Goal: Task Accomplishment & Management: Use online tool/utility

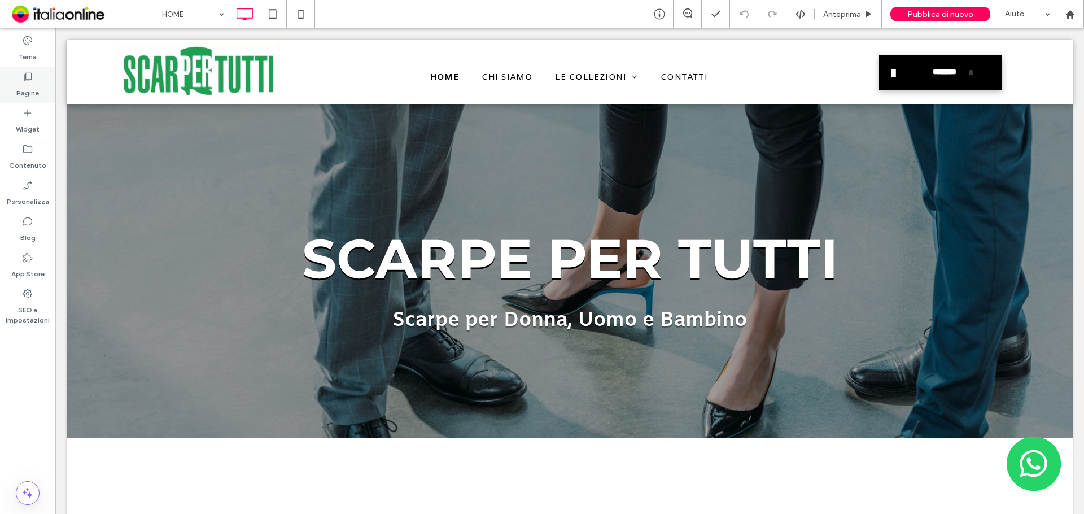
click at [29, 80] on use at bounding box center [28, 77] width 8 height 8
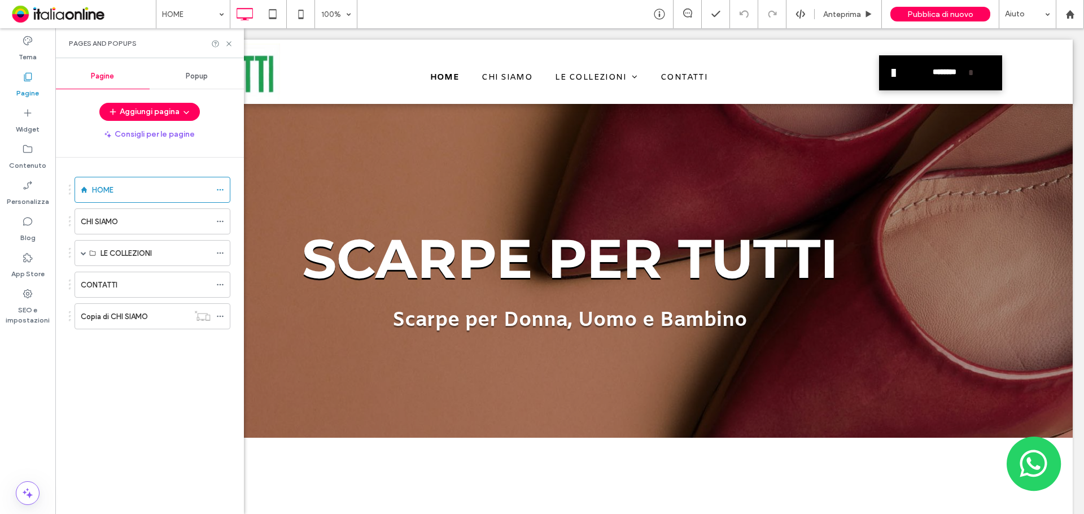
click at [186, 77] on span "Popup" at bounding box center [197, 76] width 22 height 9
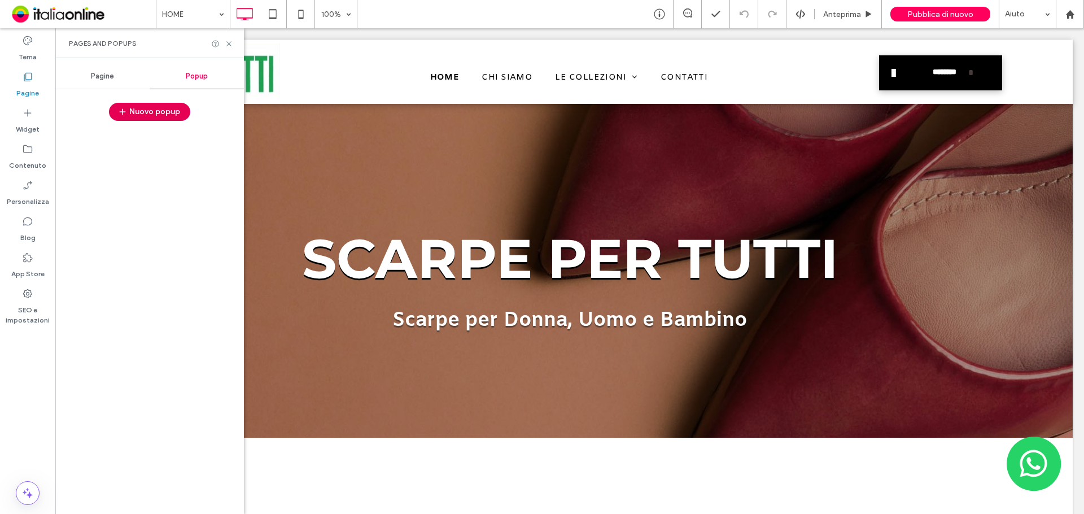
click at [167, 115] on button "Nuovo popup" at bounding box center [149, 112] width 81 height 18
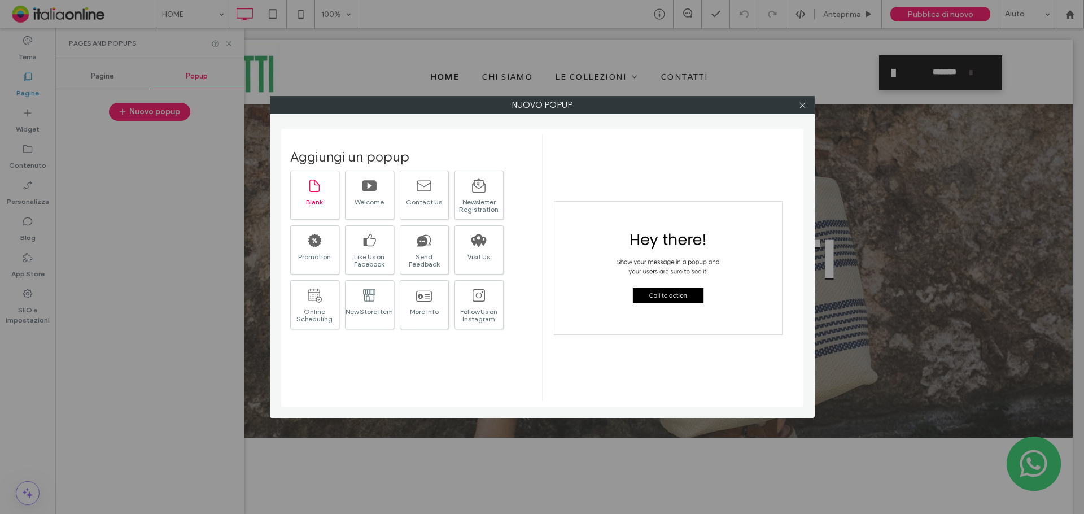
click at [321, 199] on div "Blank" at bounding box center [315, 201] width 48 height 7
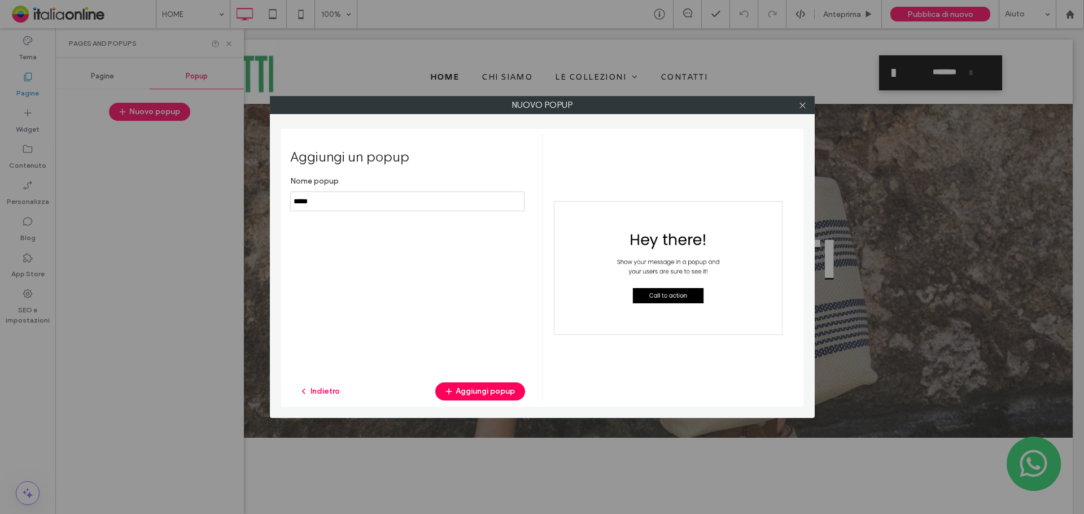
drag, startPoint x: 327, startPoint y: 206, endPoint x: 240, endPoint y: 201, distance: 86.5
click at [240, 201] on div "Nuovo popup Aggiungi un popup Nome popup Indietro Aggiungi popup" at bounding box center [542, 257] width 1084 height 514
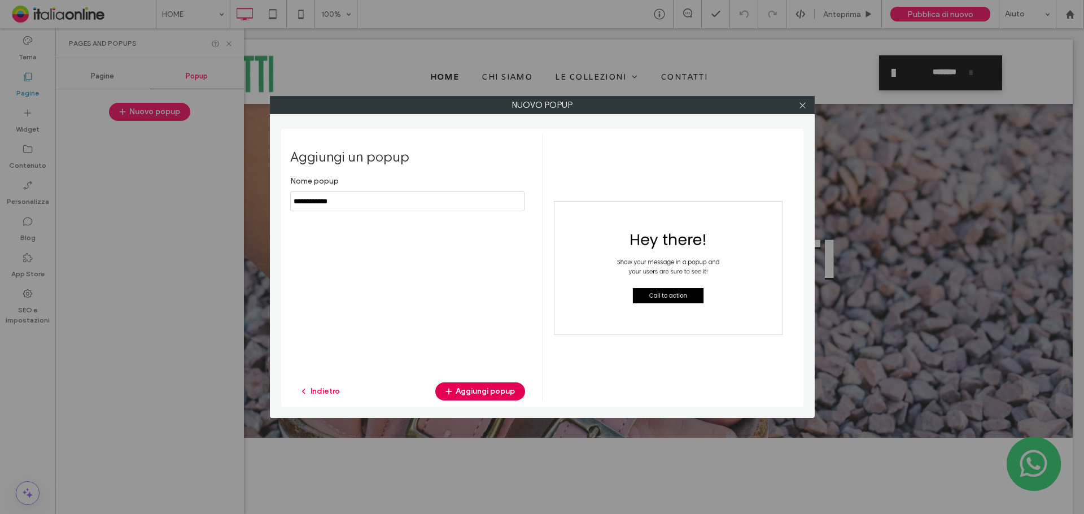
type input "**********"
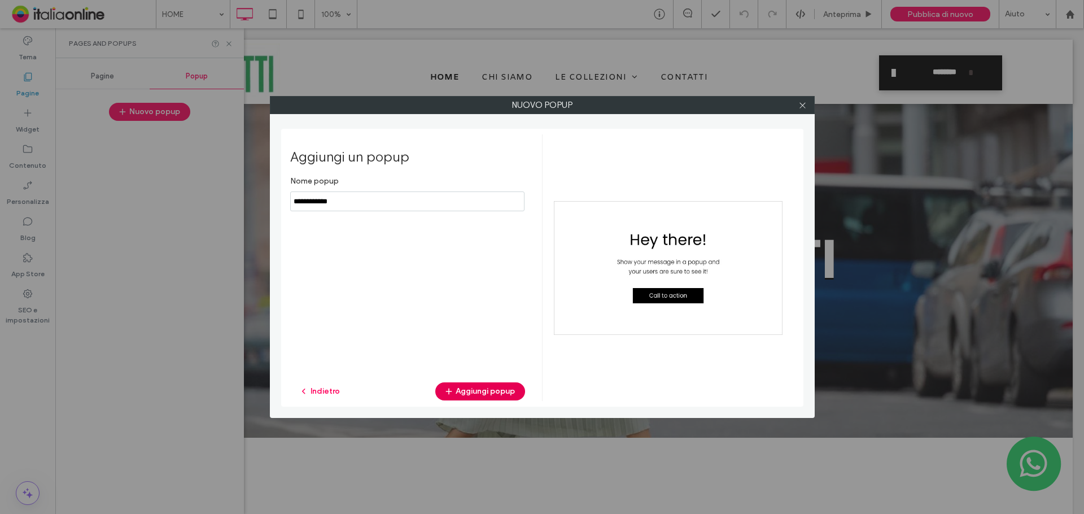
click at [471, 388] on button "Aggiungi popup" at bounding box center [480, 391] width 90 height 18
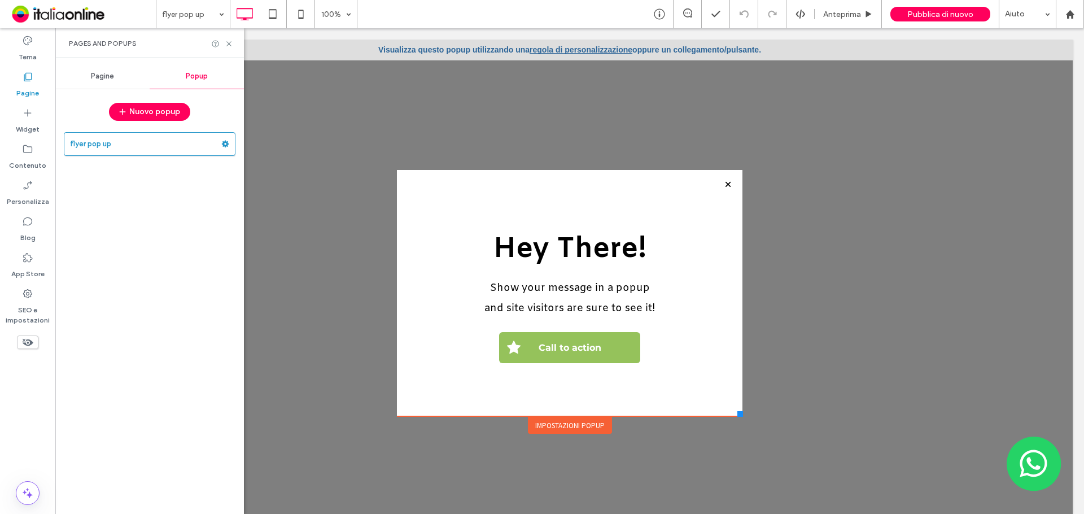
click at [572, 424] on div "Impostazioni popup" at bounding box center [570, 425] width 84 height 17
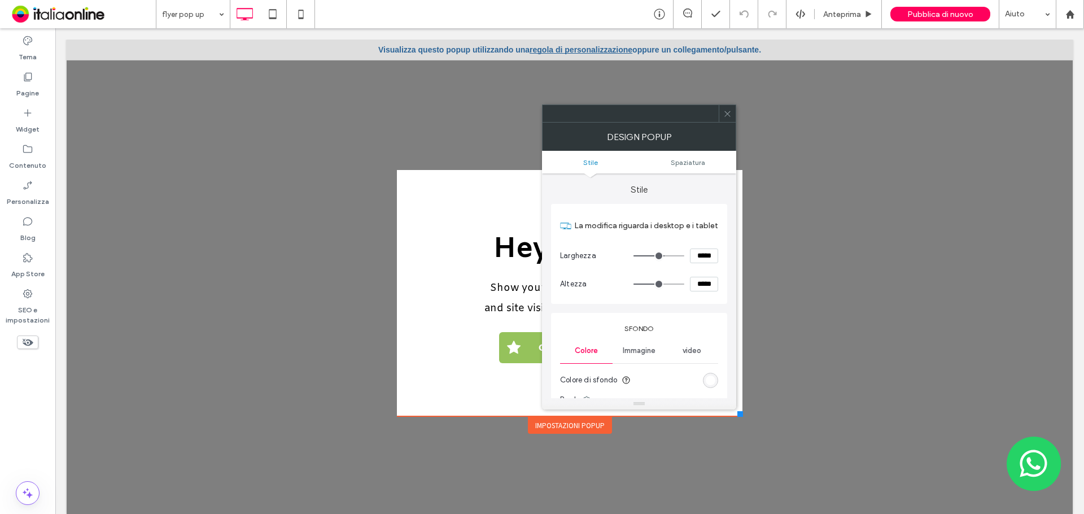
click at [647, 346] on span "Immagine" at bounding box center [639, 350] width 33 height 9
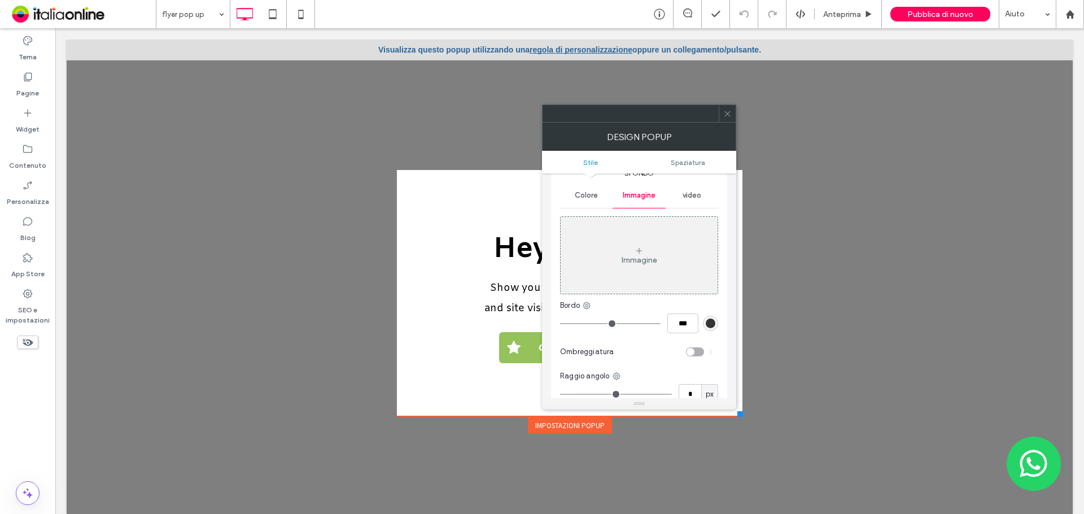
scroll to position [169, 0]
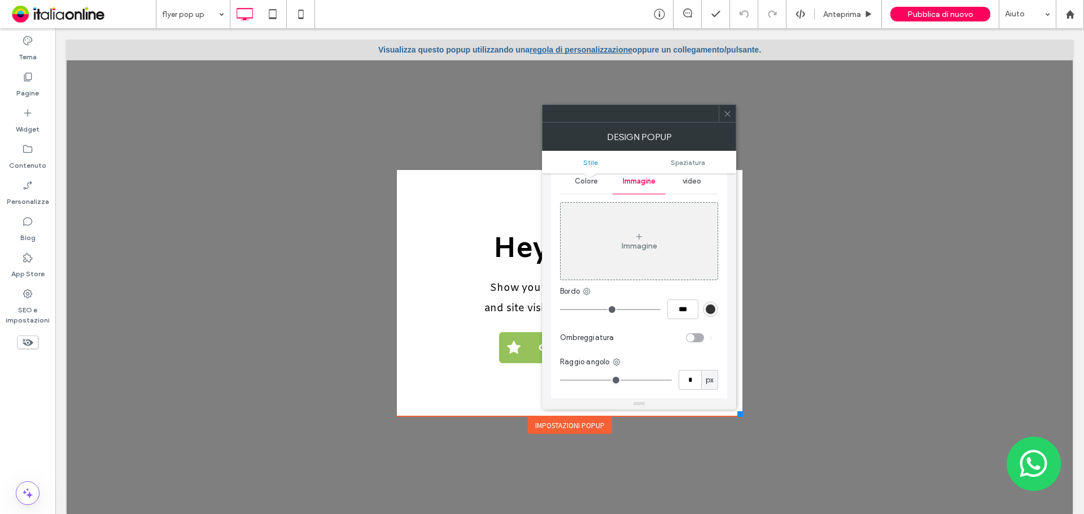
click at [725, 112] on use at bounding box center [727, 114] width 6 height 6
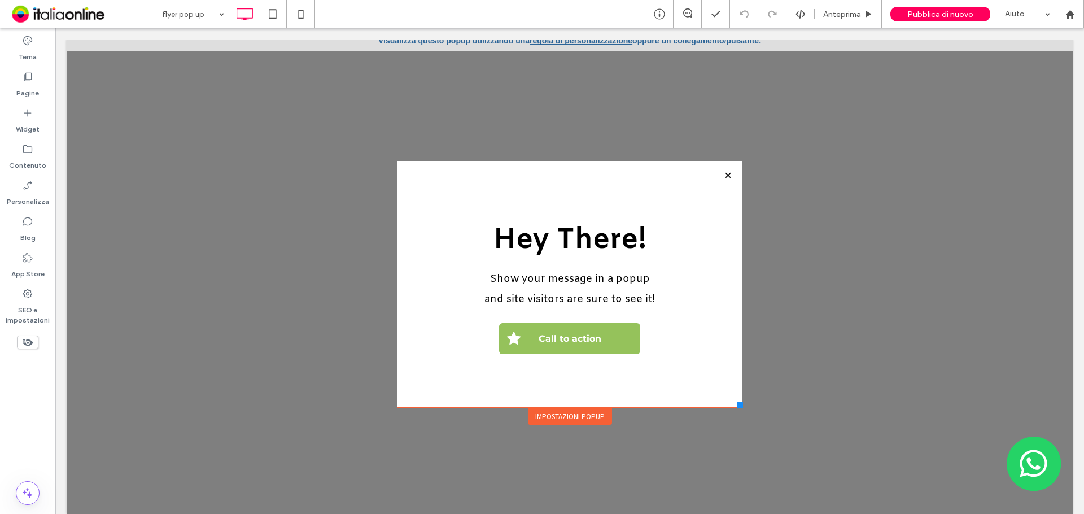
scroll to position [11, 0]
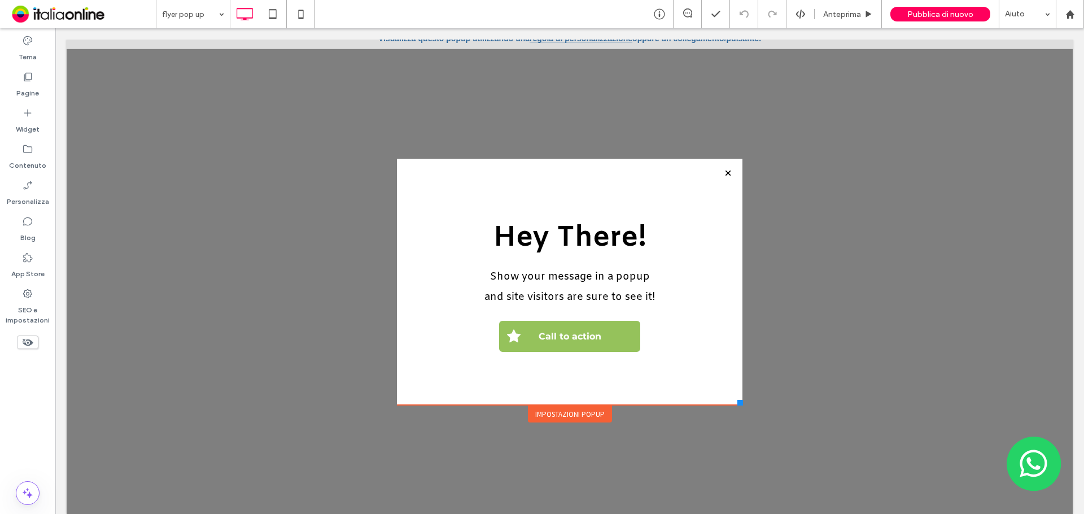
click at [569, 411] on div "Impostazioni popup" at bounding box center [570, 413] width 84 height 17
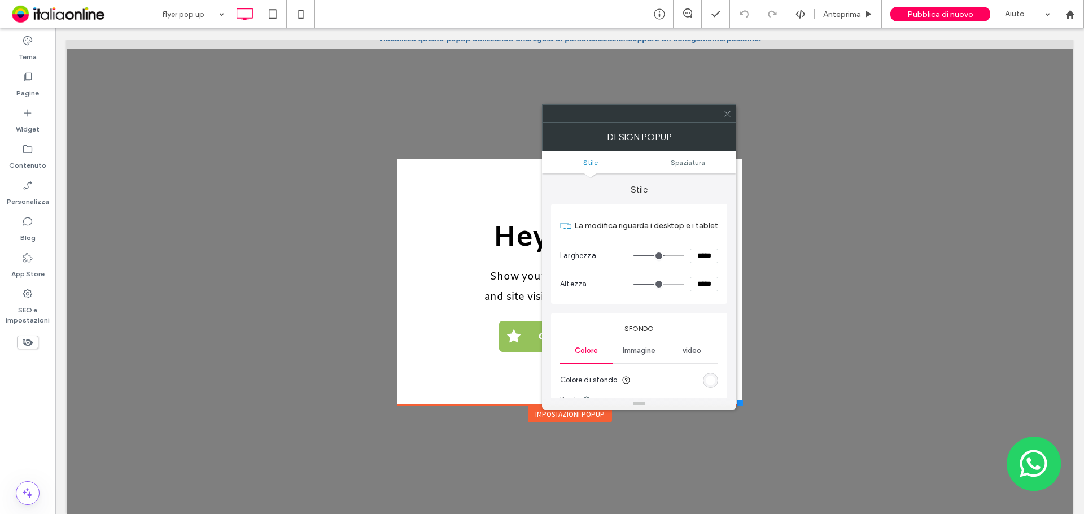
click at [640, 352] on span "Immagine" at bounding box center [639, 350] width 33 height 9
click at [641, 378] on div "Immagine" at bounding box center [638, 410] width 157 height 75
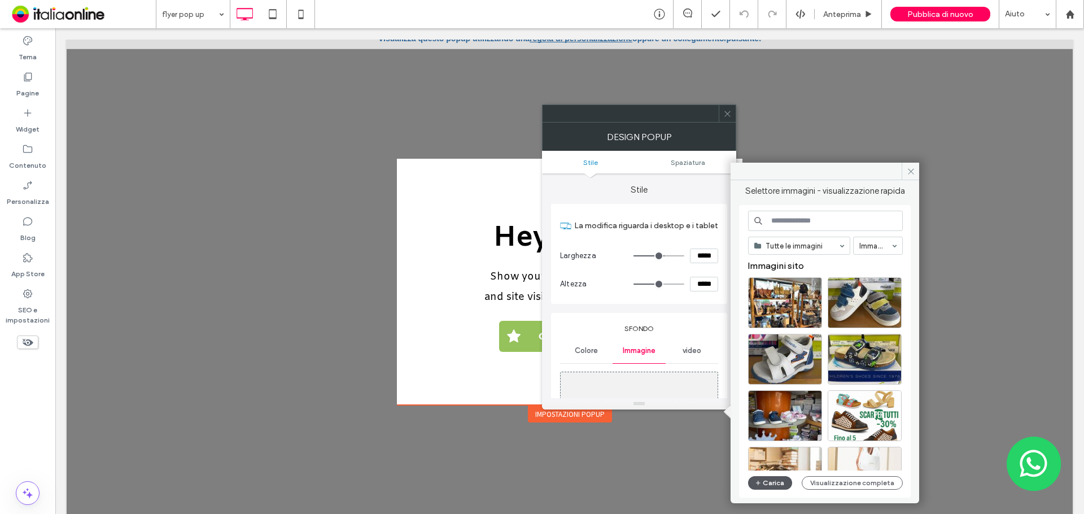
click at [774, 479] on button "Carica" at bounding box center [770, 483] width 44 height 14
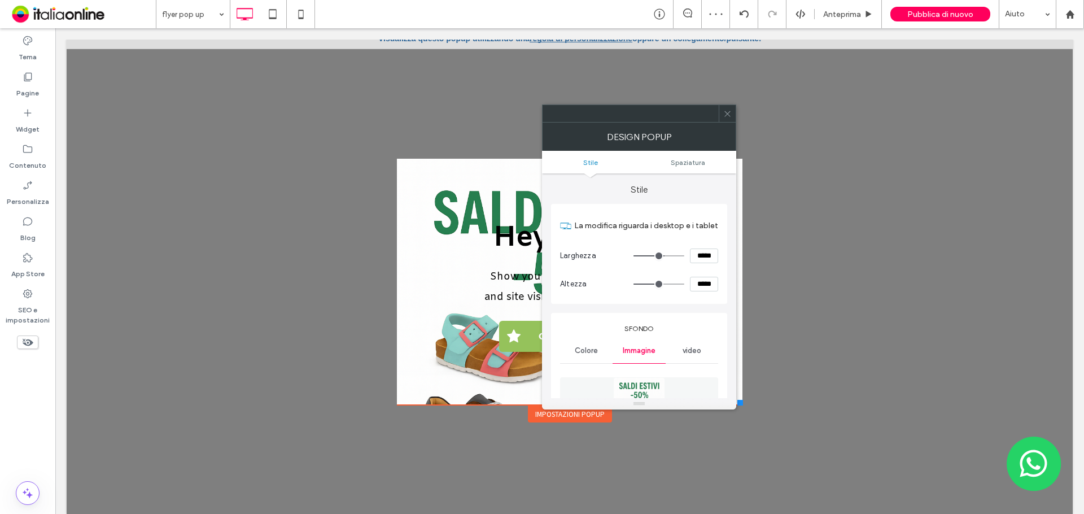
click at [729, 115] on icon at bounding box center [727, 113] width 8 height 8
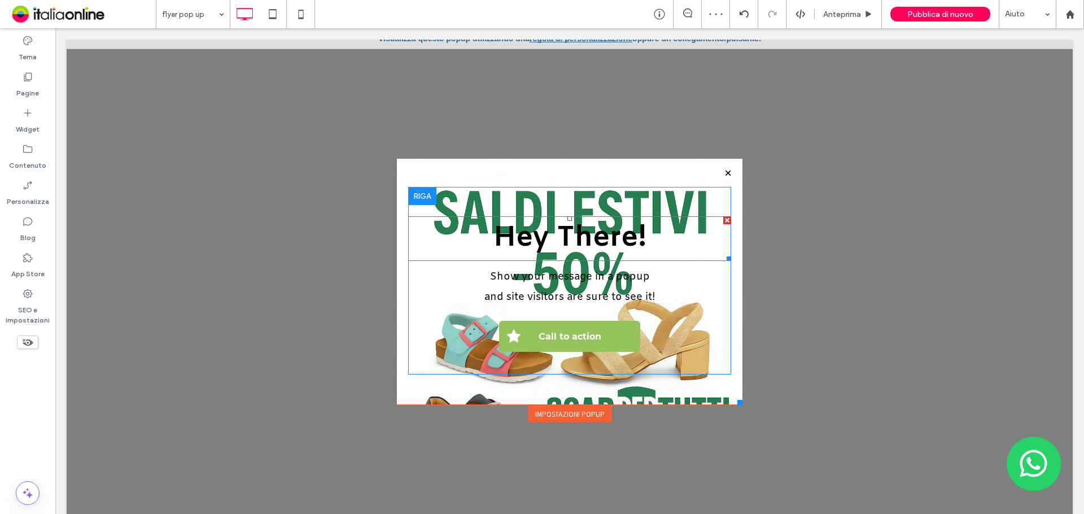
click at [723, 216] on div at bounding box center [727, 220] width 8 height 8
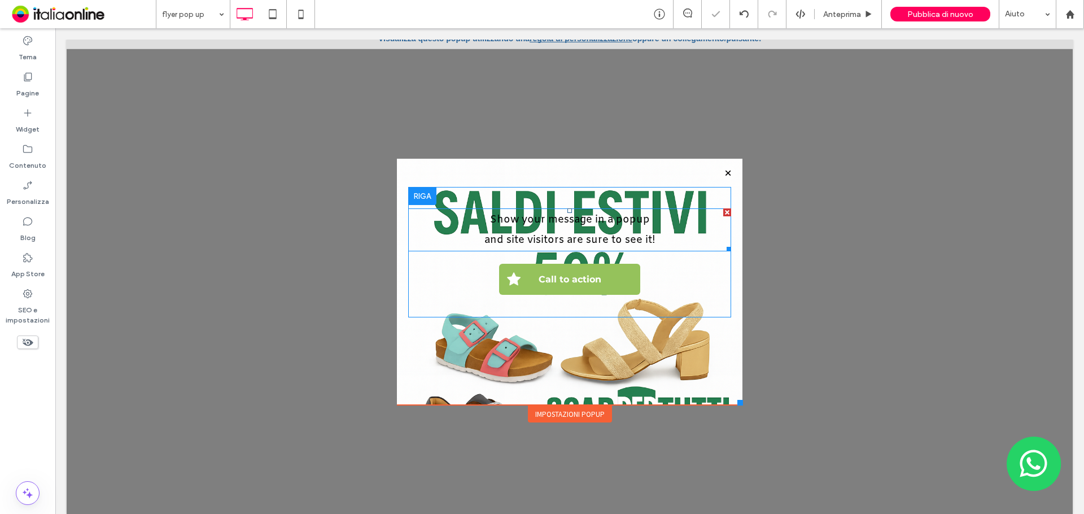
click at [723, 213] on div at bounding box center [727, 212] width 8 height 8
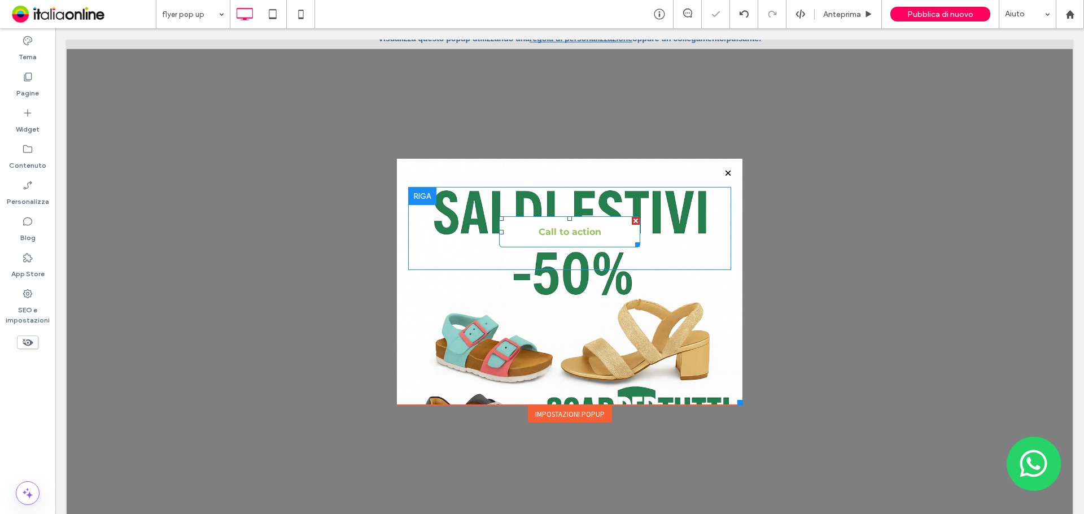
click at [632, 222] on div at bounding box center [636, 221] width 8 height 8
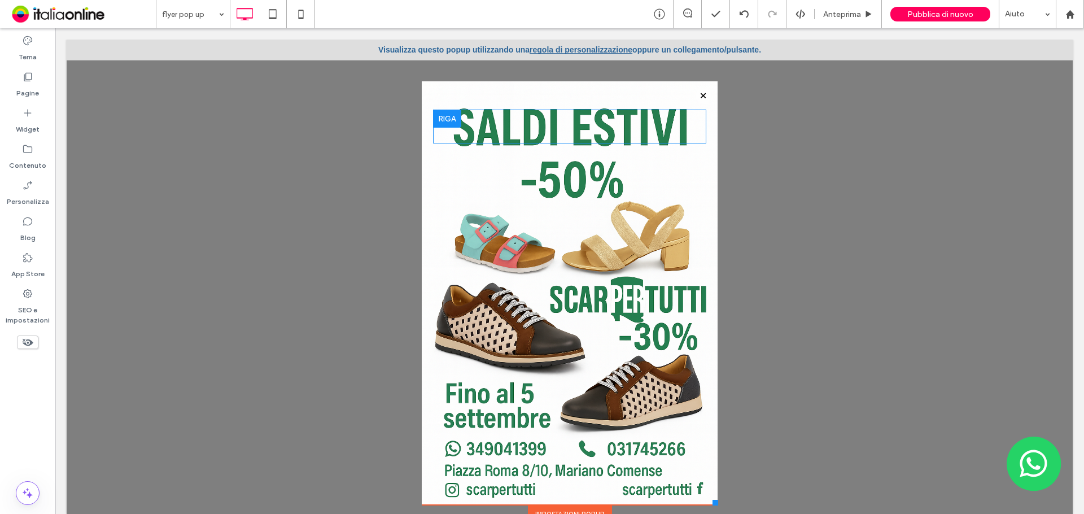
drag, startPoint x: 729, startPoint y: 401, endPoint x: 708, endPoint y: 491, distance: 92.7
click at [708, 493] on div "**********" at bounding box center [569, 268] width 301 height 509
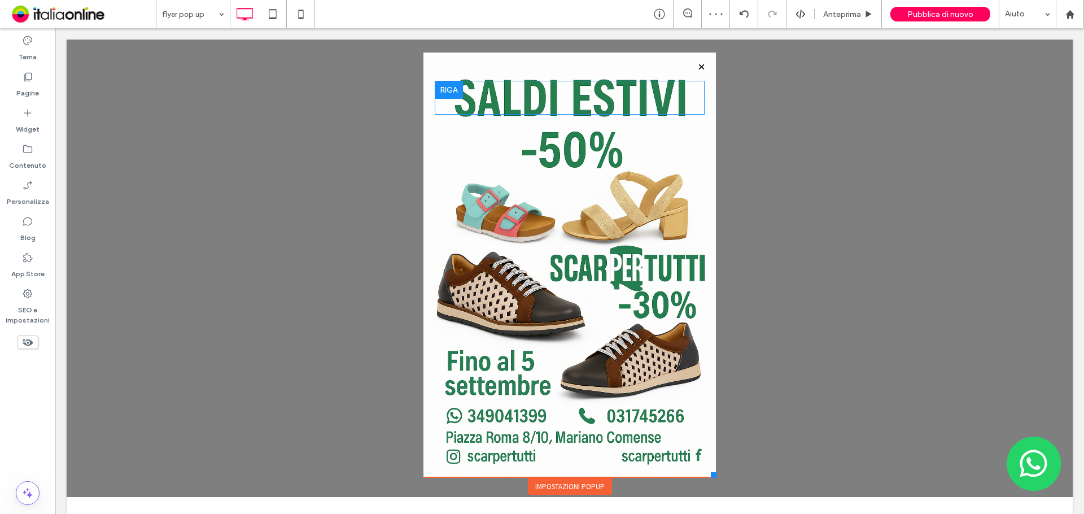
scroll to position [28, 0]
click at [711, 477] on div at bounding box center [714, 475] width 6 height 6
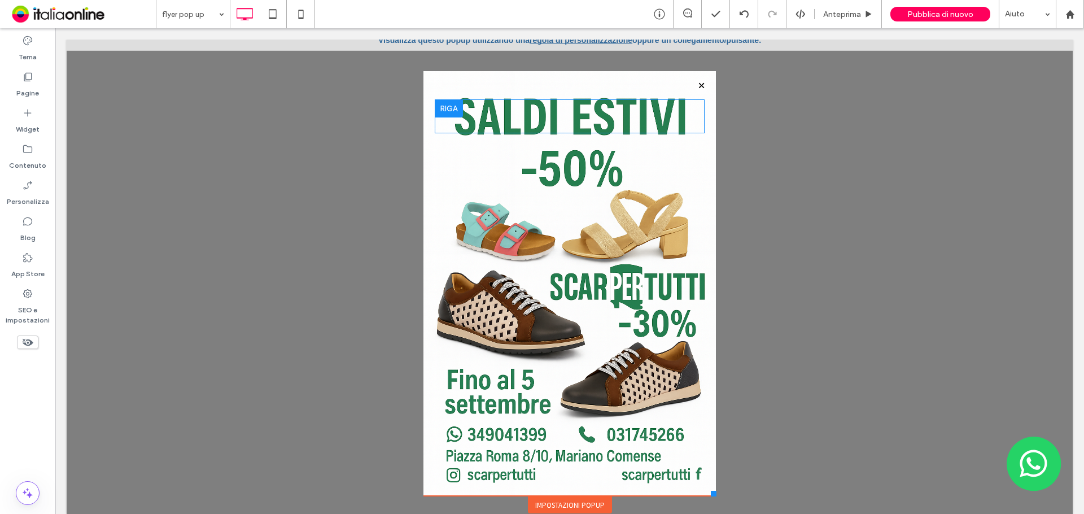
scroll to position [0, 0]
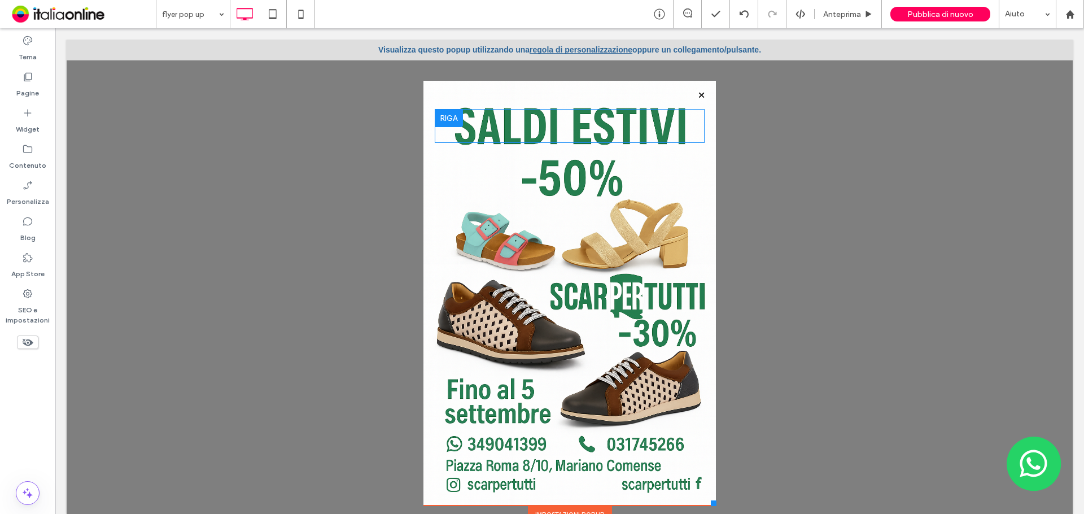
click at [568, 50] on div at bounding box center [569, 48] width 292 height 64
click at [549, 50] on div at bounding box center [569, 48] width 292 height 64
click at [33, 187] on icon at bounding box center [27, 184] width 11 height 11
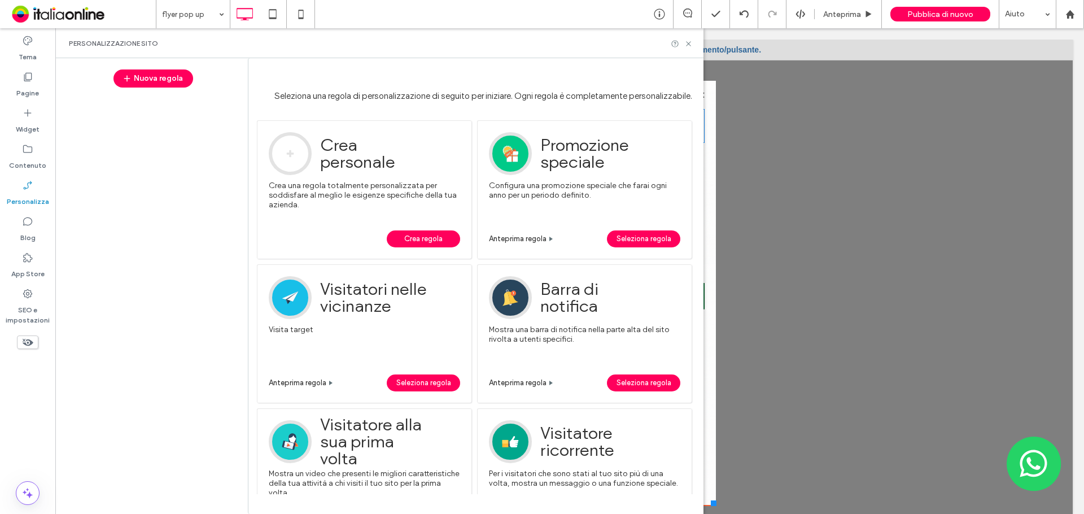
click at [405, 236] on span "Crea regola" at bounding box center [423, 238] width 38 height 17
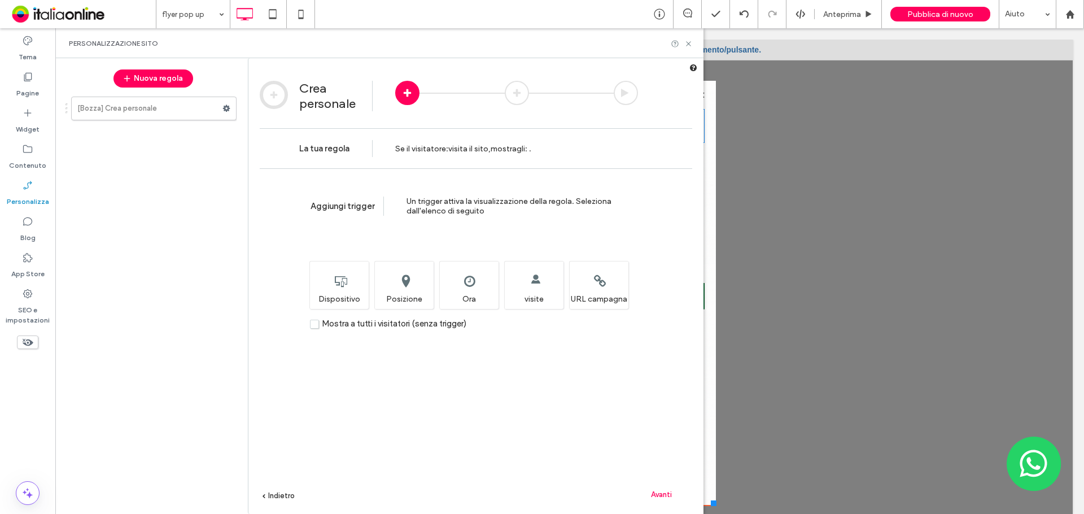
click at [375, 323] on span "Mostra a tutti i visitatori (senza trigger)" at bounding box center [394, 323] width 144 height 10
click at [658, 493] on span "Avanti" at bounding box center [661, 494] width 21 height 8
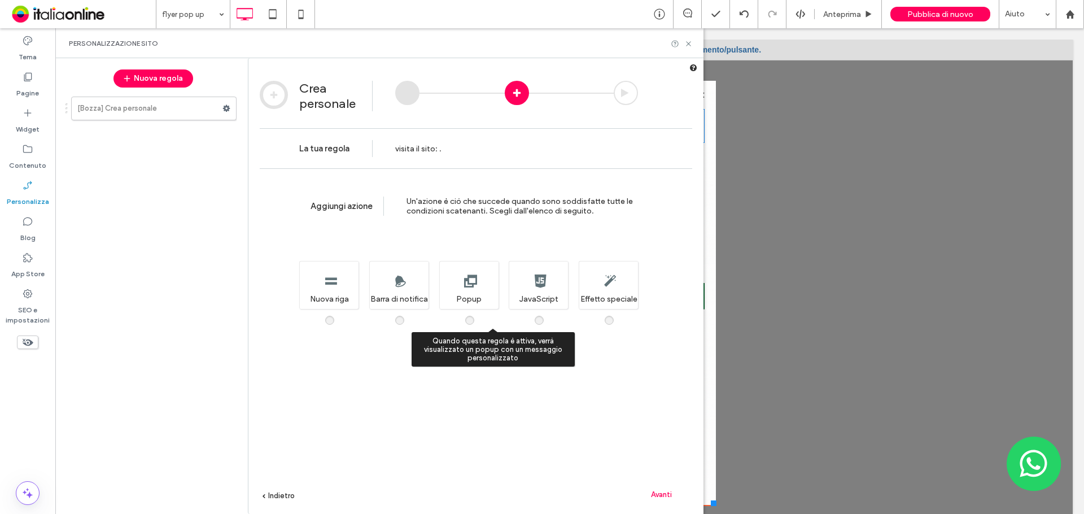
click at [452, 295] on div "Quando questa regola è attiva, verrà visualizzato un popup con un messaggio per…" at bounding box center [468, 285] width 59 height 48
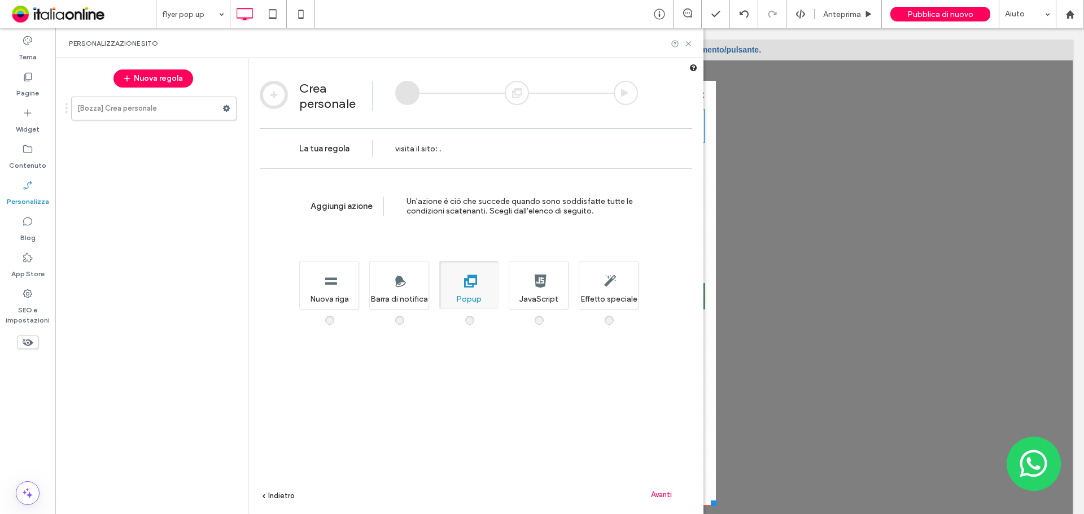
click at [668, 498] on span "Avanti" at bounding box center [661, 494] width 21 height 8
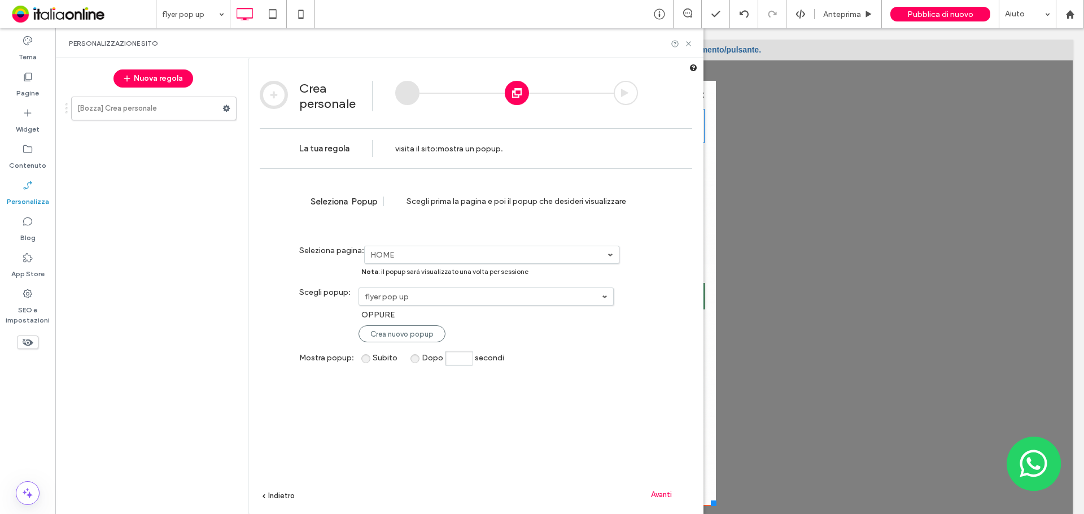
click at [661, 487] on div "Avanti" at bounding box center [661, 493] width 62 height 17
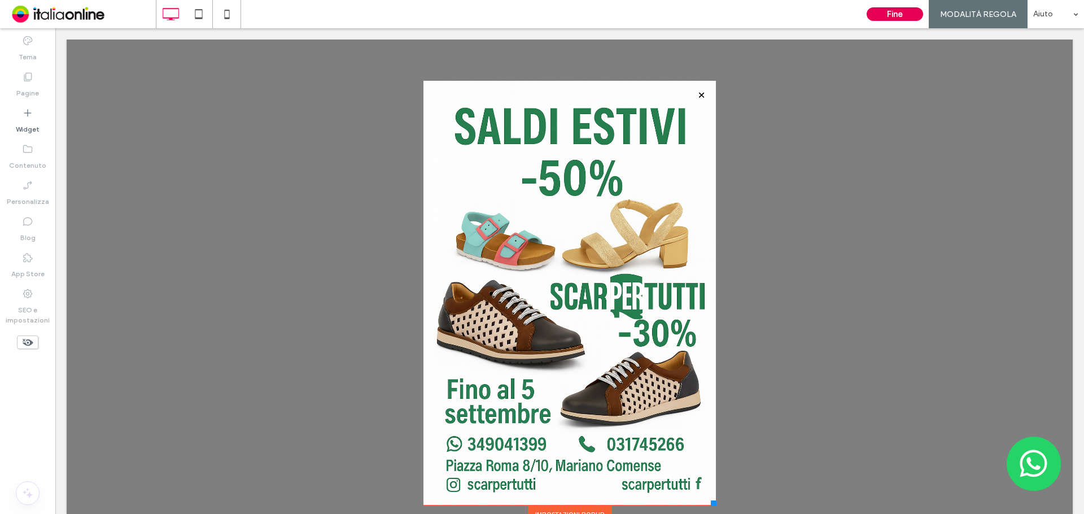
click at [888, 15] on button "Fine" at bounding box center [894, 14] width 56 height 14
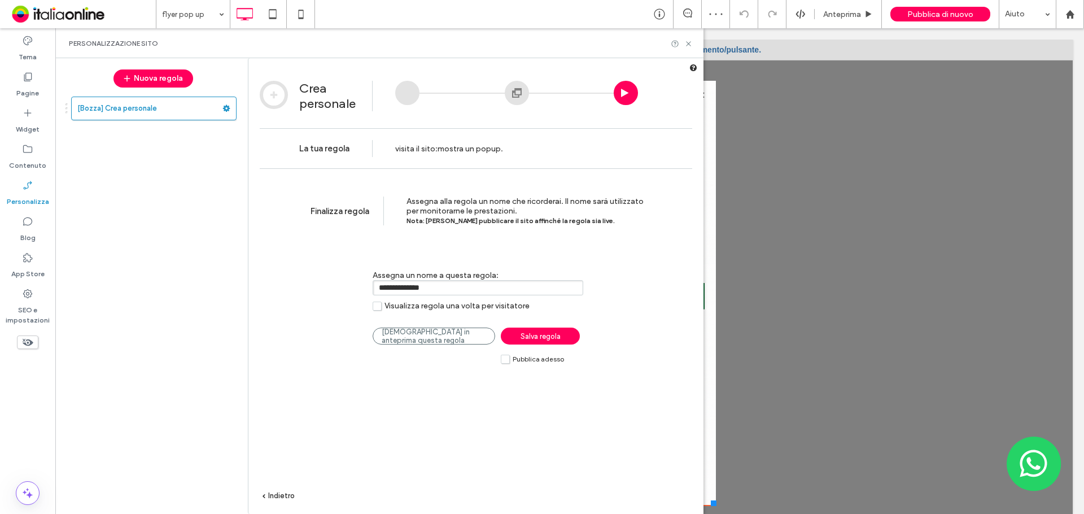
drag, startPoint x: 468, startPoint y: 286, endPoint x: 296, endPoint y: 286, distance: 172.7
click at [296, 286] on div "**********" at bounding box center [475, 357] width 455 height 379
type input "**********"
click at [509, 360] on label "Pubblica adesso" at bounding box center [532, 359] width 63 height 10
click at [529, 335] on span "Salva regola" at bounding box center [540, 336] width 40 height 8
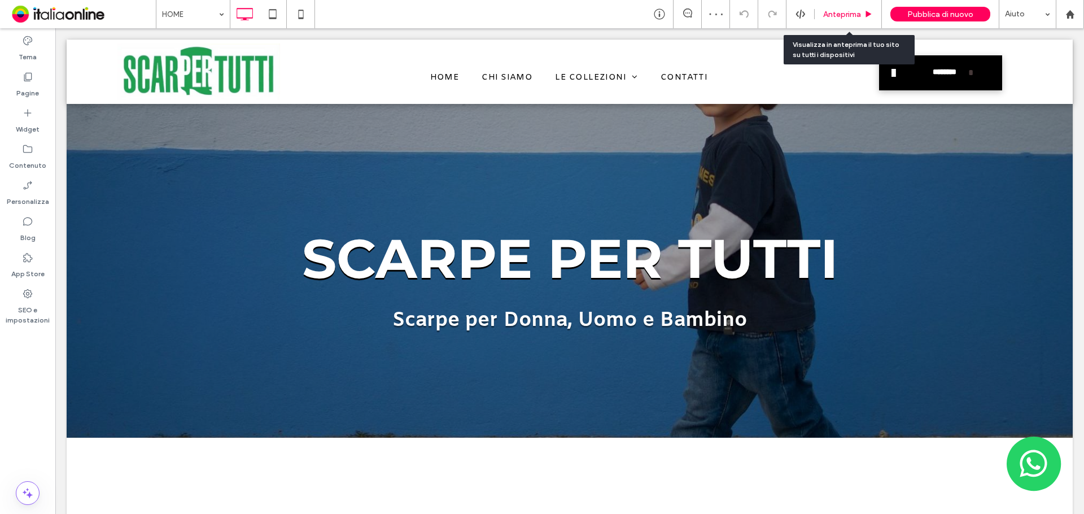
click at [850, 12] on span "Anteprima" at bounding box center [842, 15] width 38 height 10
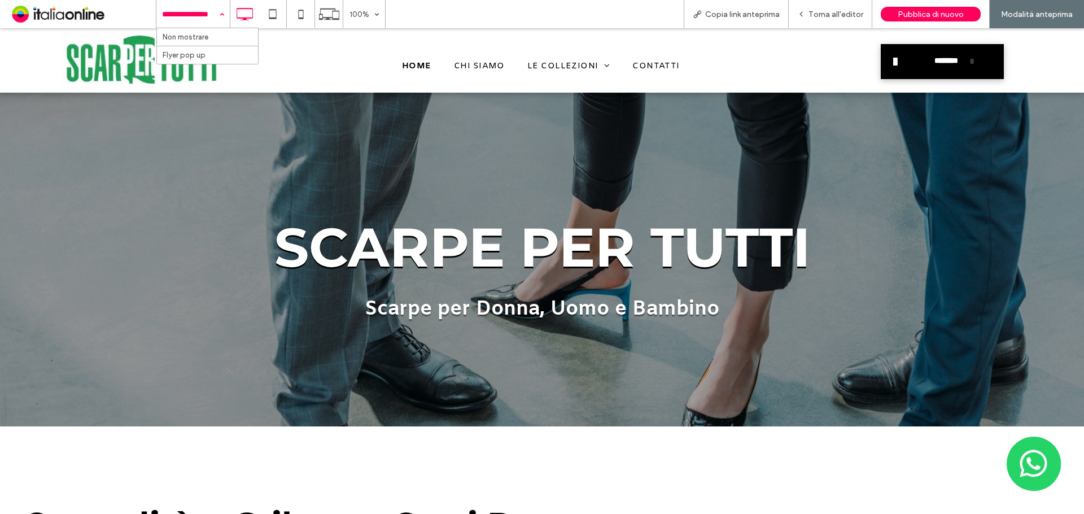
drag, startPoint x: 201, startPoint y: 87, endPoint x: 201, endPoint y: 59, distance: 28.2
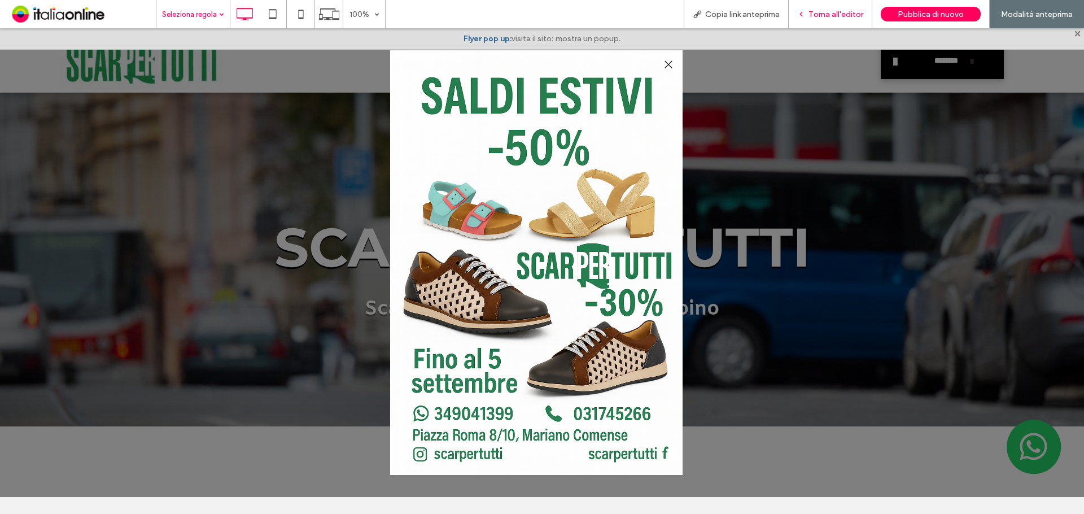
click at [816, 10] on span "Torna all'editor" at bounding box center [835, 15] width 55 height 10
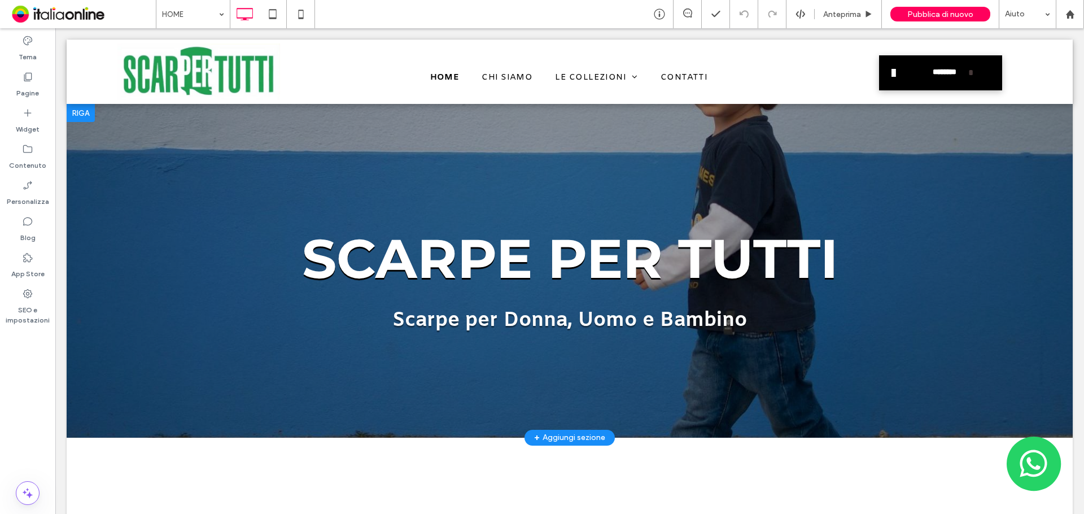
click at [268, 163] on div at bounding box center [570, 271] width 1006 height 334
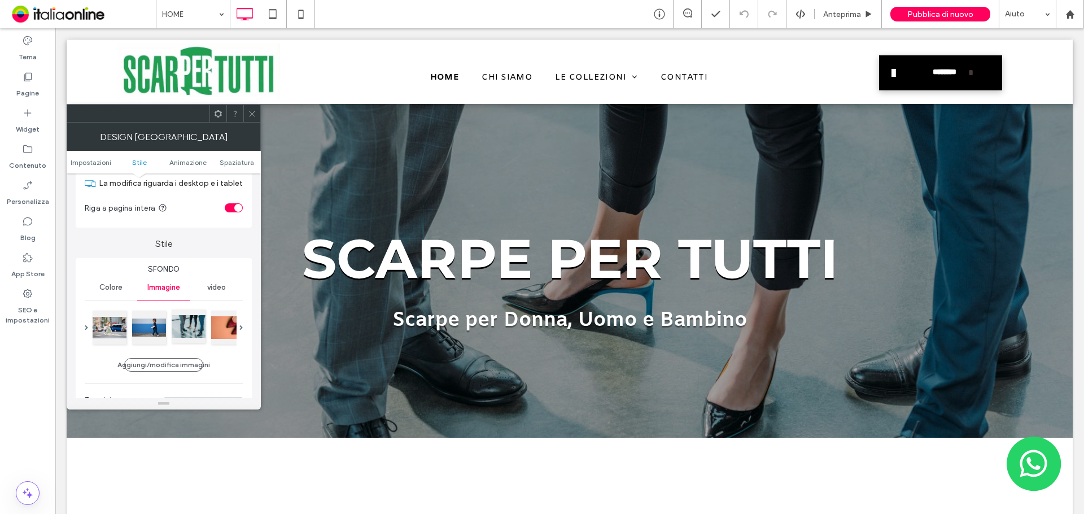
scroll to position [113, 0]
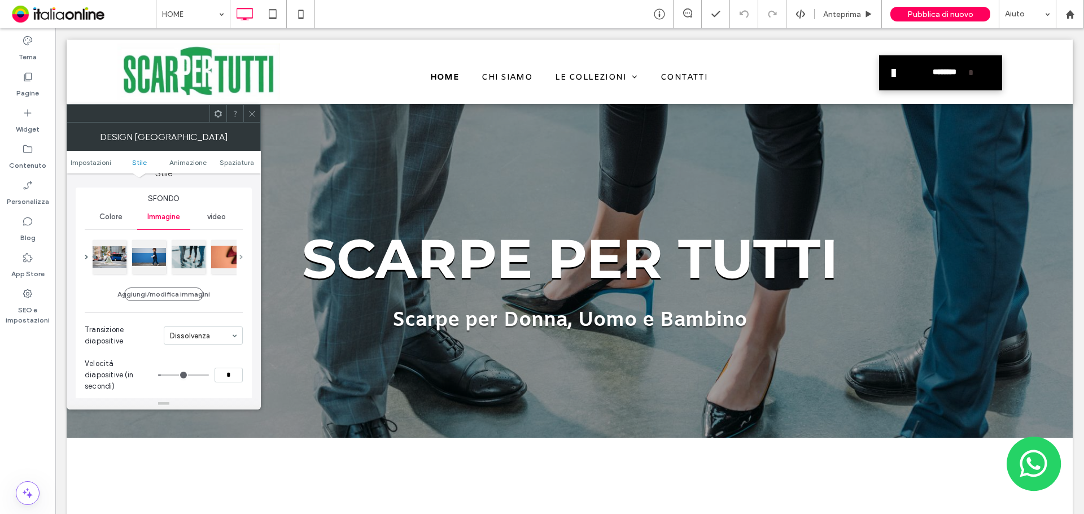
click at [241, 255] on span at bounding box center [240, 257] width 3 height 5
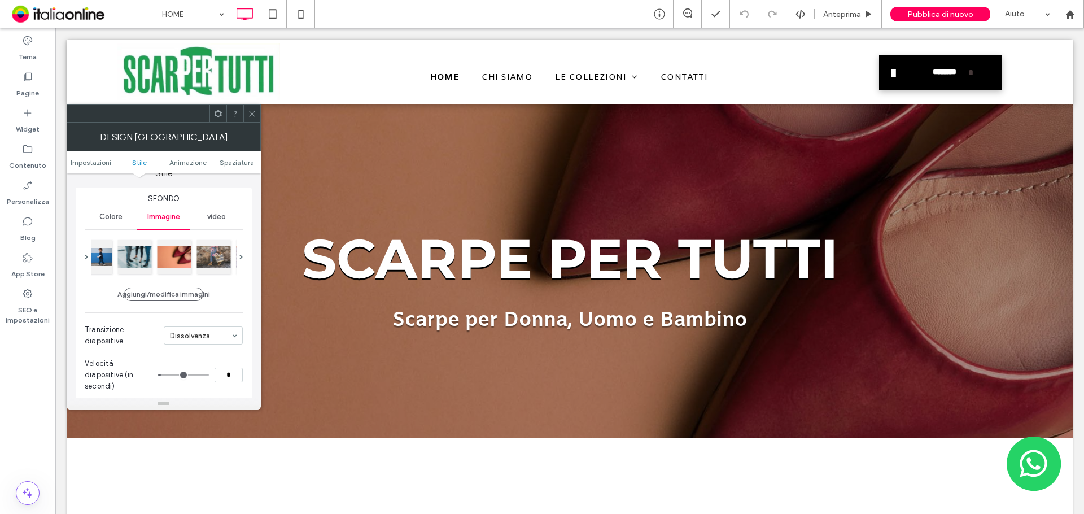
click at [238, 252] on div at bounding box center [164, 257] width 158 height 38
drag, startPoint x: 238, startPoint y: 252, endPoint x: 242, endPoint y: 243, distance: 10.6
click at [238, 252] on div at bounding box center [164, 257] width 158 height 38
click at [251, 114] on icon at bounding box center [252, 113] width 8 height 8
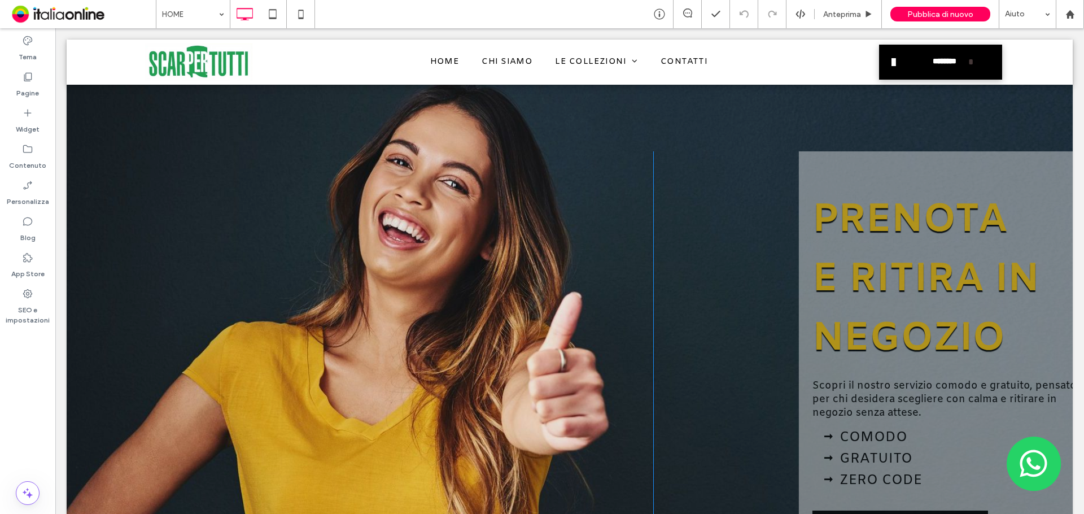
scroll to position [1467, 0]
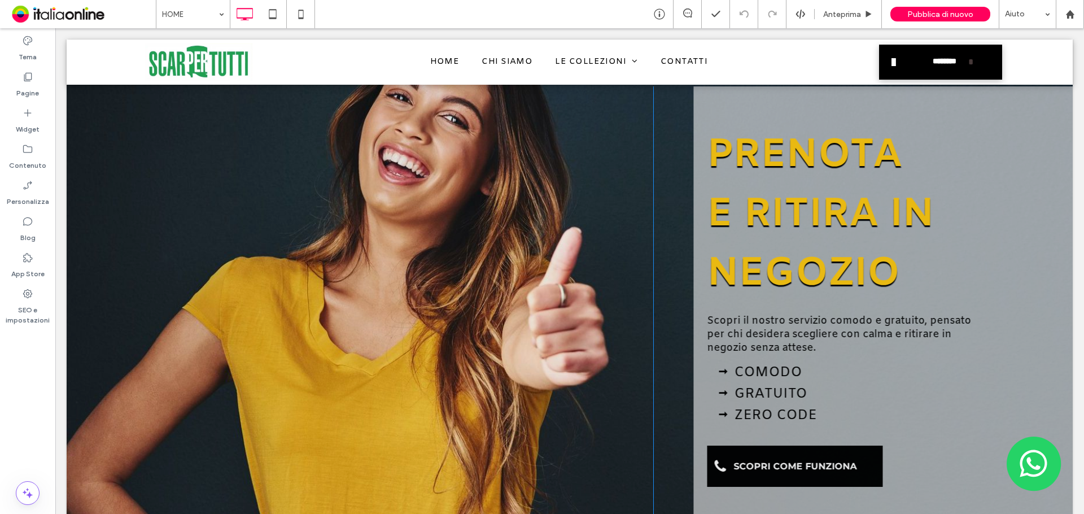
click at [222, 266] on div "Click To Paste" at bounding box center [360, 306] width 586 height 440
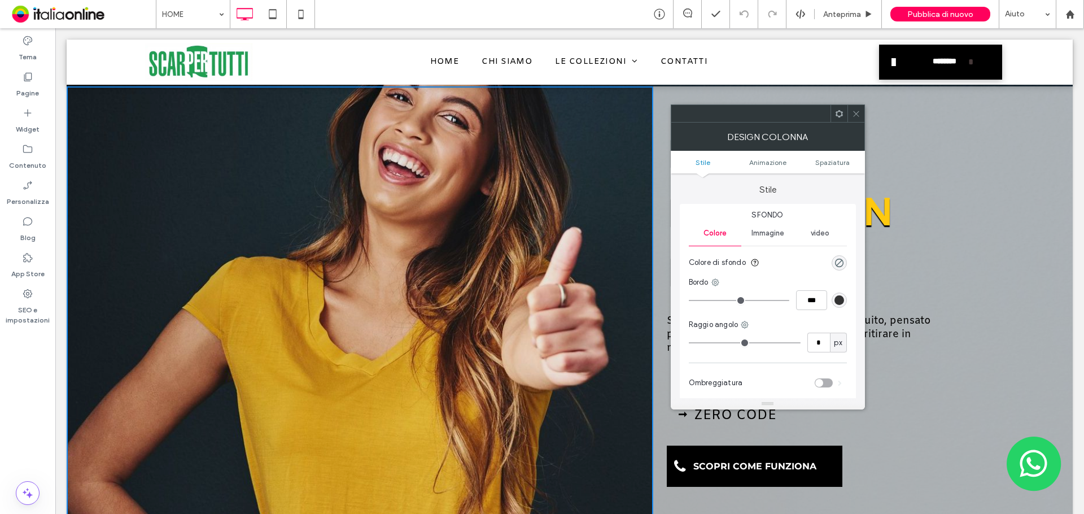
click at [855, 109] on icon at bounding box center [856, 113] width 8 height 8
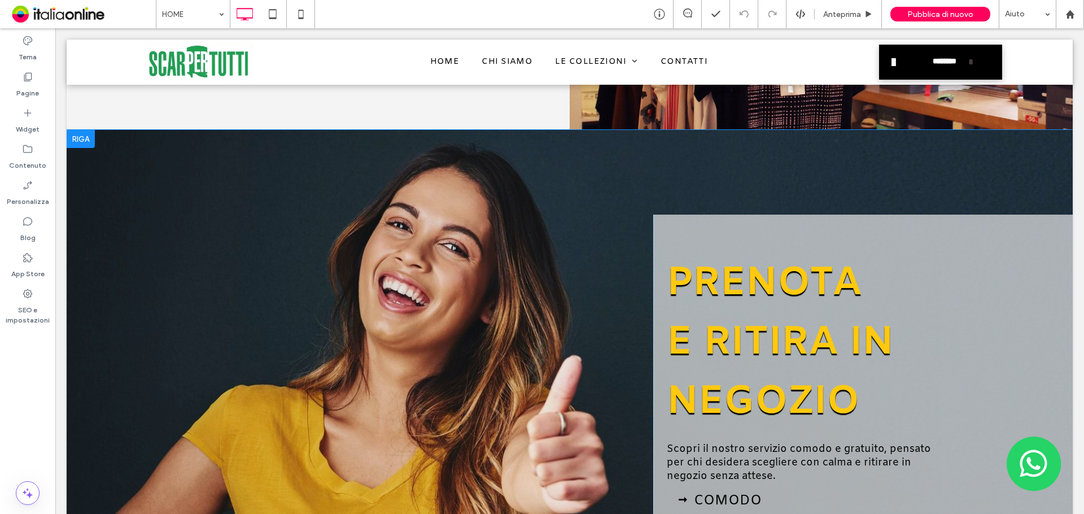
scroll to position [1298, 0]
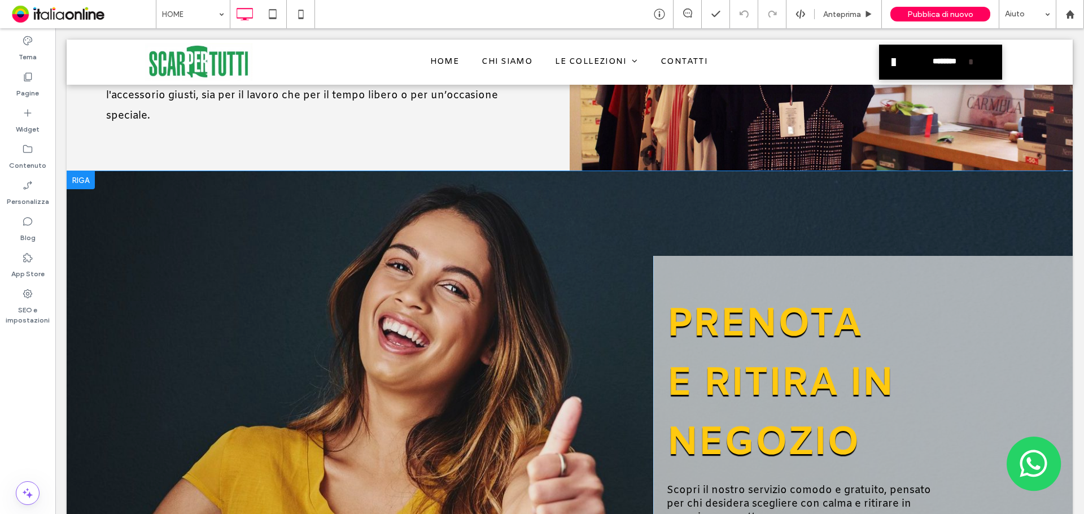
click at [129, 214] on div "Click To Paste PRENOTA E RITIRA IN NEGOZIO Scopri il nostro servizio comodo e g…" at bounding box center [570, 475] width 1006 height 609
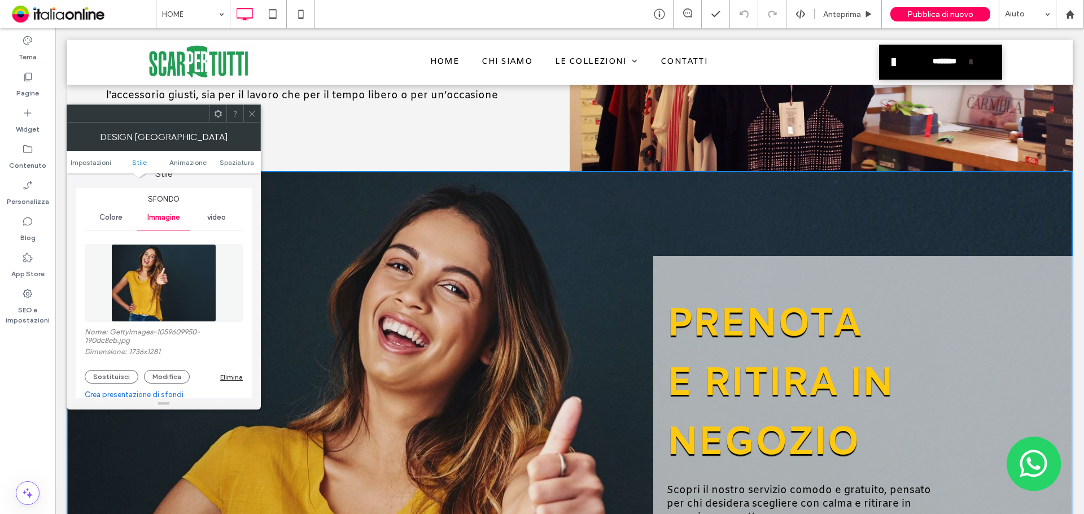
scroll to position [113, 0]
click at [114, 373] on button "Sostituisci" at bounding box center [112, 376] width 54 height 14
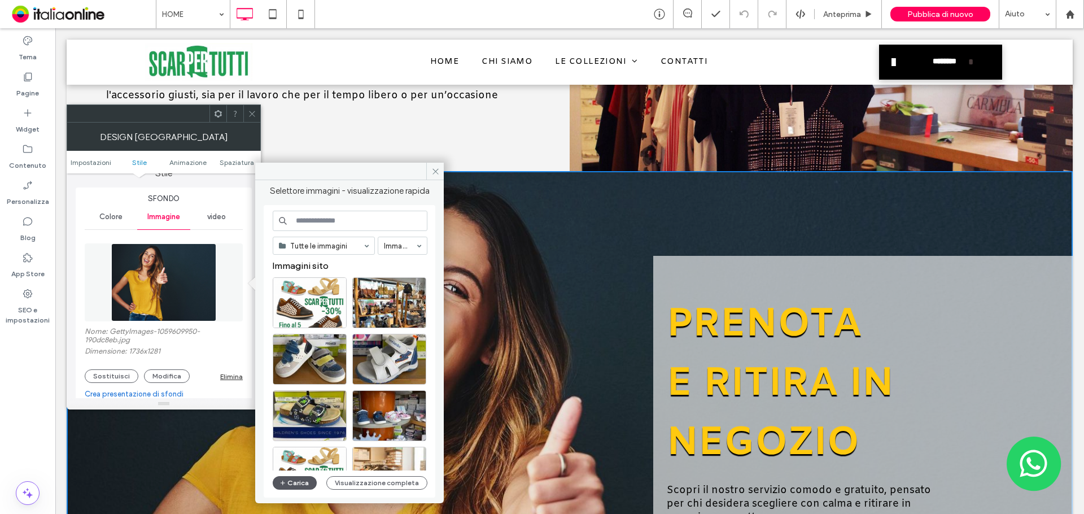
click at [297, 484] on button "Carica" at bounding box center [295, 483] width 44 height 14
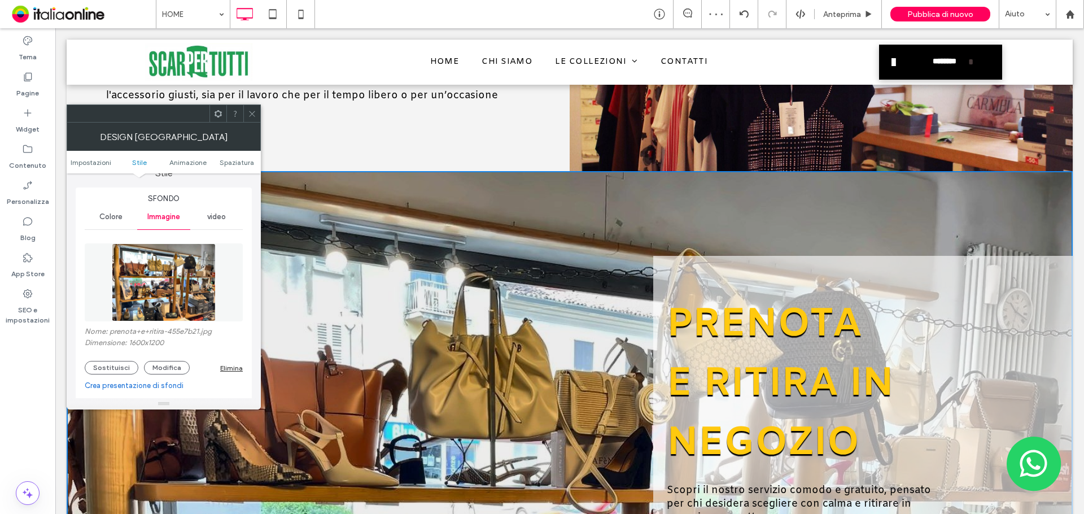
click at [250, 113] on icon at bounding box center [252, 113] width 8 height 8
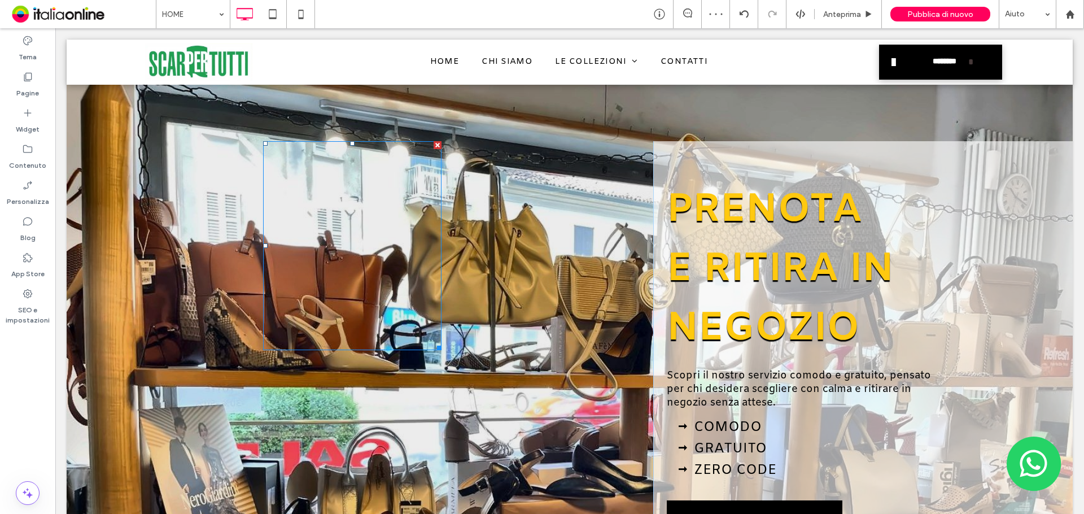
scroll to position [1467, 0]
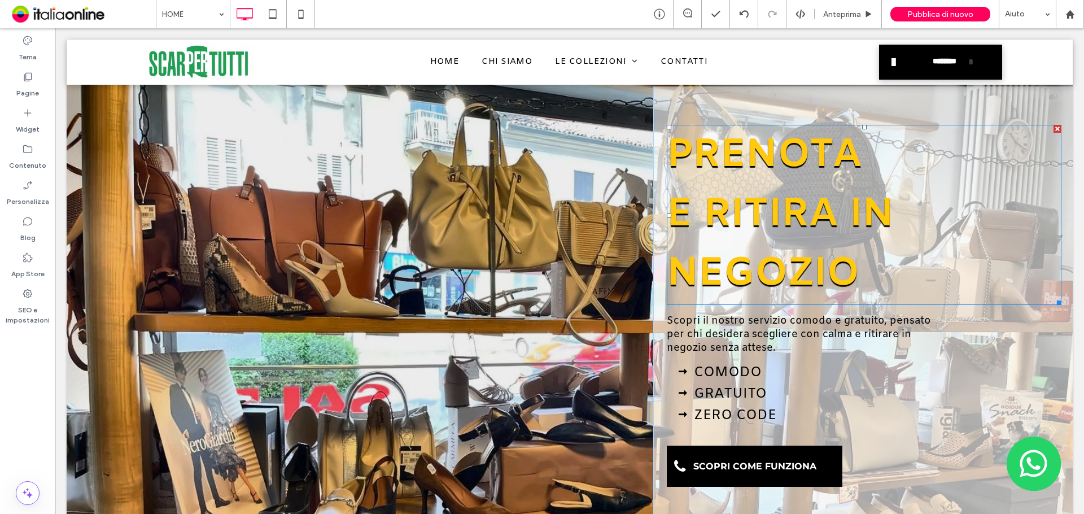
click at [716, 154] on span "PRENOTA E RITIRA IN NEGOZIO" at bounding box center [780, 214] width 227 height 171
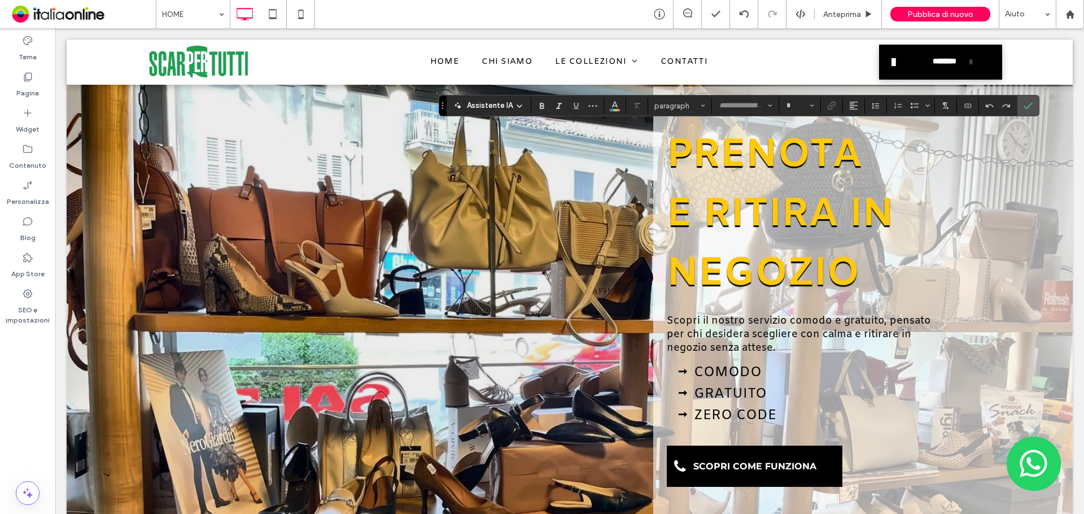
type input "*****"
type input "**"
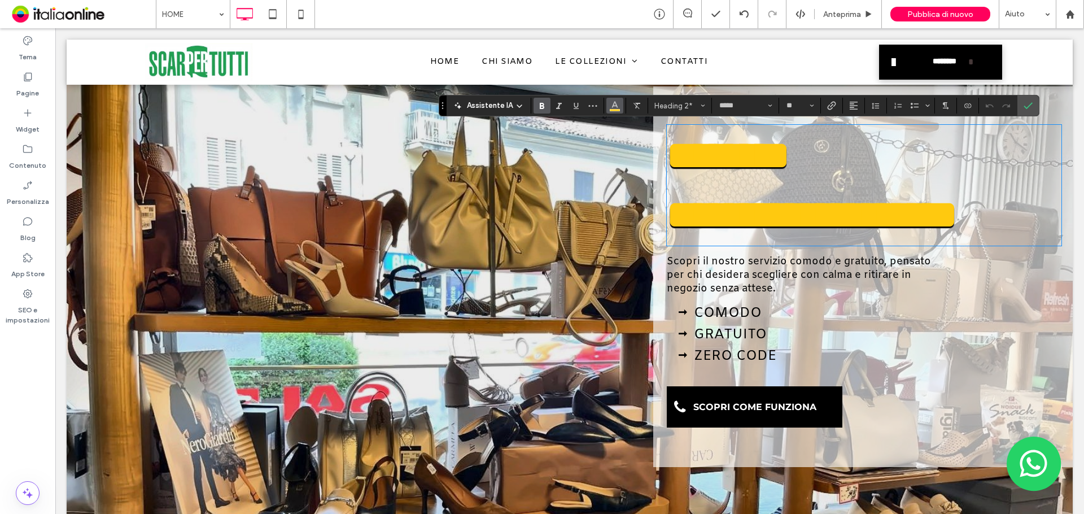
click at [616, 109] on icon "Colore" at bounding box center [614, 104] width 9 height 9
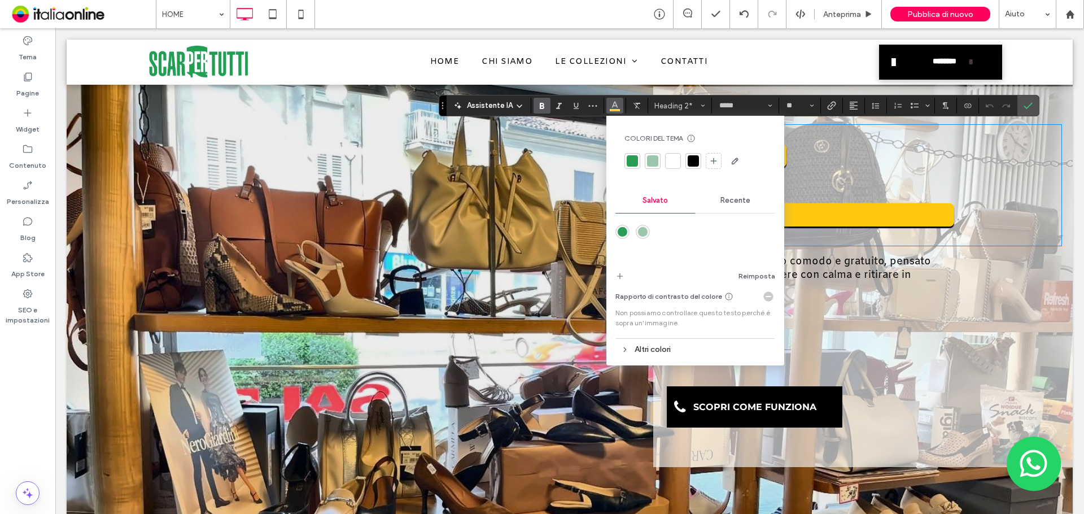
click at [634, 165] on div at bounding box center [631, 160] width 11 height 11
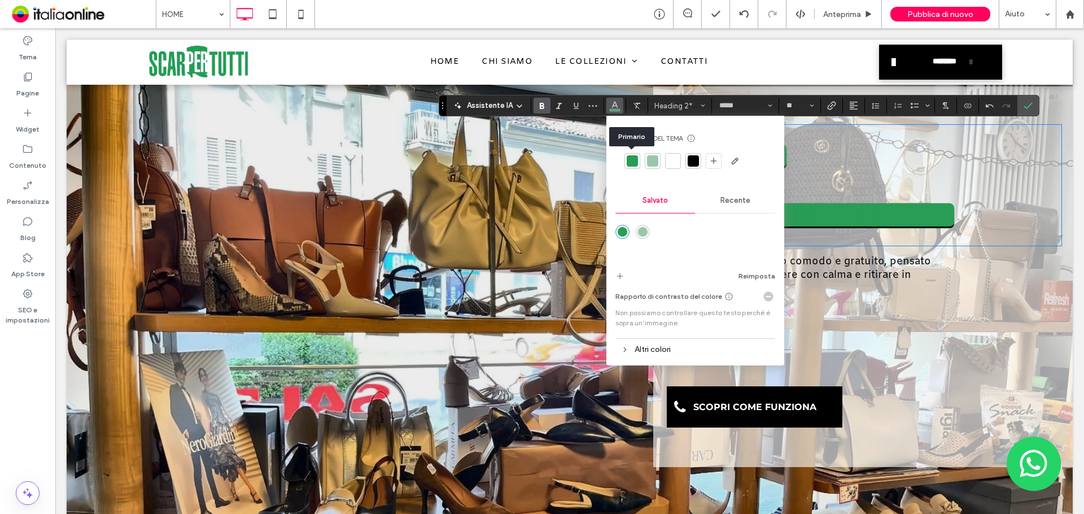
click at [633, 156] on div at bounding box center [631, 160] width 11 height 11
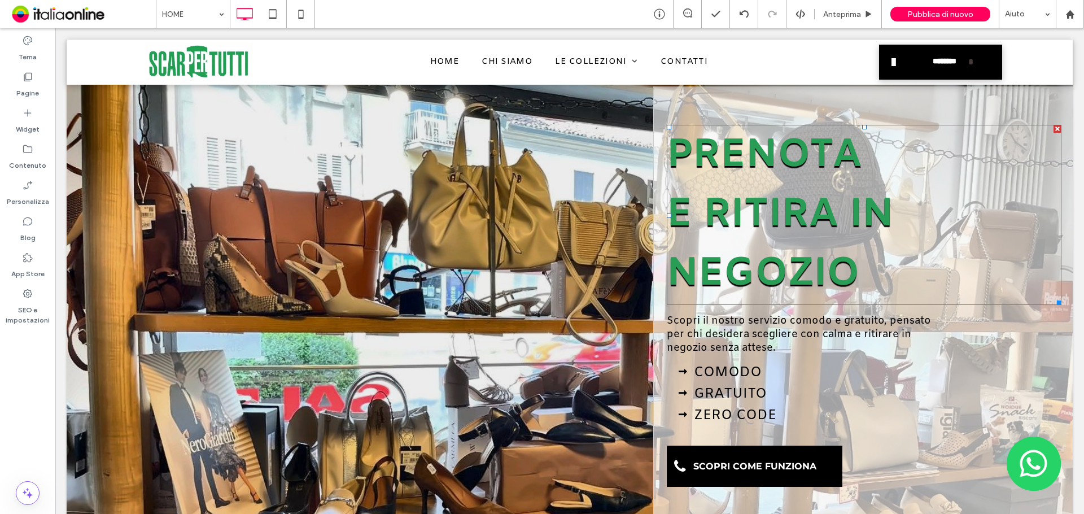
click at [770, 200] on span "PRENOTA E RITIRA IN NEGOZIO" at bounding box center [780, 214] width 227 height 171
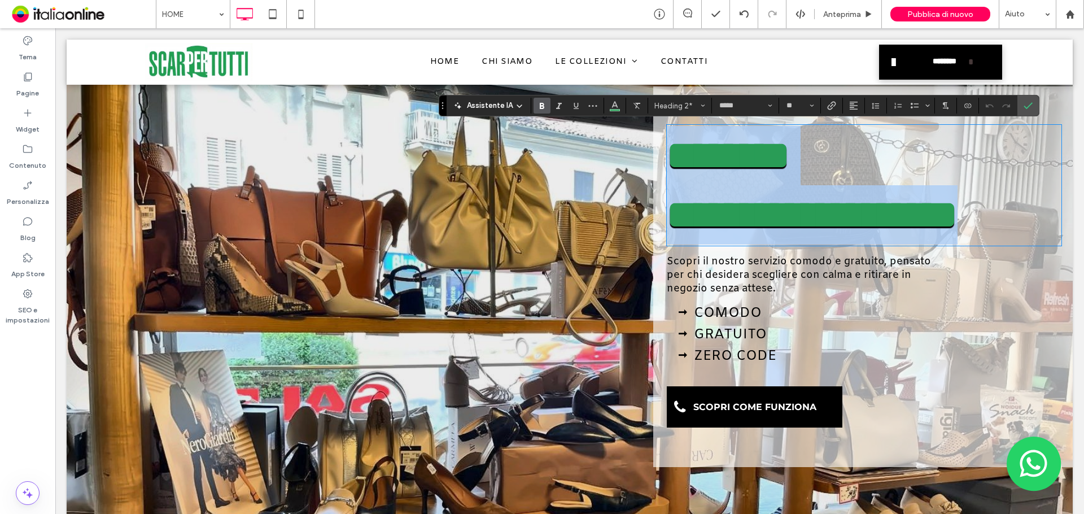
click at [904, 222] on h2 "**********" at bounding box center [864, 185] width 395 height 119
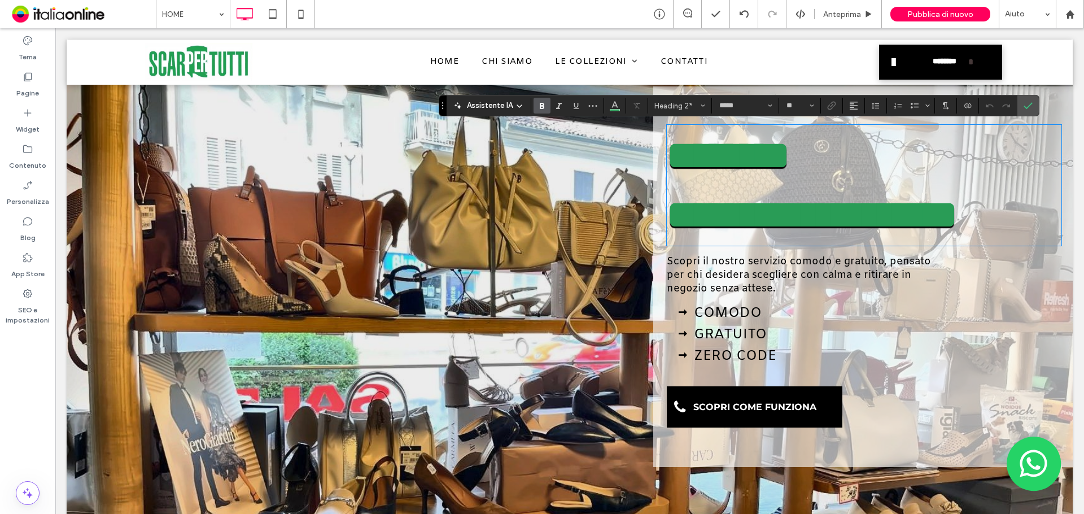
click at [878, 218] on span "**********" at bounding box center [812, 184] width 291 height 99
click at [614, 106] on use "Colore" at bounding box center [614, 105] width 6 height 6
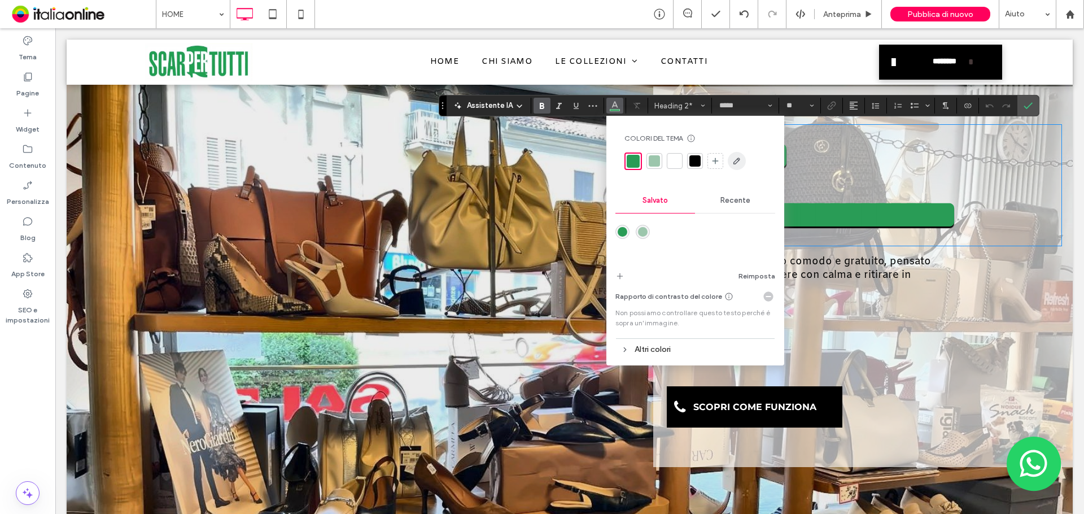
click at [733, 162] on use "button" at bounding box center [736, 161] width 7 height 7
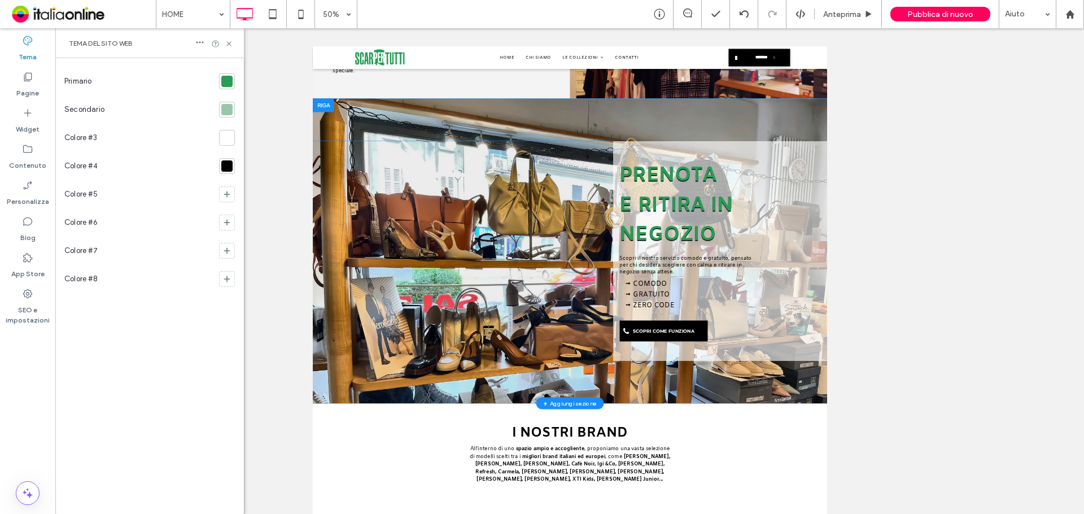
scroll to position [1309, 0]
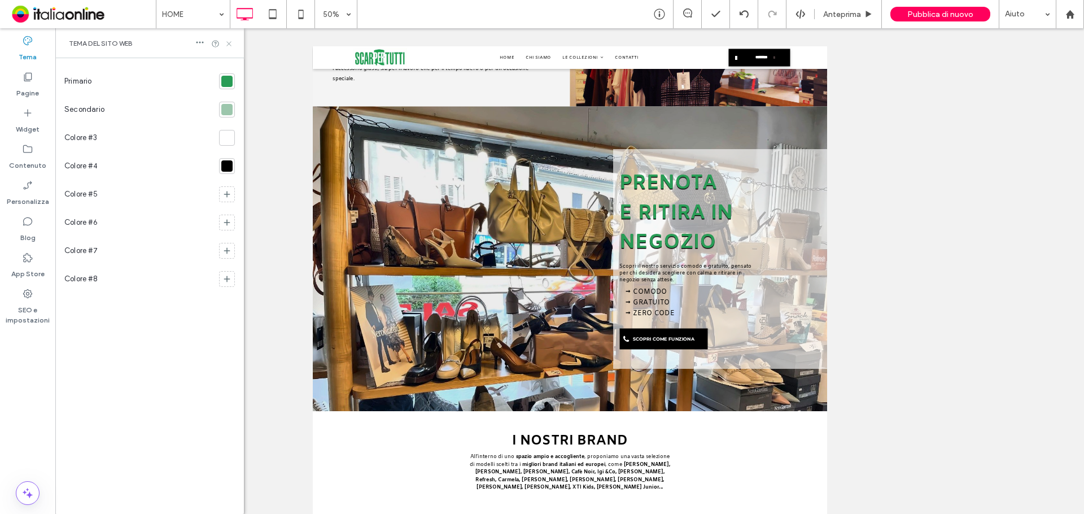
click at [227, 43] on icon at bounding box center [229, 44] width 8 height 8
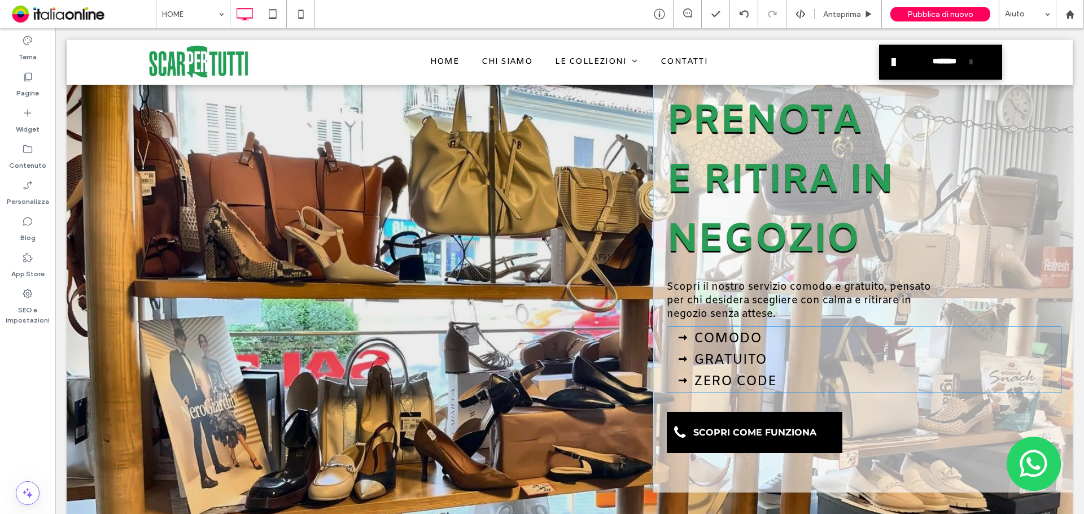
scroll to position [1522, 0]
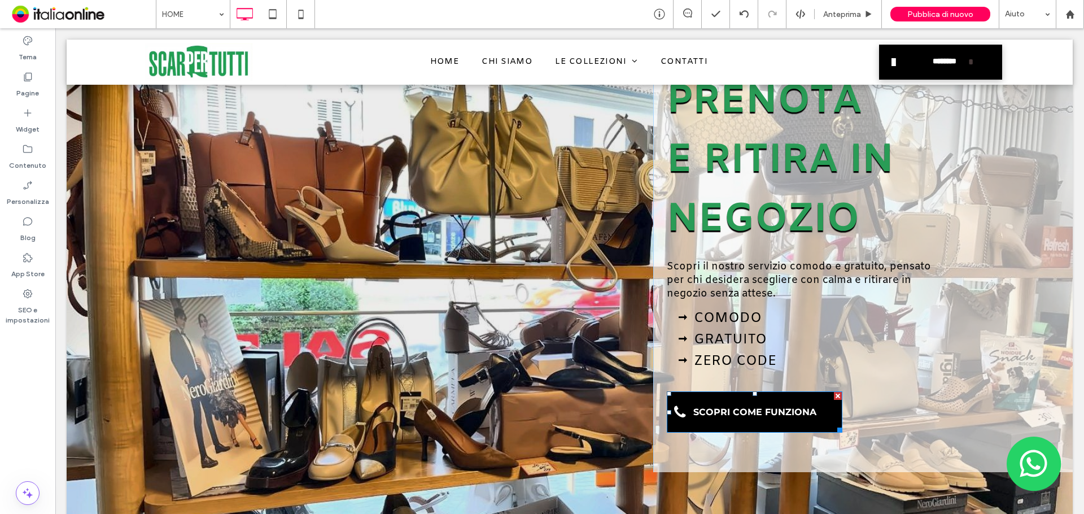
click at [770, 423] on span "SCOPRI COME FUNZIONA" at bounding box center [754, 412] width 131 height 22
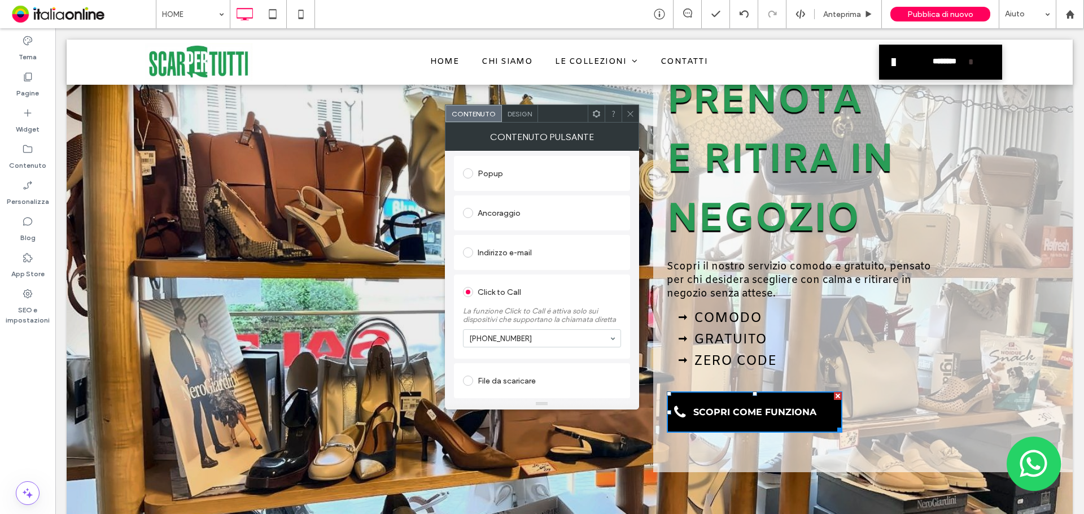
scroll to position [90, 0]
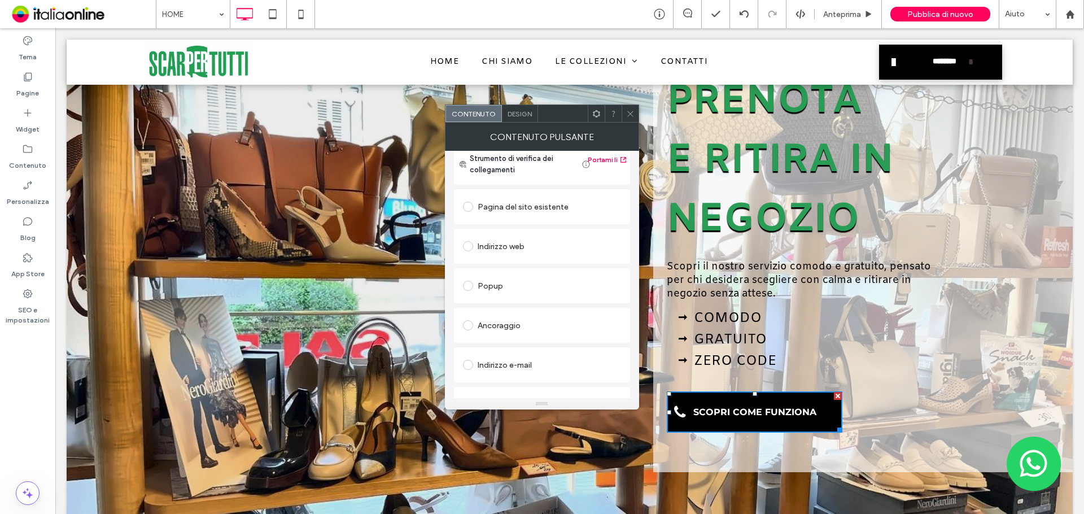
click at [542, 248] on div "Indirizzo web" at bounding box center [542, 246] width 158 height 18
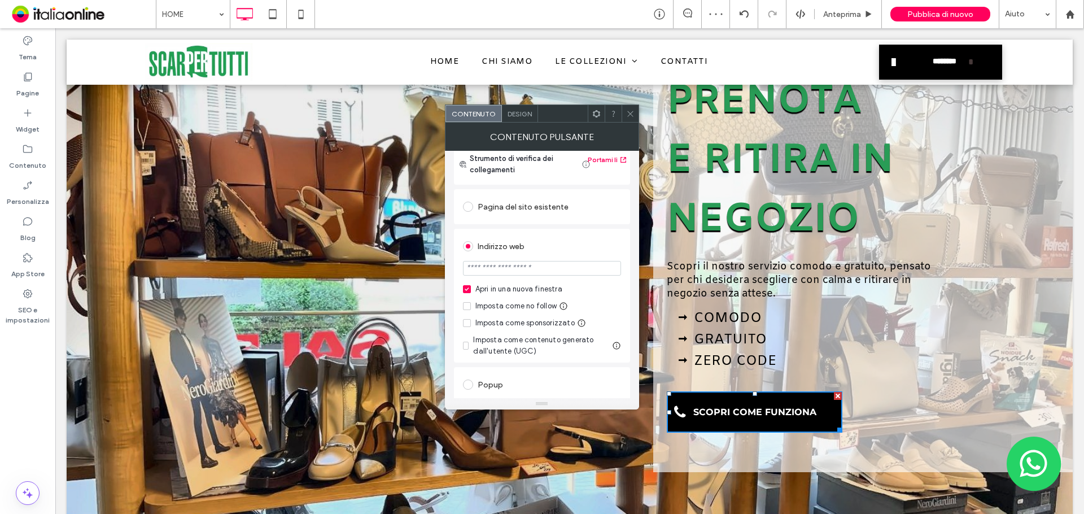
click at [473, 265] on input "url" at bounding box center [542, 268] width 158 height 15
type input "**********"
click at [618, 296] on div "Apri in una nuova finestra Imposta come no follow Imposta come sponsorizzato Im…" at bounding box center [542, 319] width 158 height 73
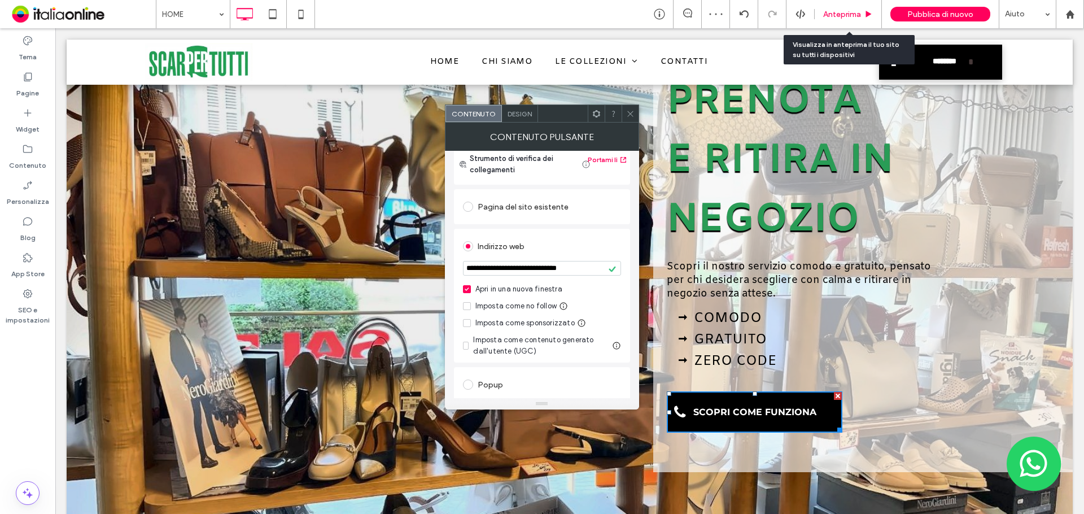
click at [849, 15] on span "Anteprima" at bounding box center [842, 15] width 38 height 10
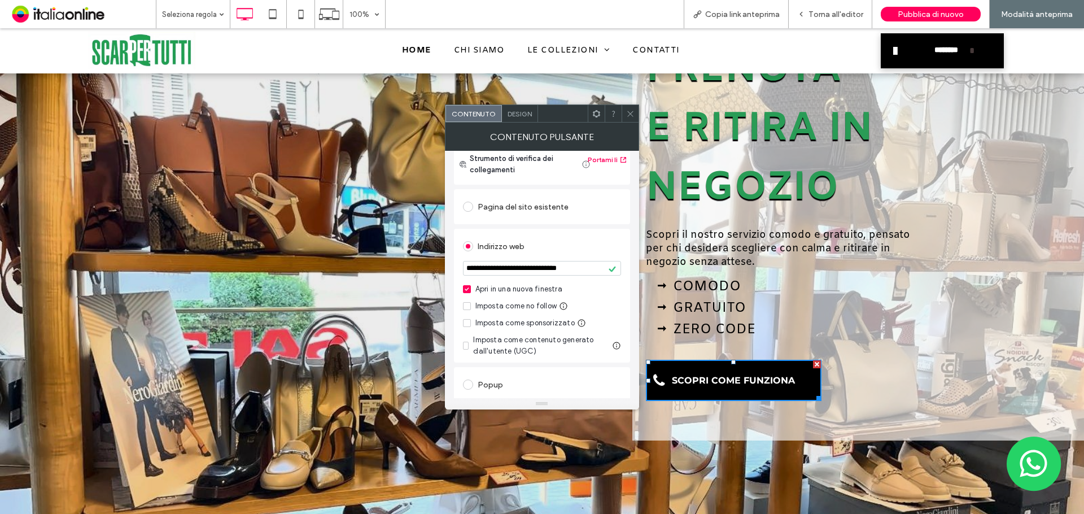
click at [738, 380] on span "SCOPRI COME FUNZIONA" at bounding box center [733, 380] width 131 height 22
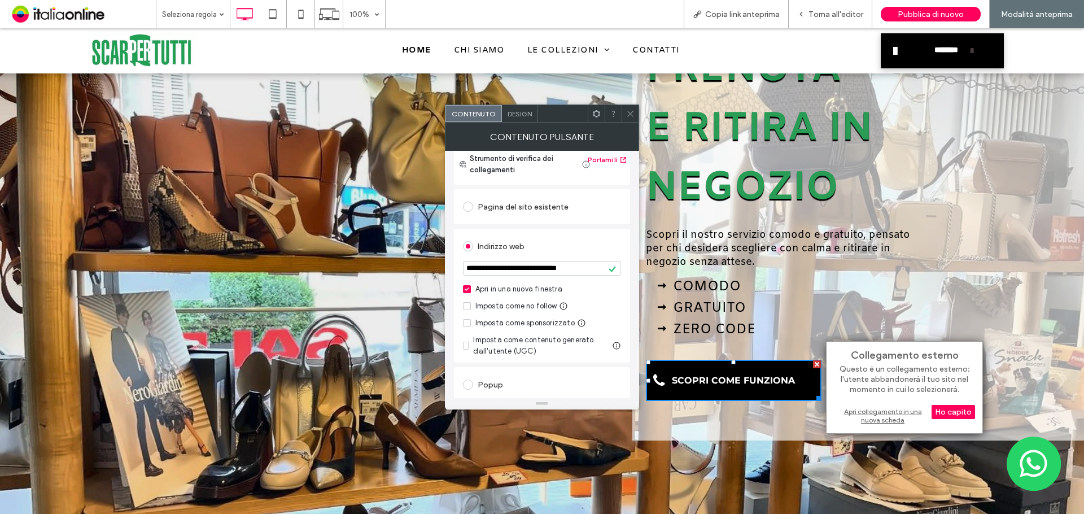
click at [848, 412] on div "Apri collegamento in una nuova scheda" at bounding box center [904, 415] width 141 height 20
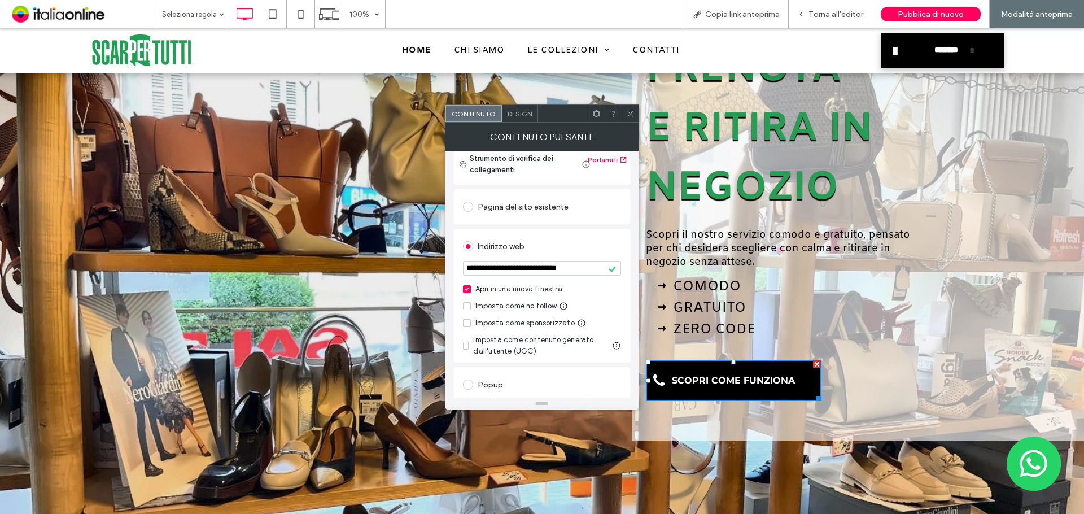
click at [636, 112] on div at bounding box center [629, 113] width 17 height 17
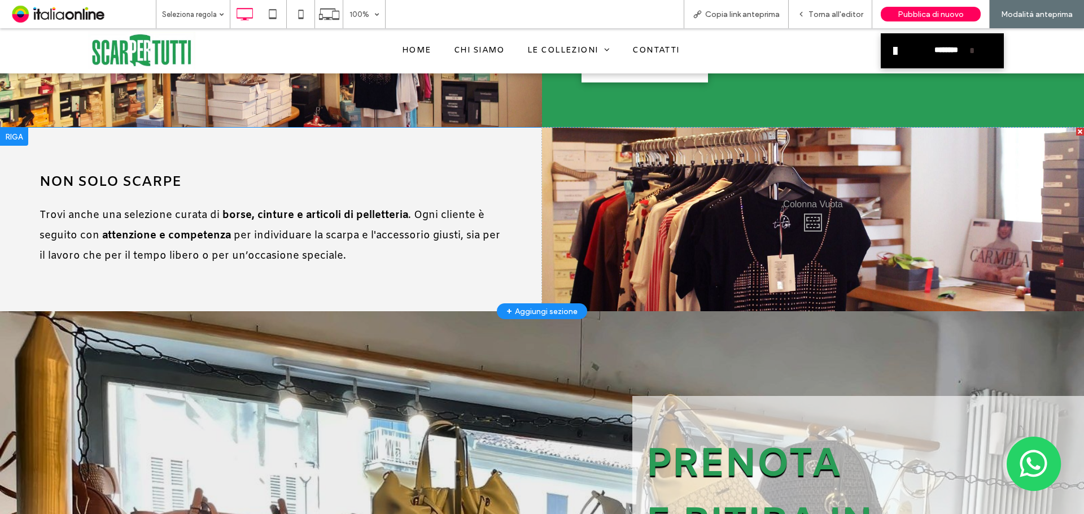
scroll to position [1183, 0]
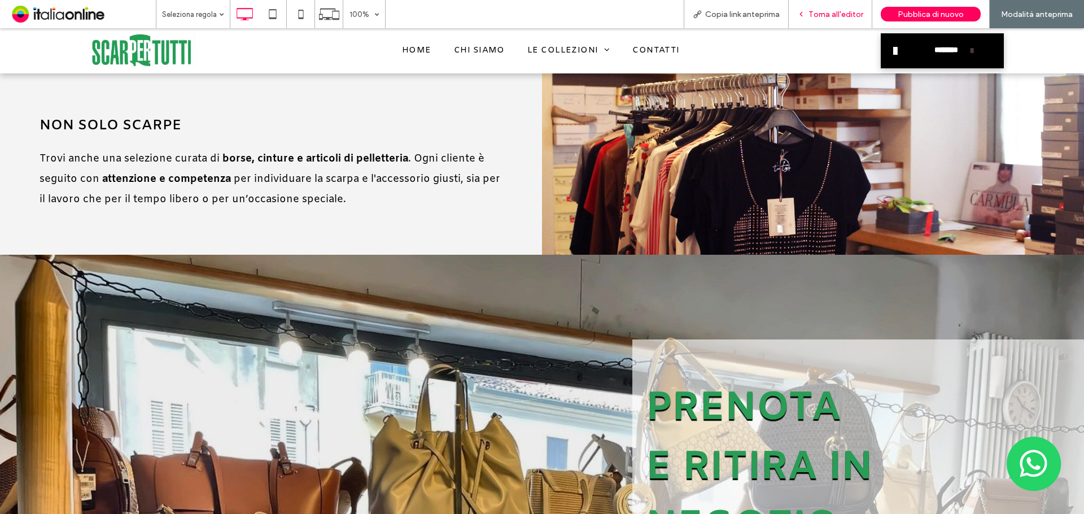
click at [810, 18] on div "Torna all'editor" at bounding box center [829, 15] width 83 height 10
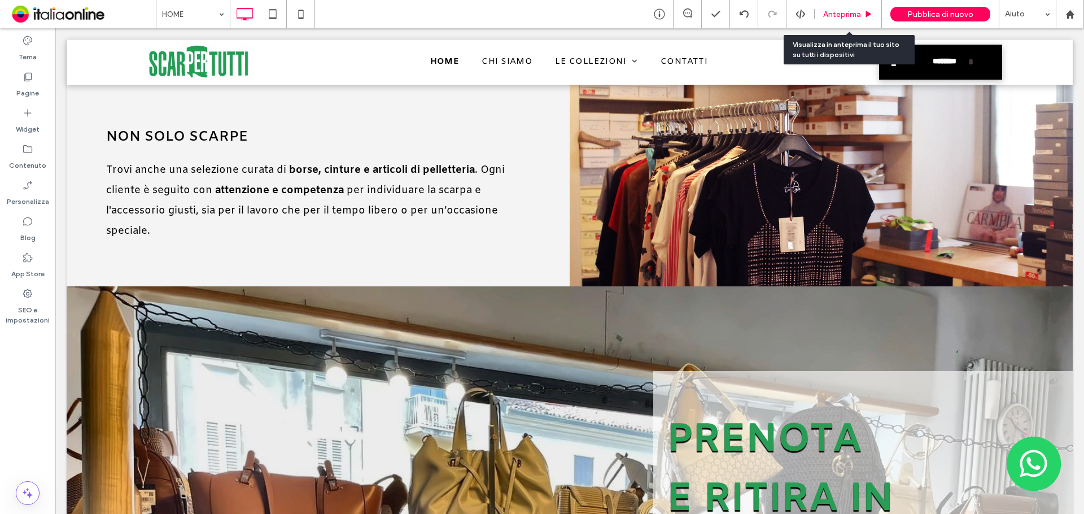
click at [849, 16] on span "Anteprima" at bounding box center [842, 15] width 38 height 10
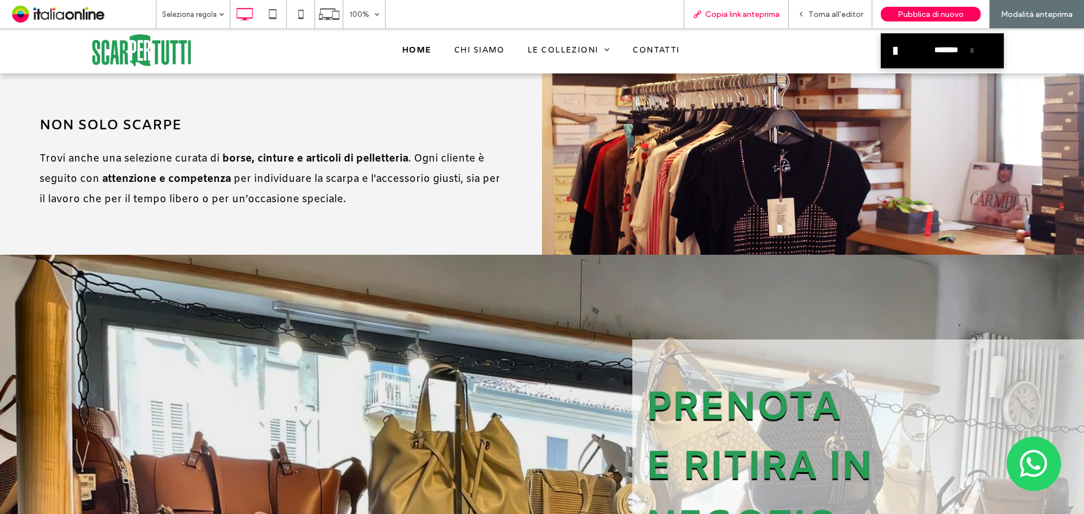
click at [751, 21] on div "Copia link anteprima" at bounding box center [735, 14] width 105 height 28
click at [750, 15] on span "Copia link anteprima" at bounding box center [742, 15] width 75 height 10
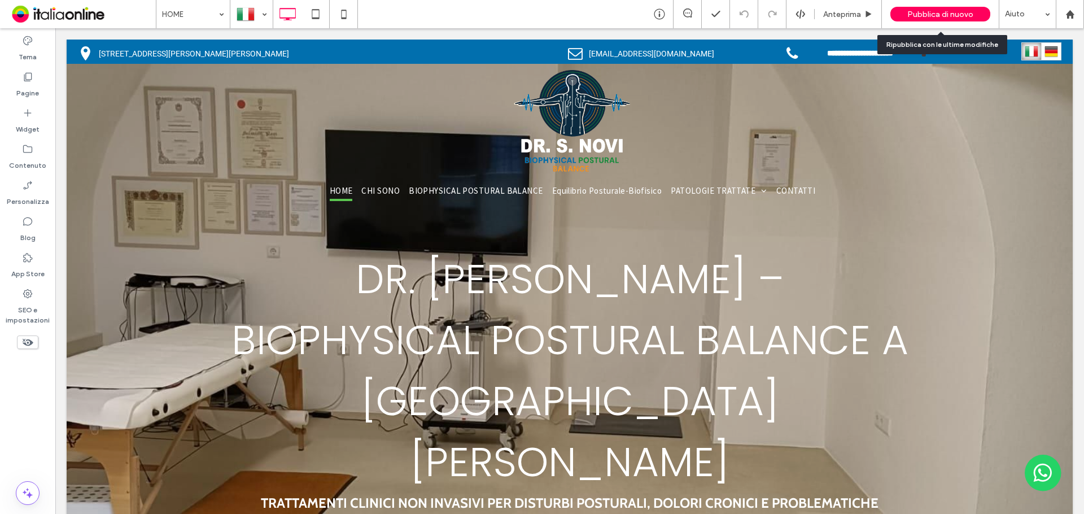
click at [905, 15] on div "Pubblica di nuovo" at bounding box center [940, 14] width 100 height 15
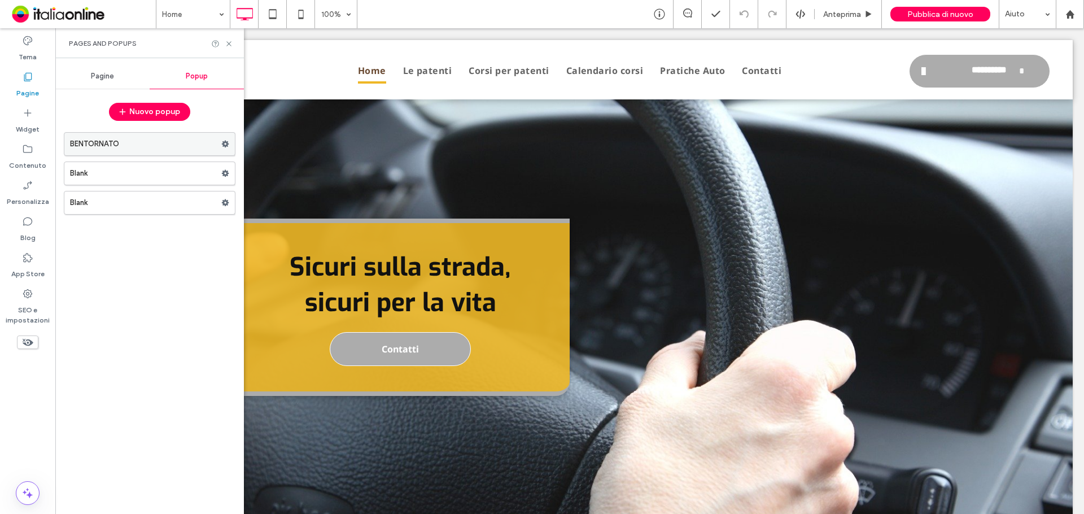
click at [227, 142] on use at bounding box center [225, 144] width 7 height 7
click at [233, 178] on div at bounding box center [228, 173] width 14 height 17
click at [229, 176] on icon at bounding box center [225, 173] width 8 height 8
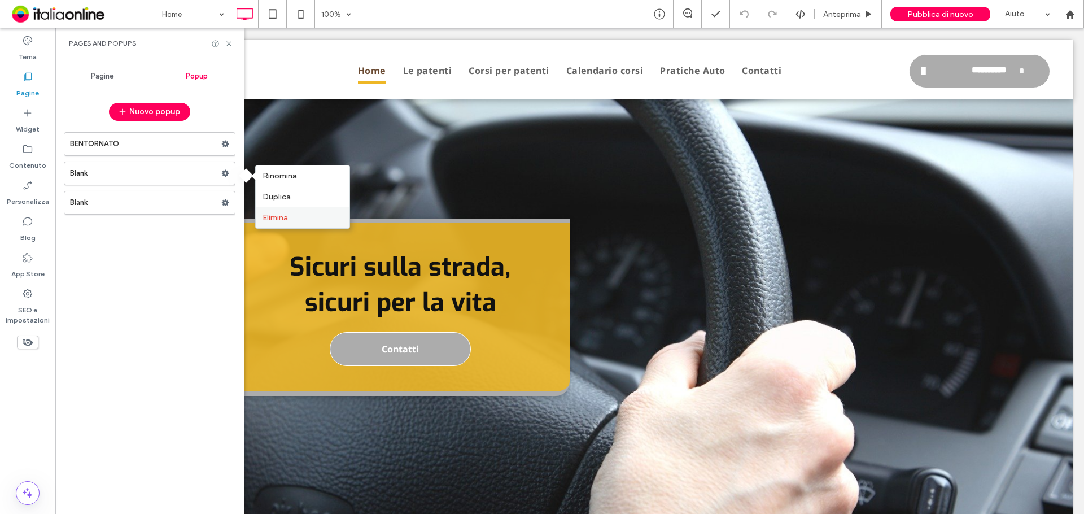
click at [267, 214] on span "Elimina" at bounding box center [274, 218] width 25 height 10
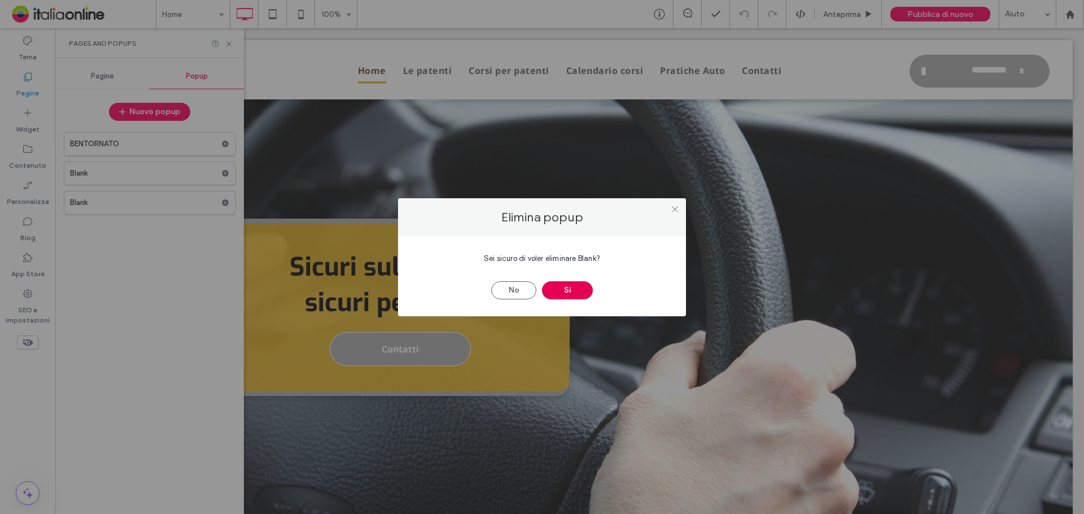
click at [580, 286] on button "Sì" at bounding box center [567, 290] width 51 height 18
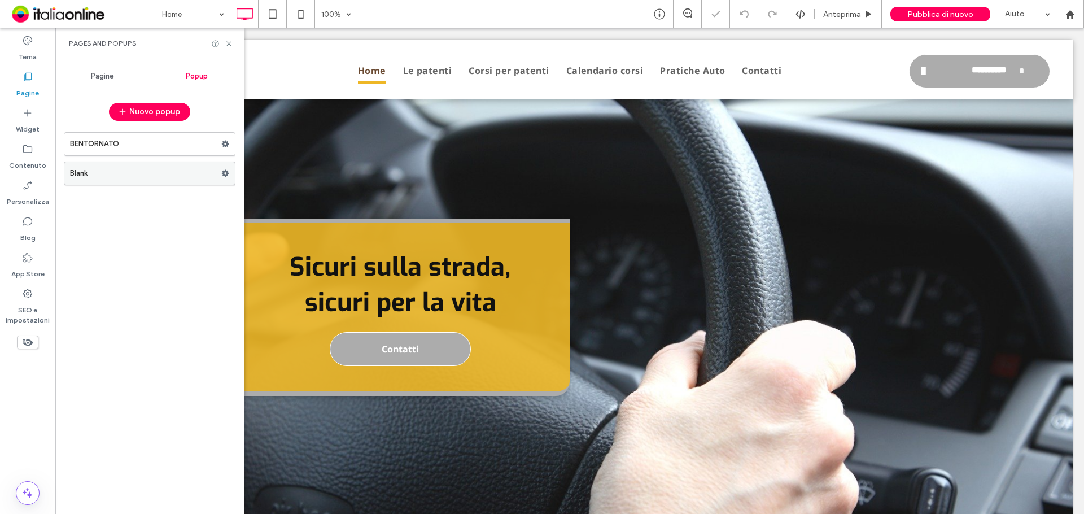
click at [222, 177] on icon at bounding box center [225, 173] width 8 height 8
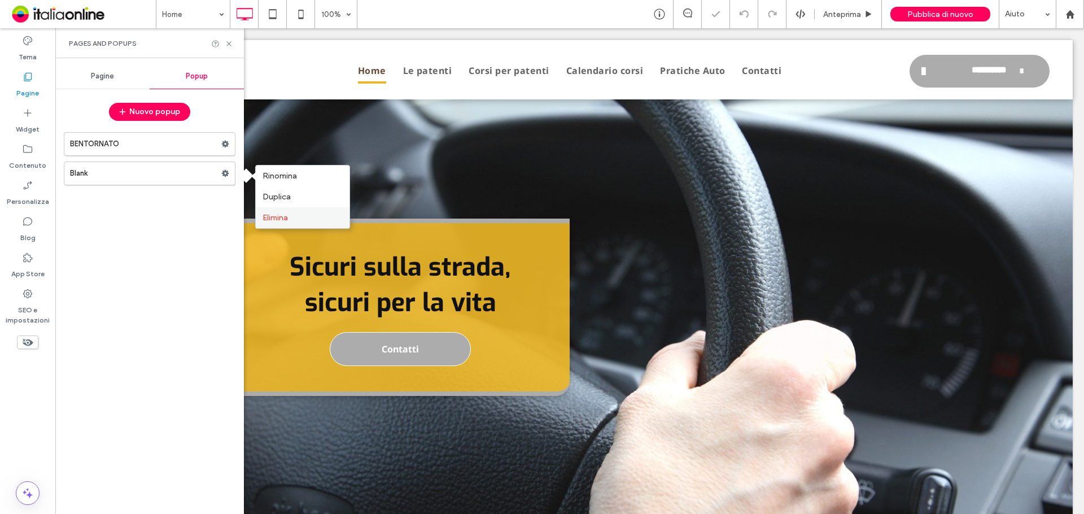
click at [275, 211] on div "Elimina" at bounding box center [303, 217] width 94 height 21
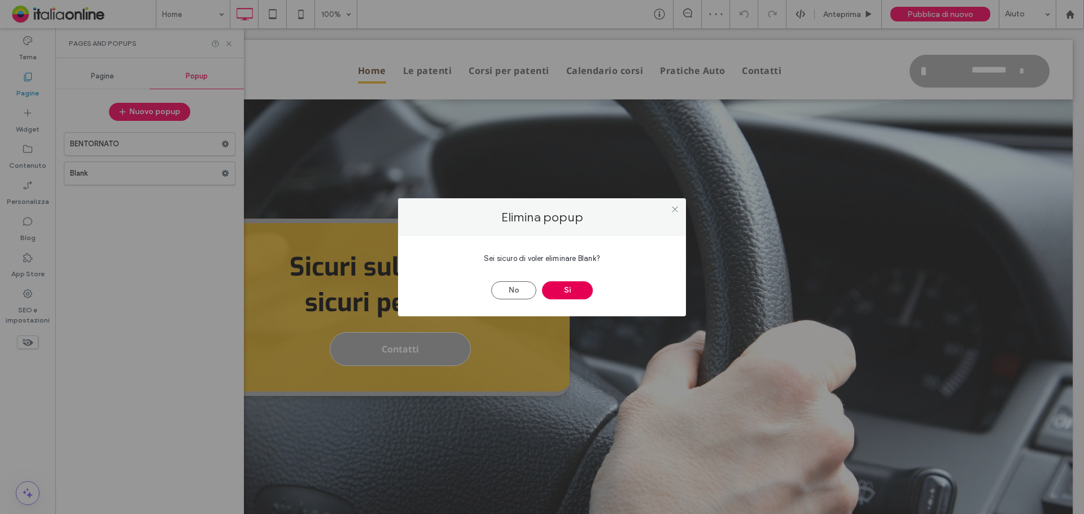
drag, startPoint x: 557, startPoint y: 288, endPoint x: 544, endPoint y: 284, distance: 13.6
click at [557, 288] on button "Sì" at bounding box center [567, 290] width 51 height 18
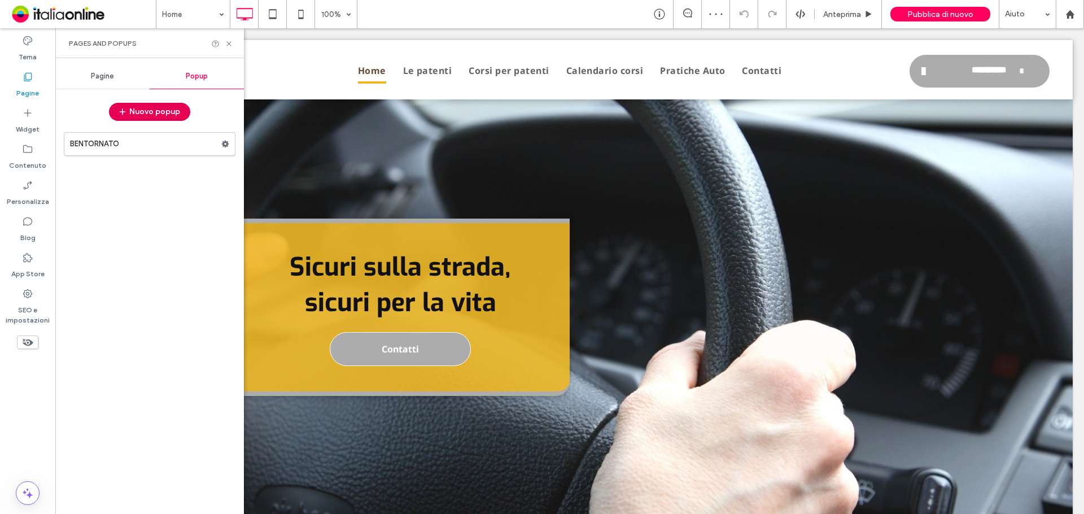
click at [129, 111] on span "button" at bounding box center [123, 111] width 11 height 17
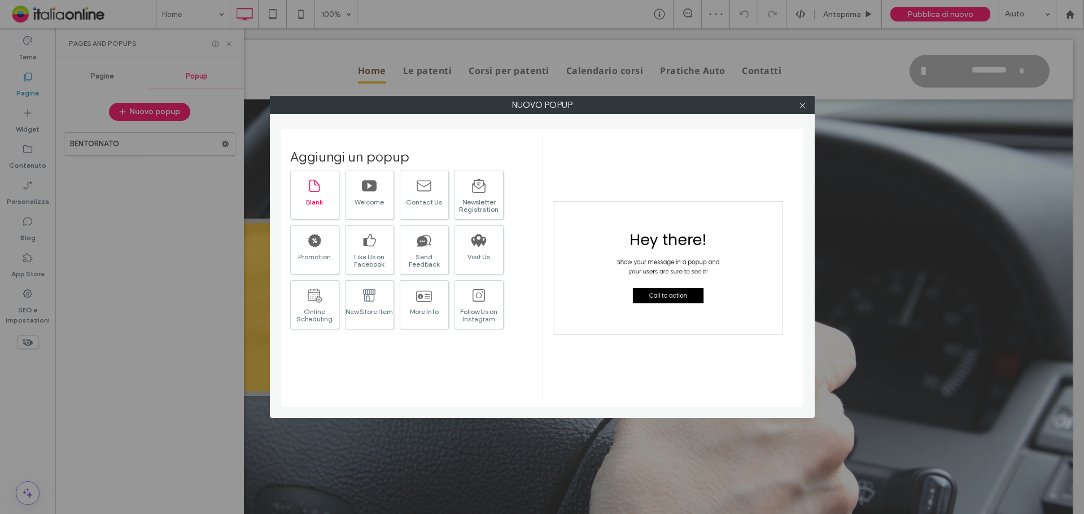
click at [326, 196] on div "Blank" at bounding box center [314, 194] width 49 height 49
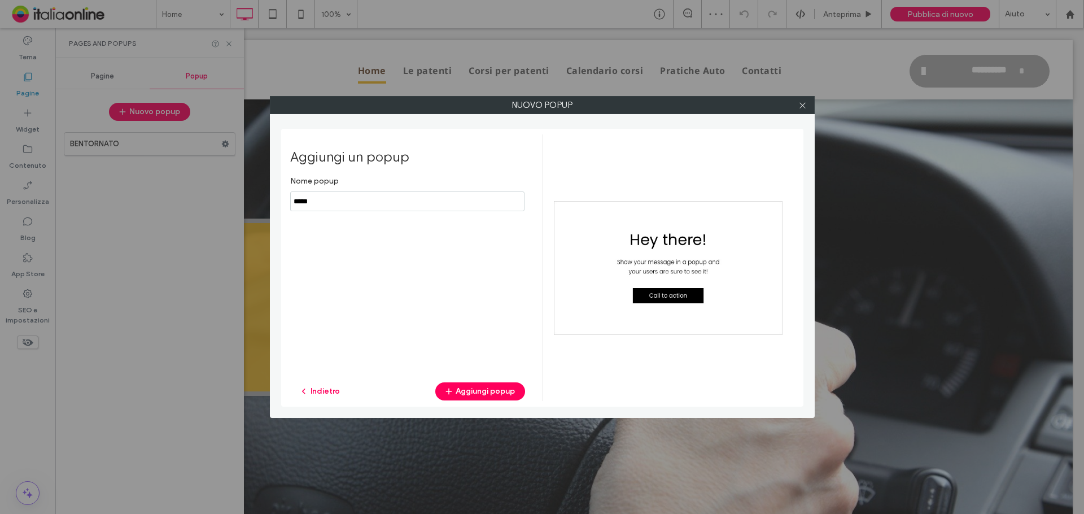
drag, startPoint x: 326, startPoint y: 203, endPoint x: 242, endPoint y: 199, distance: 83.6
click at [246, 200] on div "Nuovo popup Aggiungi un popup Nome popup Indietro Aggiungi popup" at bounding box center [542, 257] width 1084 height 514
type input "**********"
click at [487, 386] on button "Aggiungi popup" at bounding box center [480, 391] width 90 height 18
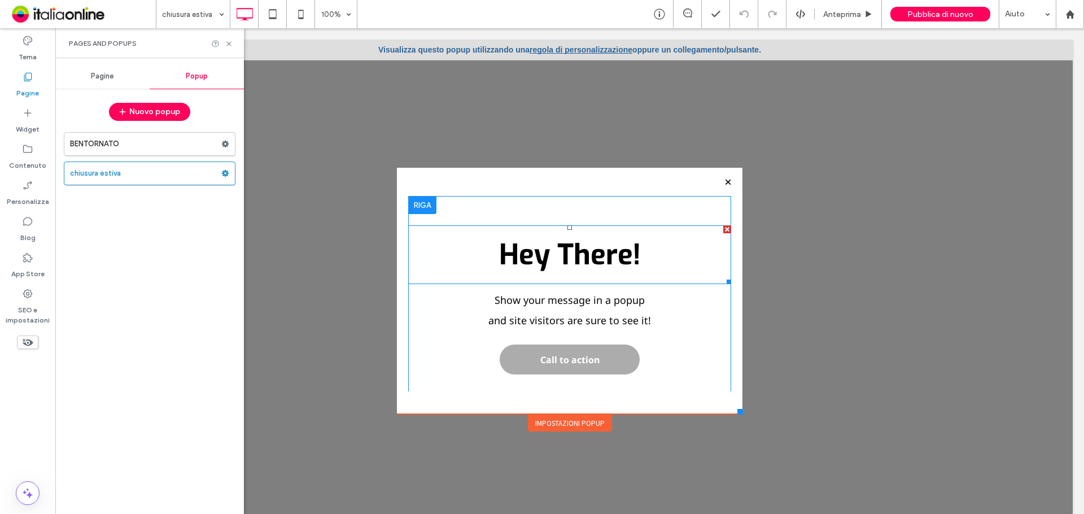
click at [541, 260] on span "Hey There!" at bounding box center [570, 254] width 142 height 37
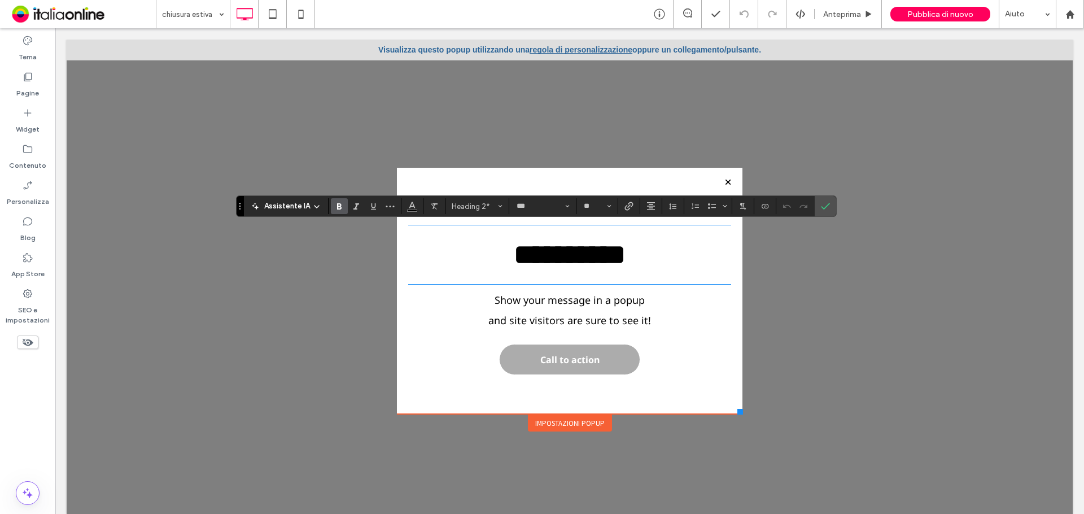
click at [550, 310] on p "and site visitors are sure to see it!" at bounding box center [569, 320] width 323 height 20
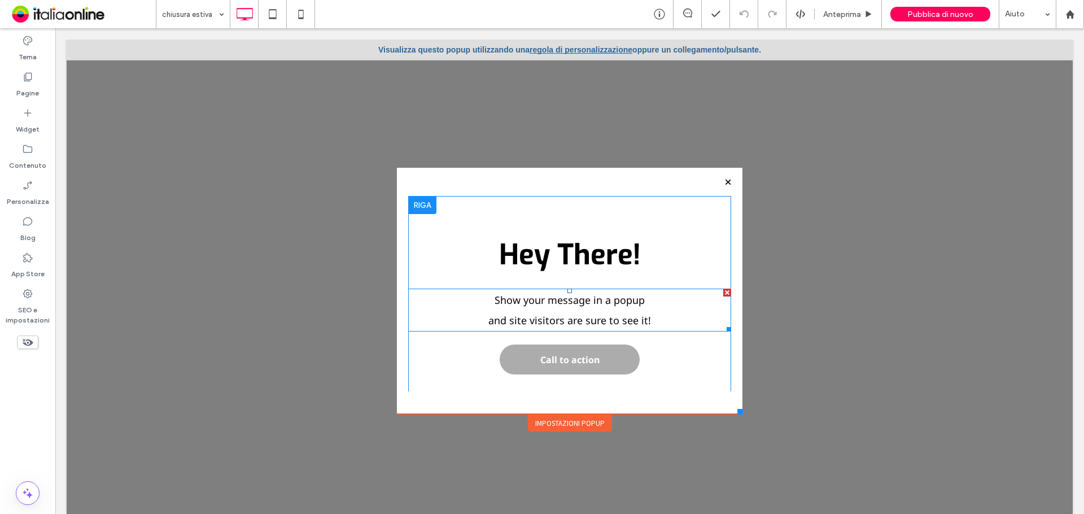
click at [550, 310] on p "and site visitors are sure to see it!" at bounding box center [569, 320] width 323 height 20
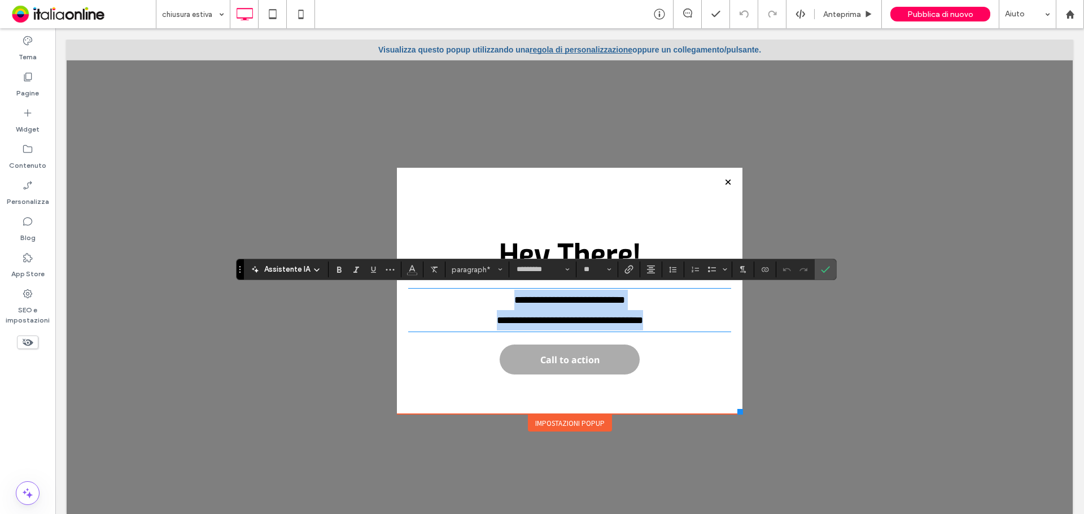
type input "**"
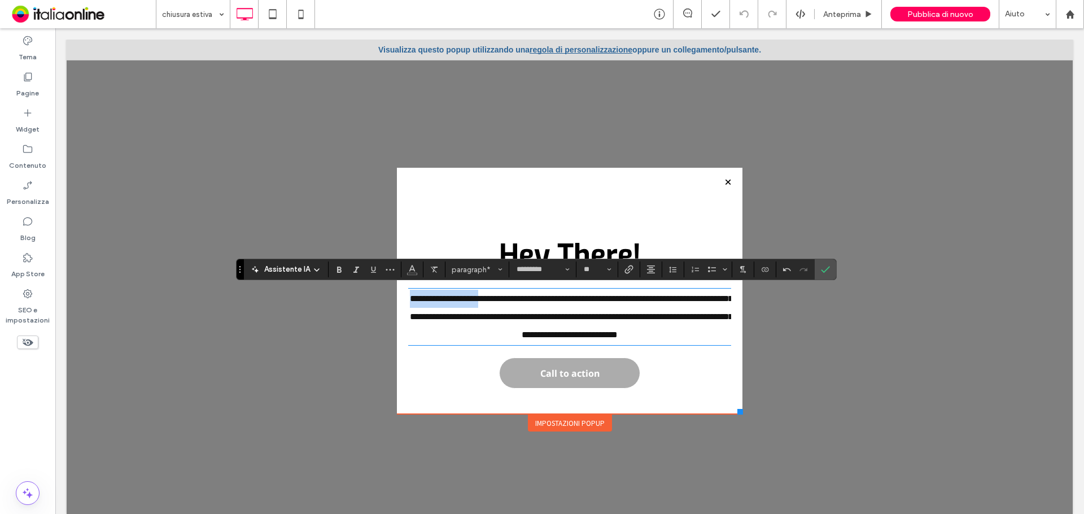
drag, startPoint x: 489, startPoint y: 299, endPoint x: 362, endPoint y: 293, distance: 127.7
click at [362, 293] on div "**********" at bounding box center [570, 277] width 1006 height 474
click at [468, 303] on span "**********" at bounding box center [571, 316] width 323 height 45
drag, startPoint x: 487, startPoint y: 299, endPoint x: 388, endPoint y: 291, distance: 99.1
click at [397, 291] on div "**********" at bounding box center [569, 291] width 345 height 246
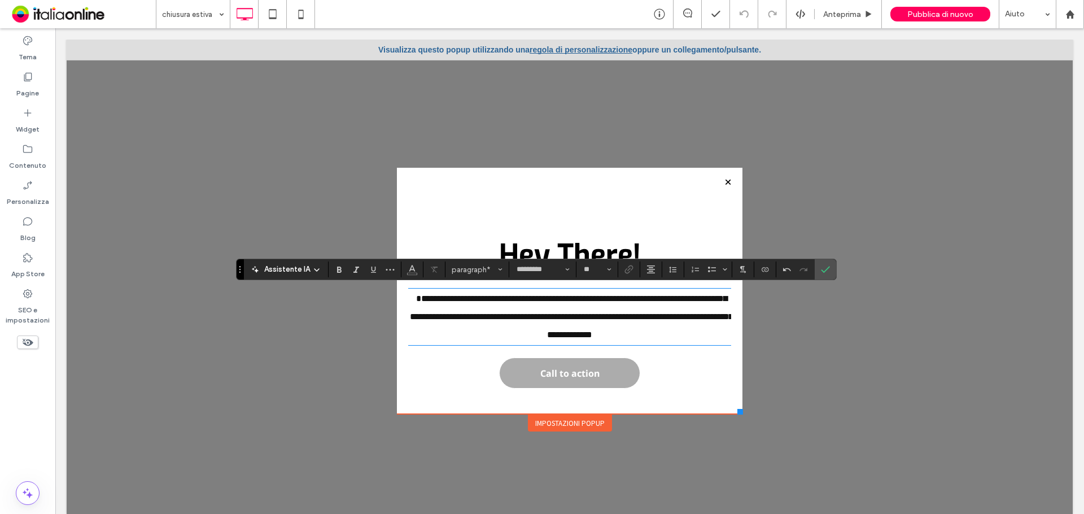
click at [599, 249] on strong "Hey There!" at bounding box center [570, 254] width 142 height 37
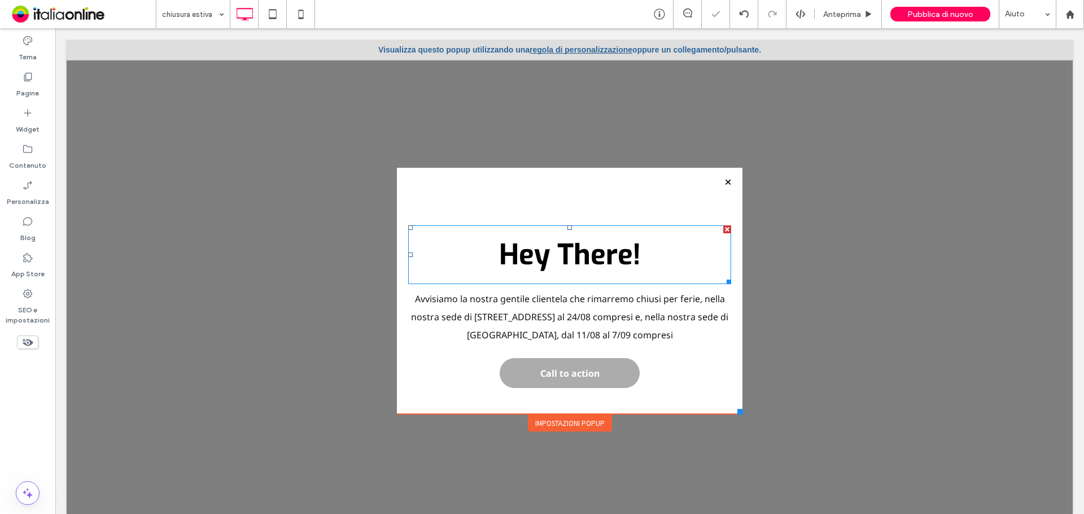
click at [599, 249] on strong "Hey There!" at bounding box center [570, 254] width 142 height 37
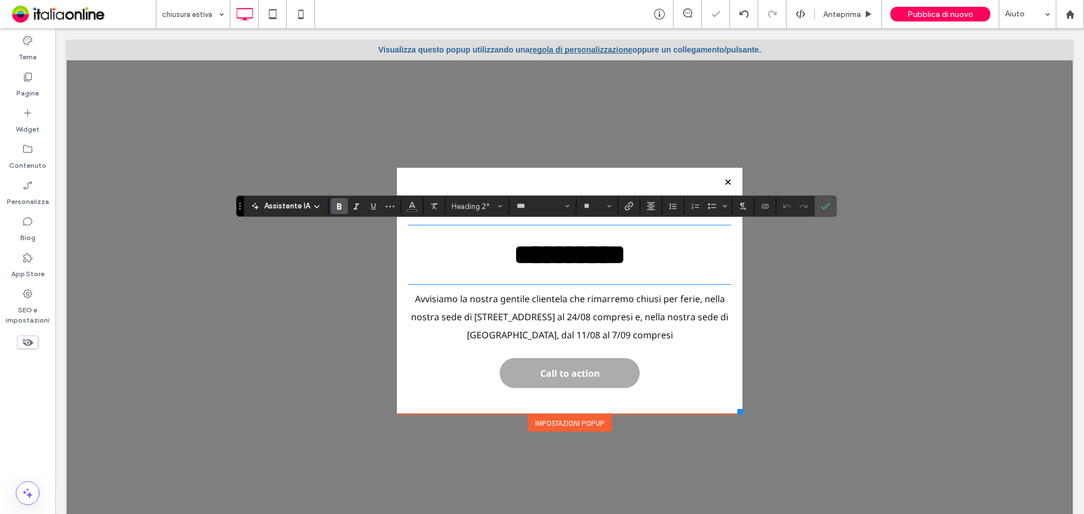
type input "*********"
type input "**"
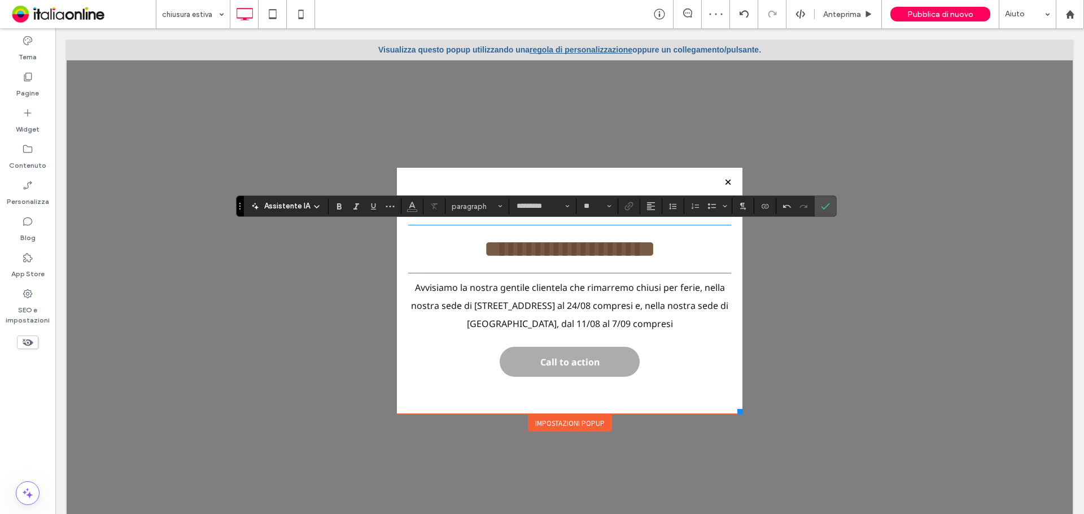
type input "***"
type input "**"
click at [687, 291] on span "Avvisiamo la nostra gentile clientela che rimarremo chiusi per ferie, nella nos…" at bounding box center [569, 305] width 317 height 49
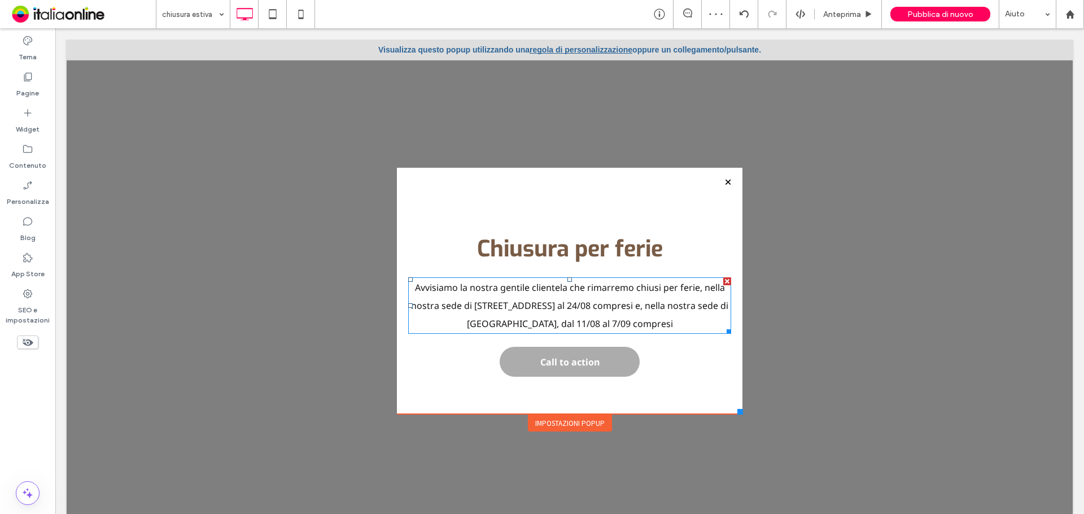
click at [690, 286] on span "Avvisiamo la nostra gentile clientela che rimarremo chiusi per ferie, nella nos…" at bounding box center [569, 305] width 317 height 49
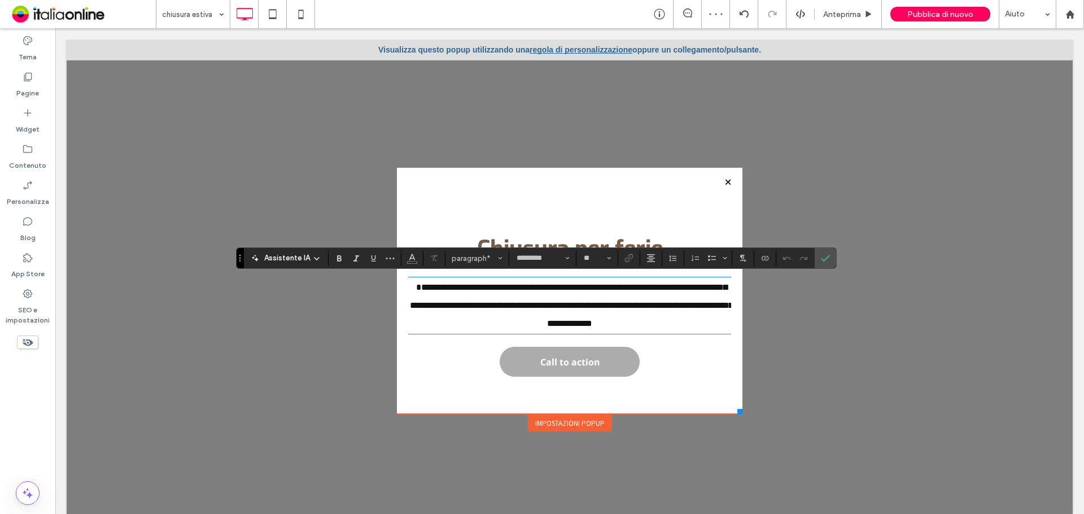
click at [694, 284] on span "**********" at bounding box center [571, 305] width 323 height 45
click at [665, 304] on span "**********" at bounding box center [571, 314] width 323 height 27
click at [704, 326] on p "**********" at bounding box center [569, 323] width 323 height 18
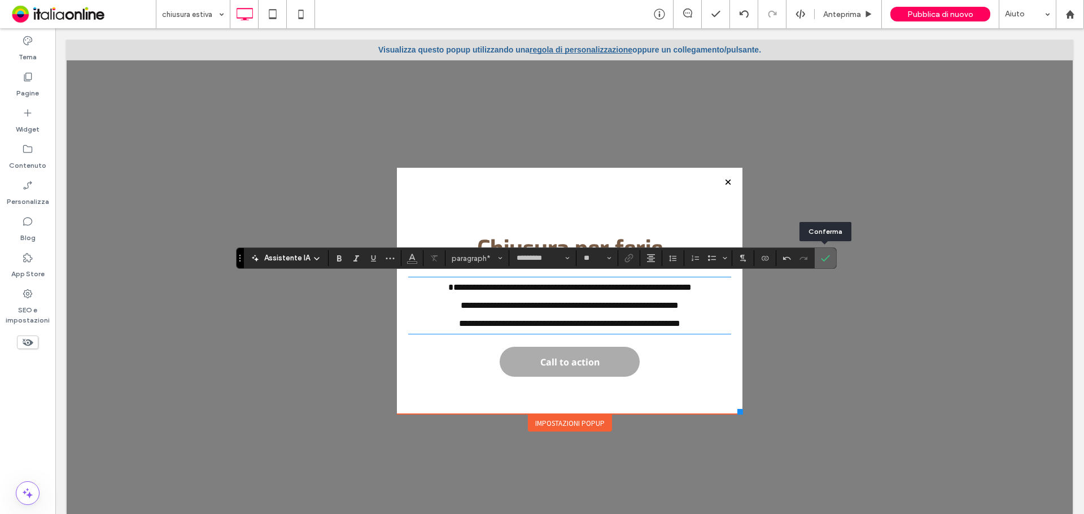
drag, startPoint x: 820, startPoint y: 257, endPoint x: 758, endPoint y: 235, distance: 65.5
click at [821, 257] on icon "Conferma" at bounding box center [825, 257] width 9 height 9
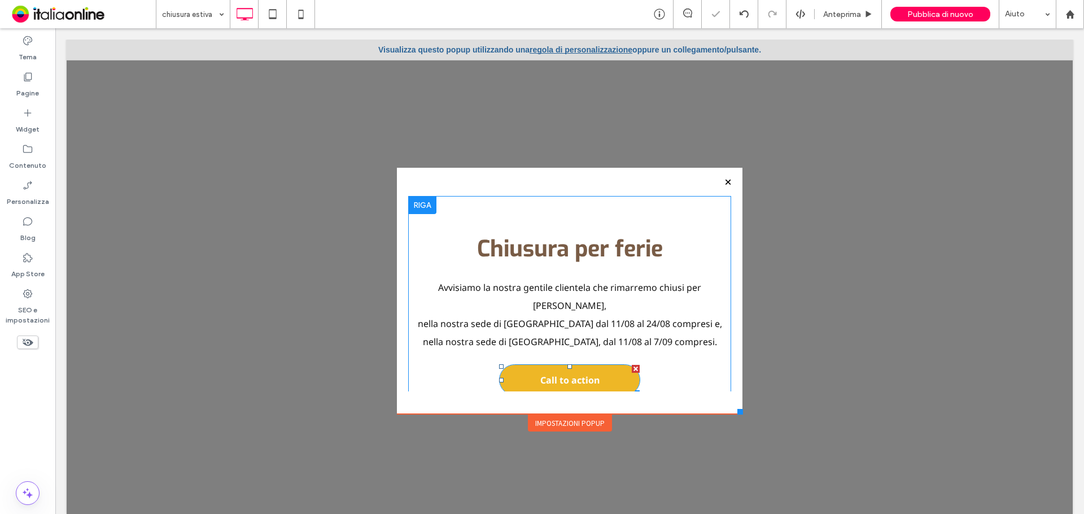
click at [632, 365] on div at bounding box center [636, 369] width 8 height 8
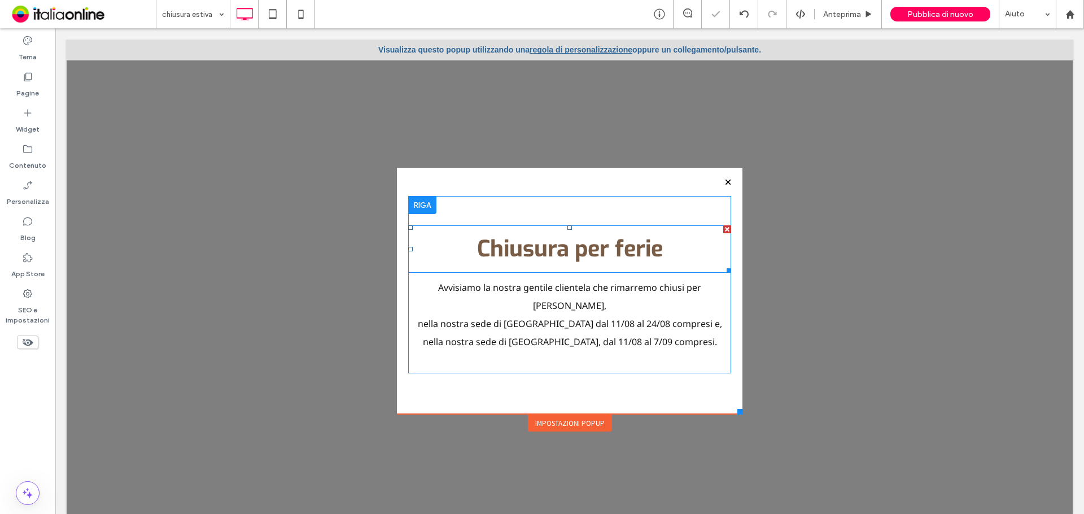
click at [609, 257] on strong "Chiusura per ferie" at bounding box center [570, 249] width 186 height 30
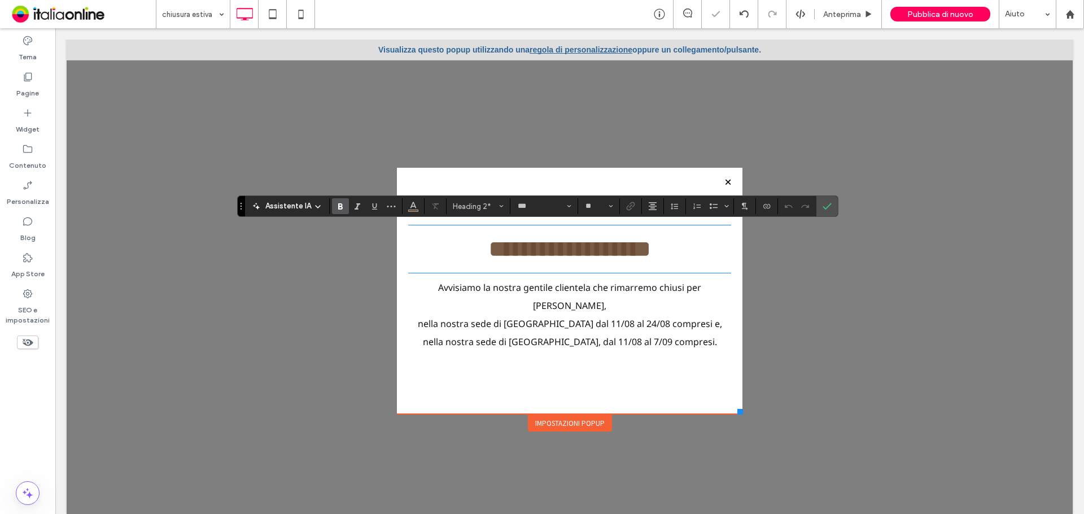
click at [529, 252] on strong "**********" at bounding box center [569, 249] width 161 height 22
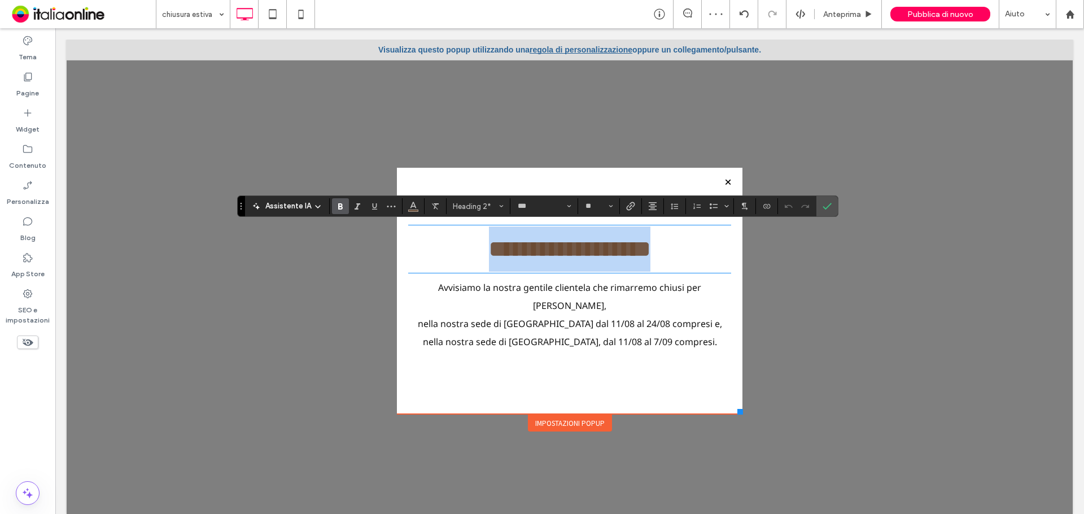
click at [529, 252] on strong "**********" at bounding box center [569, 249] width 161 height 22
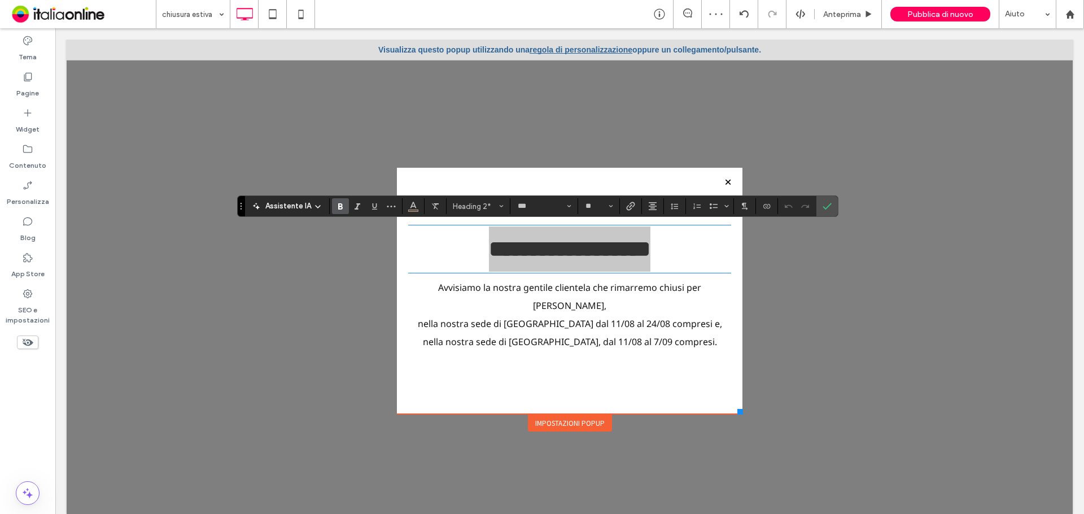
click at [424, 204] on section at bounding box center [435, 206] width 22 height 16
click at [417, 207] on button "Colore" at bounding box center [413, 206] width 17 height 16
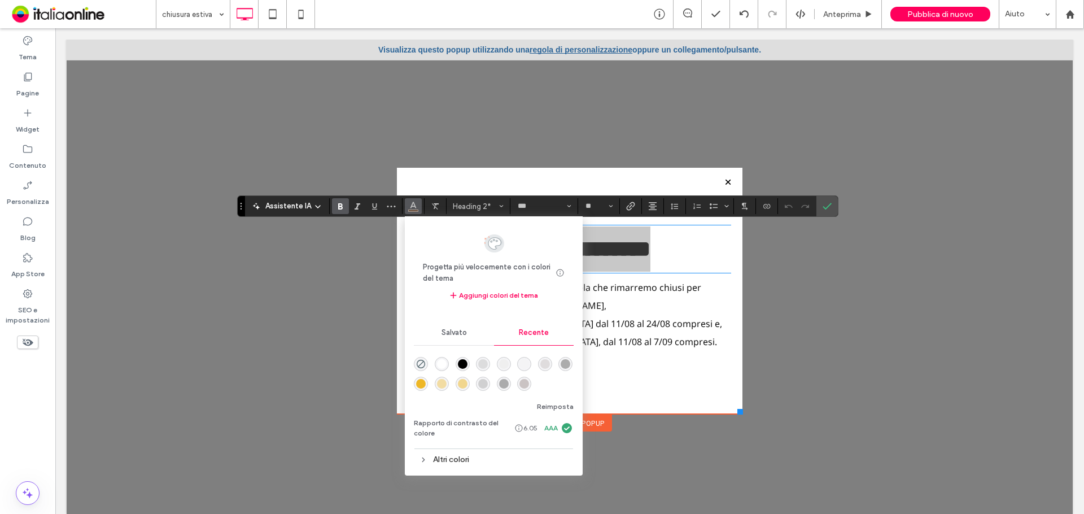
click at [417, 385] on div "rgba(238, 183, 38, 1)" at bounding box center [421, 384] width 10 height 10
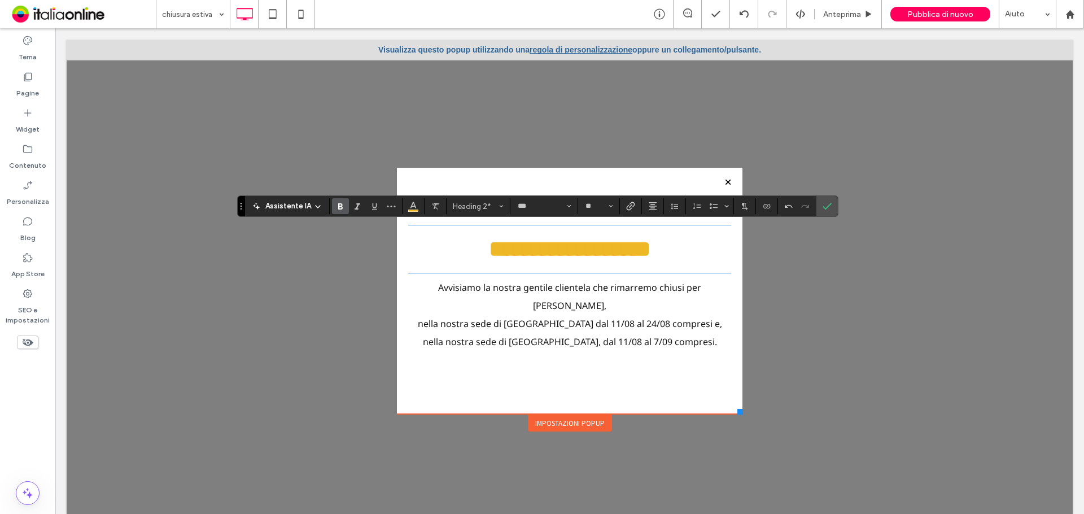
click at [574, 335] on span "nella nostra sede di [GEOGRAPHIC_DATA], dal 11/08 al 7/09 compresi." at bounding box center [570, 341] width 294 height 12
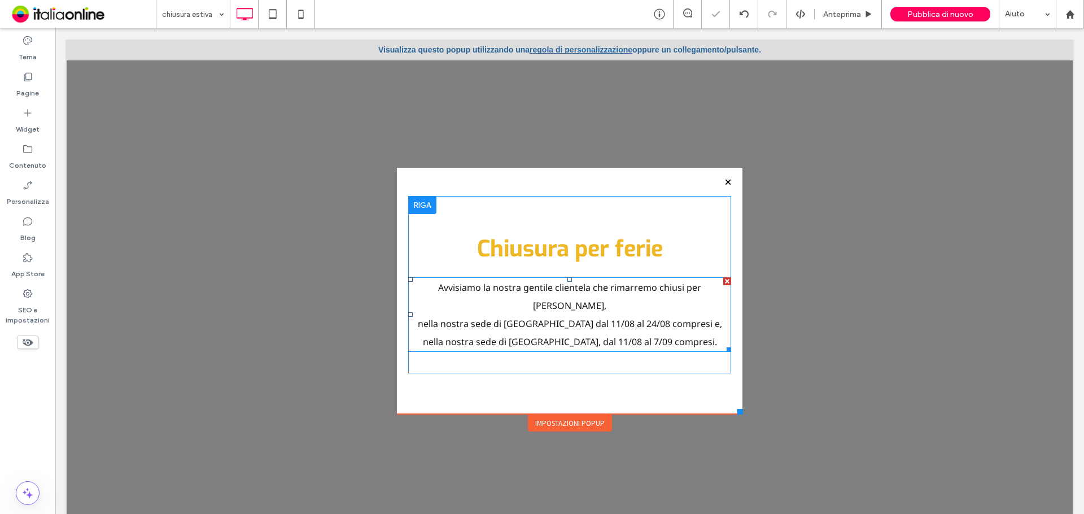
click at [466, 288] on span "Avvisiamo la nostra gentile clientela che rimarremo chiusi per [PERSON_NAME]," at bounding box center [569, 296] width 263 height 30
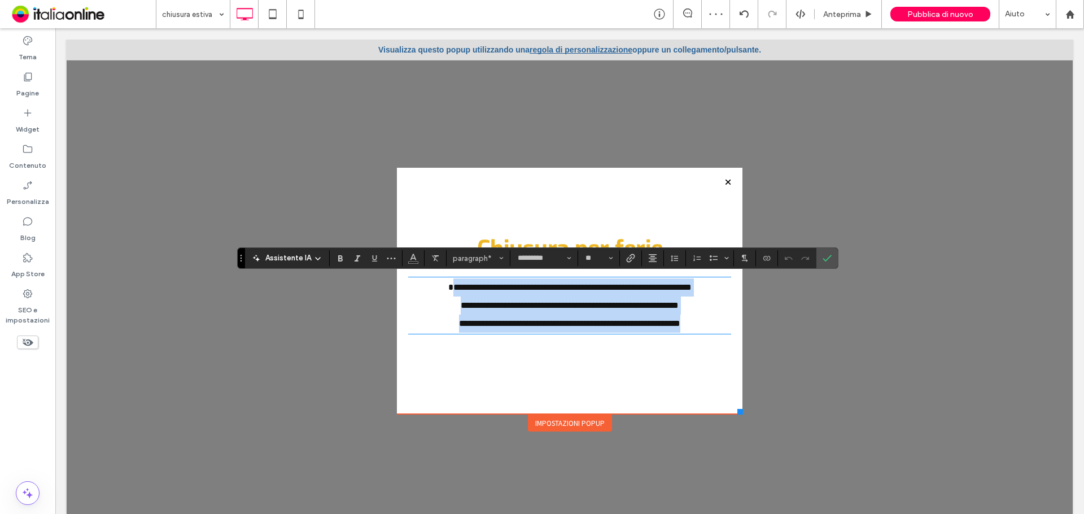
drag, startPoint x: 417, startPoint y: 283, endPoint x: 711, endPoint y: 318, distance: 296.6
click at [717, 319] on div "**********" at bounding box center [569, 305] width 323 height 54
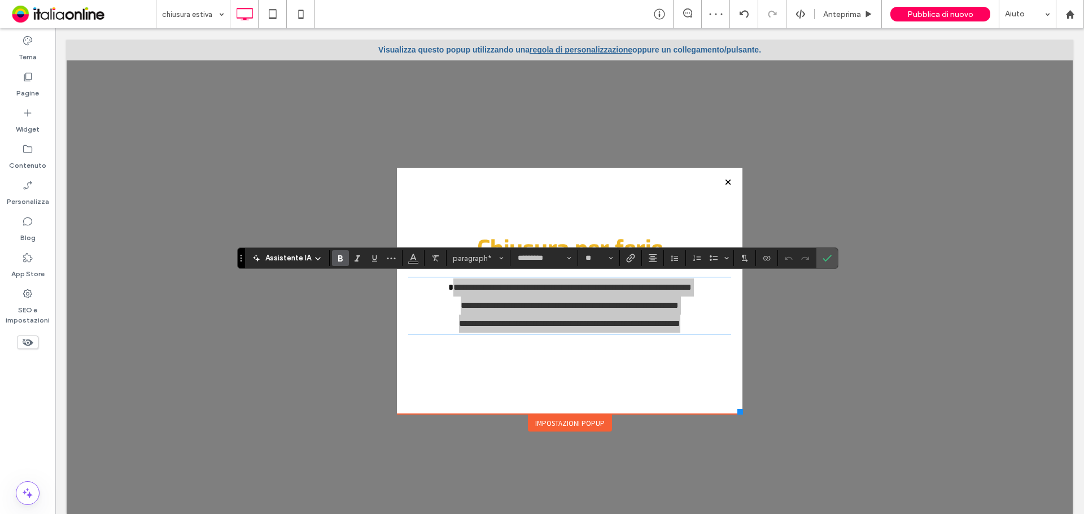
click at [336, 258] on icon "Grassetto" at bounding box center [340, 257] width 9 height 9
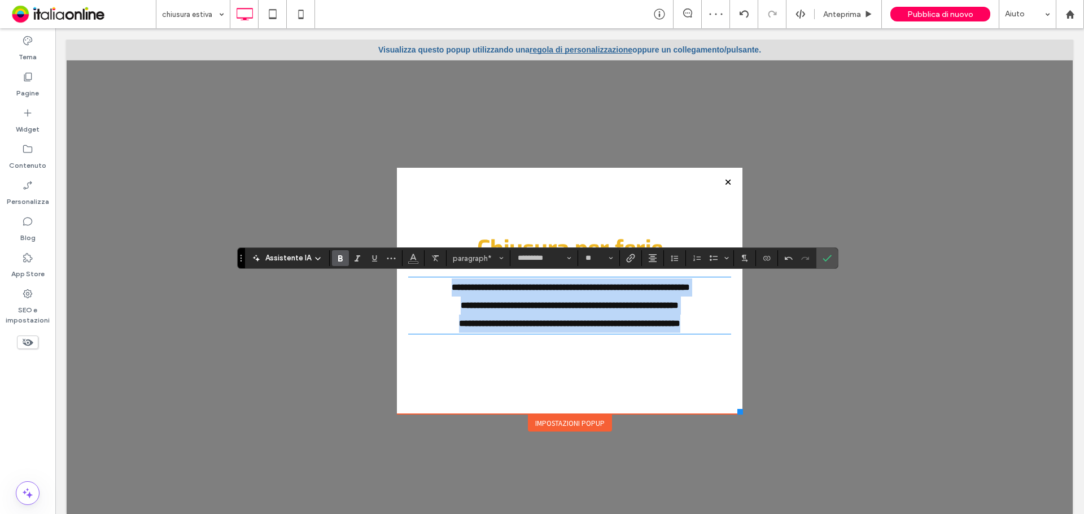
click at [639, 308] on strong "**********" at bounding box center [570, 305] width 218 height 8
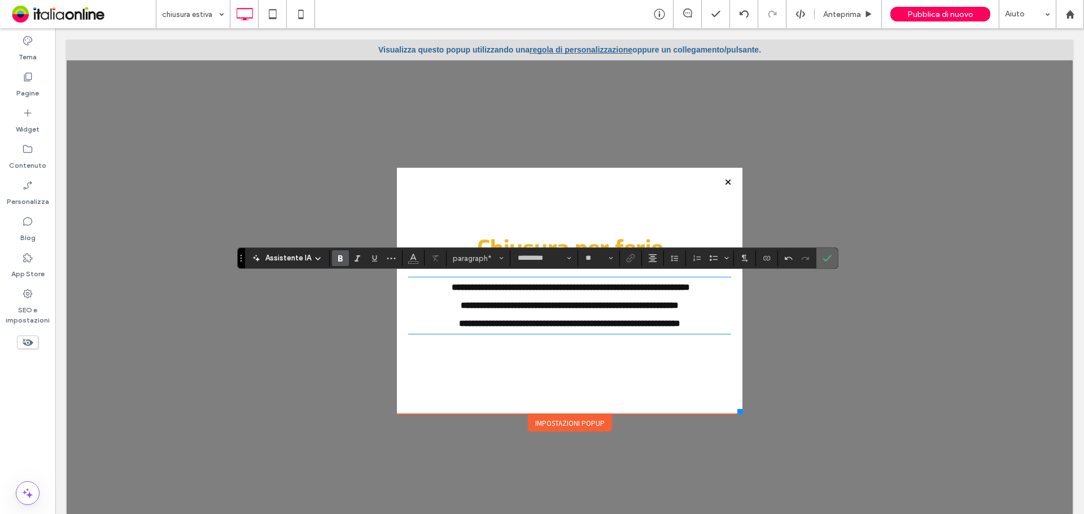
click at [823, 258] on icon "Conferma" at bounding box center [826, 257] width 9 height 9
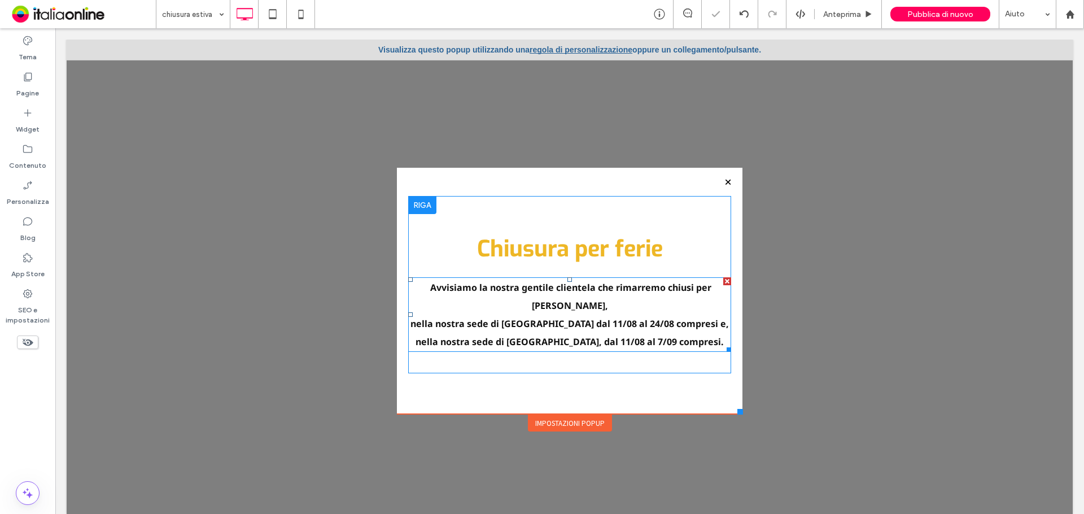
click at [562, 293] on strong "Avvisiamo la nostra gentile clientela che rimarremo chiusi per [PERSON_NAME]," at bounding box center [570, 296] width 281 height 30
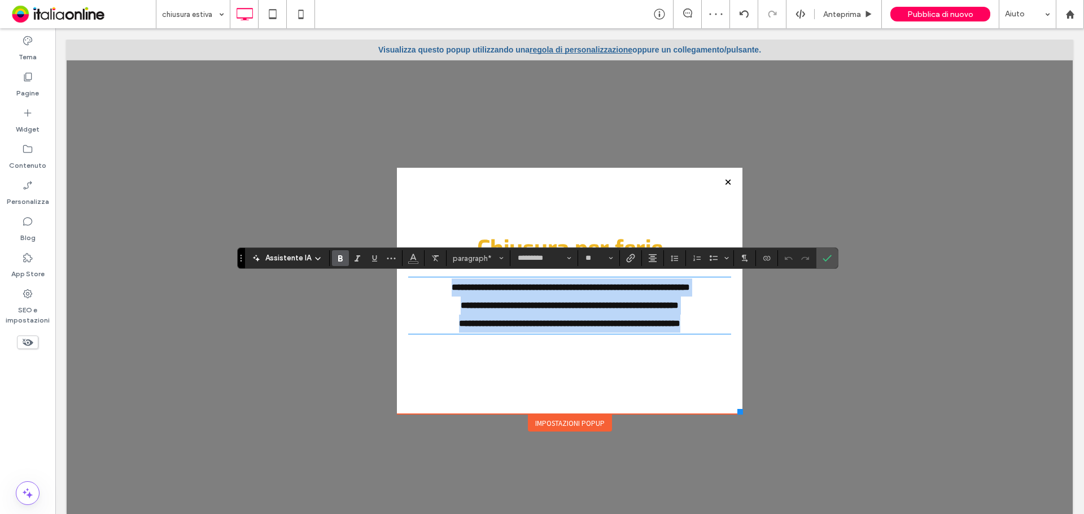
drag, startPoint x: 411, startPoint y: 288, endPoint x: 650, endPoint y: 302, distance: 239.1
click at [704, 324] on div "**********" at bounding box center [569, 305] width 323 height 54
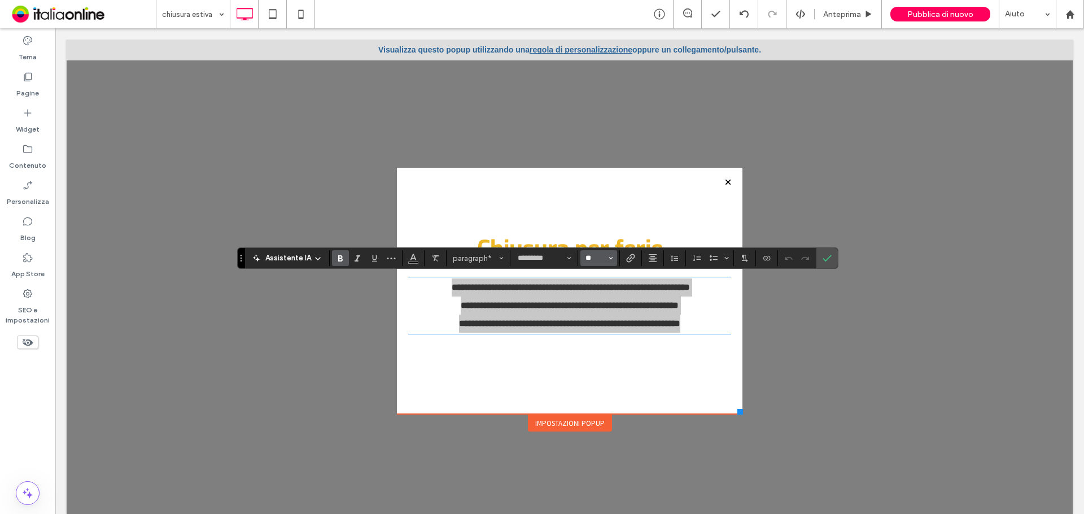
click at [589, 256] on input "**" at bounding box center [595, 257] width 22 height 9
click at [591, 275] on label "18" at bounding box center [597, 276] width 34 height 16
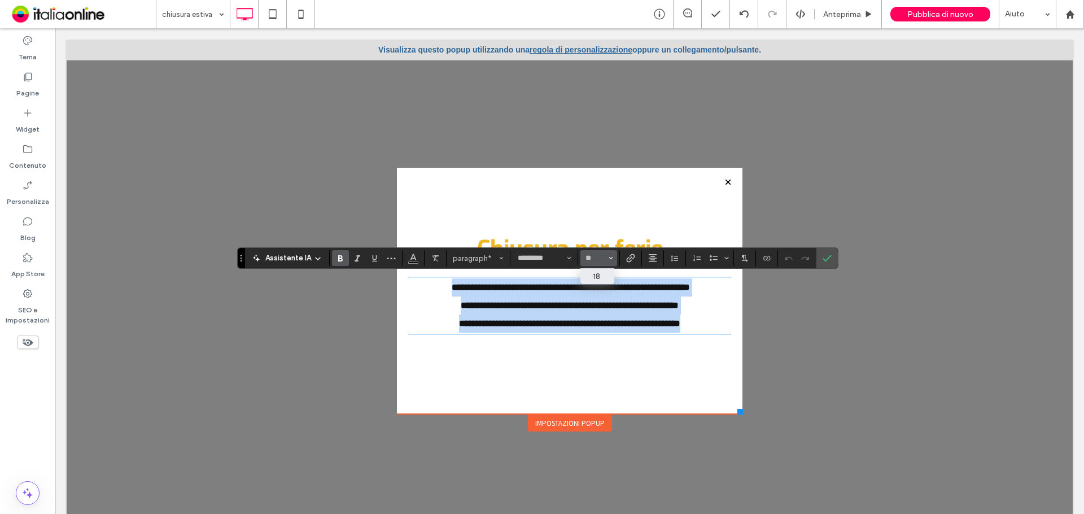
type input "**"
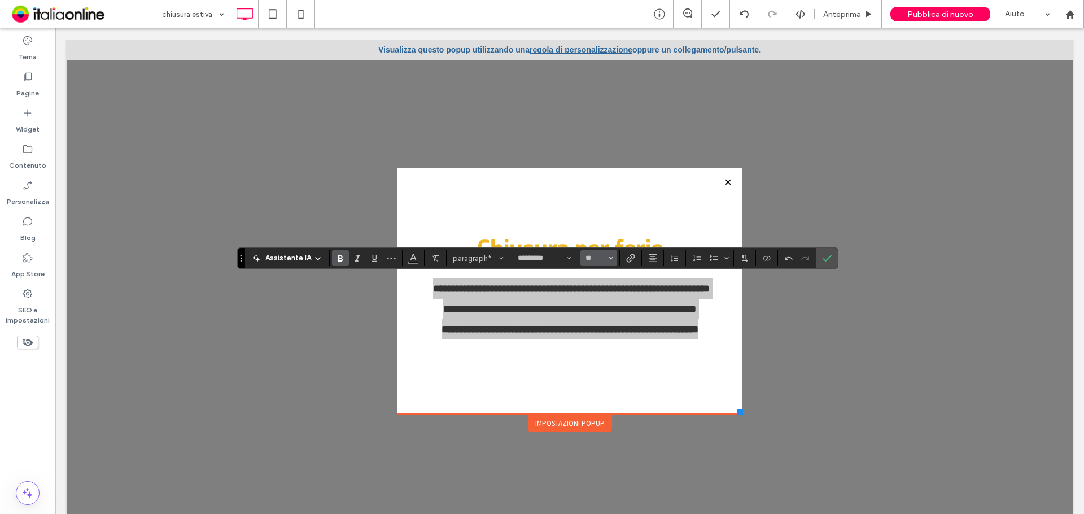
click at [594, 255] on input "**" at bounding box center [595, 257] width 22 height 9
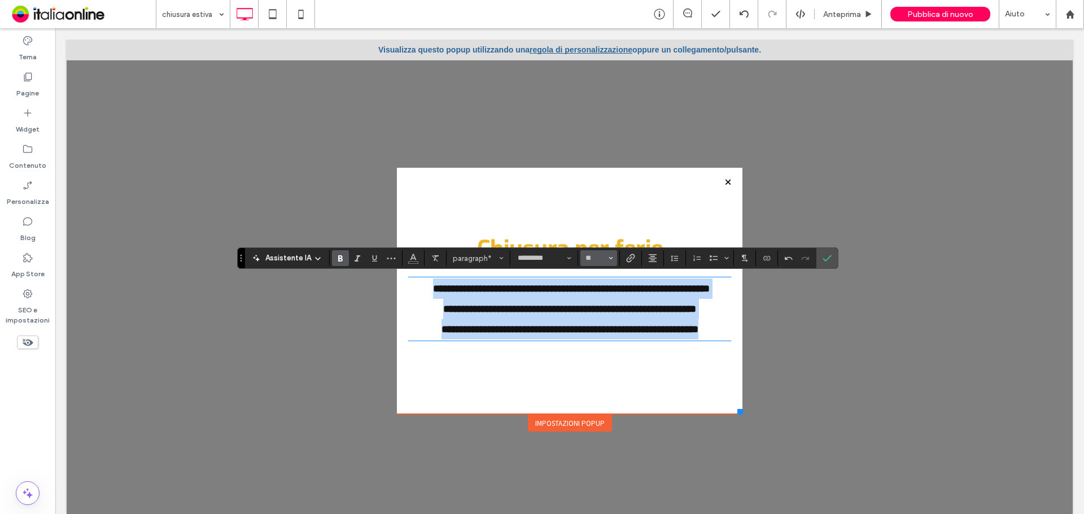
type input "**"
click at [643, 297] on p "**********" at bounding box center [569, 287] width 323 height 19
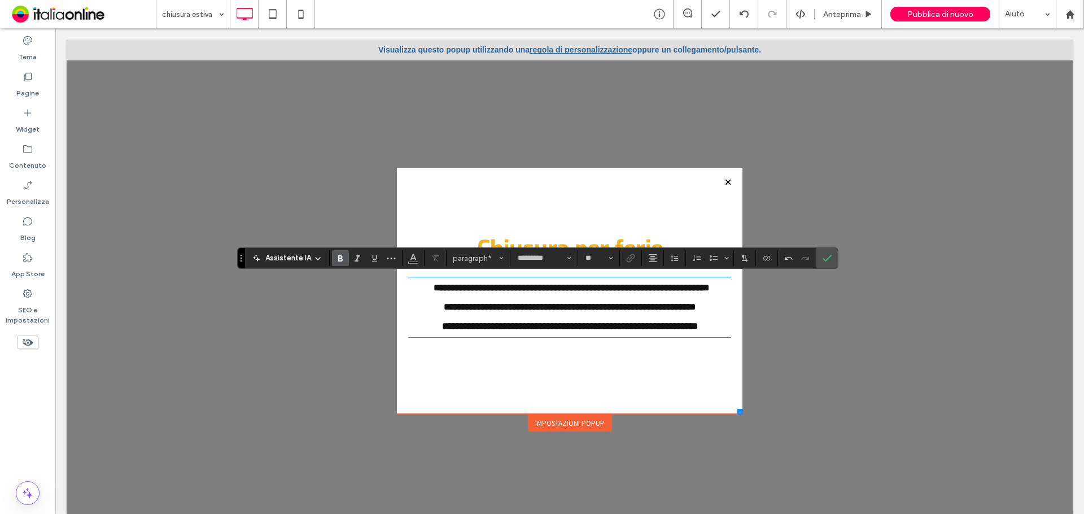
click at [661, 288] on strong "**********" at bounding box center [570, 288] width 275 height 10
click at [664, 287] on strong "**********" at bounding box center [570, 288] width 275 height 10
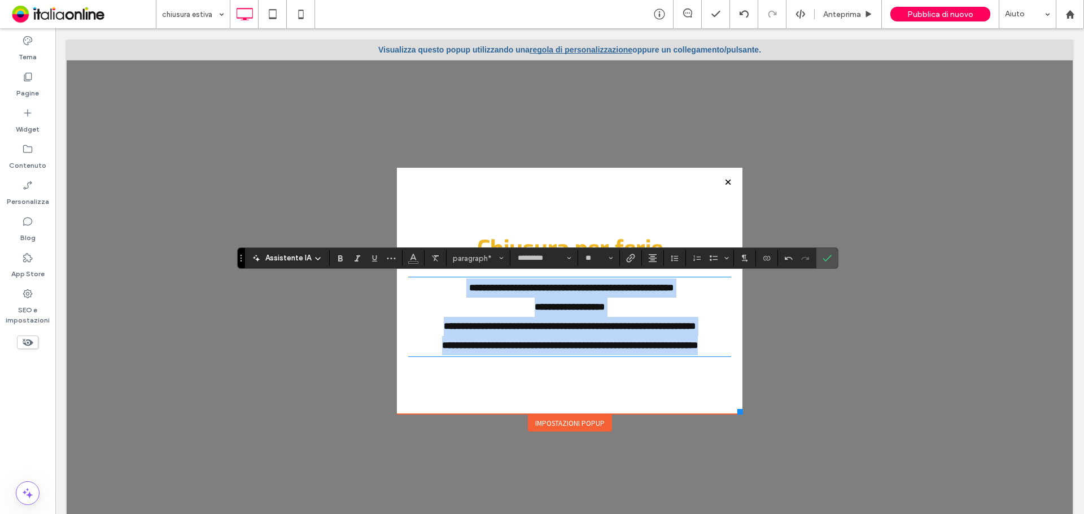
drag, startPoint x: 715, startPoint y: 344, endPoint x: 389, endPoint y: 273, distance: 333.9
click at [397, 273] on div "**********" at bounding box center [569, 291] width 345 height 246
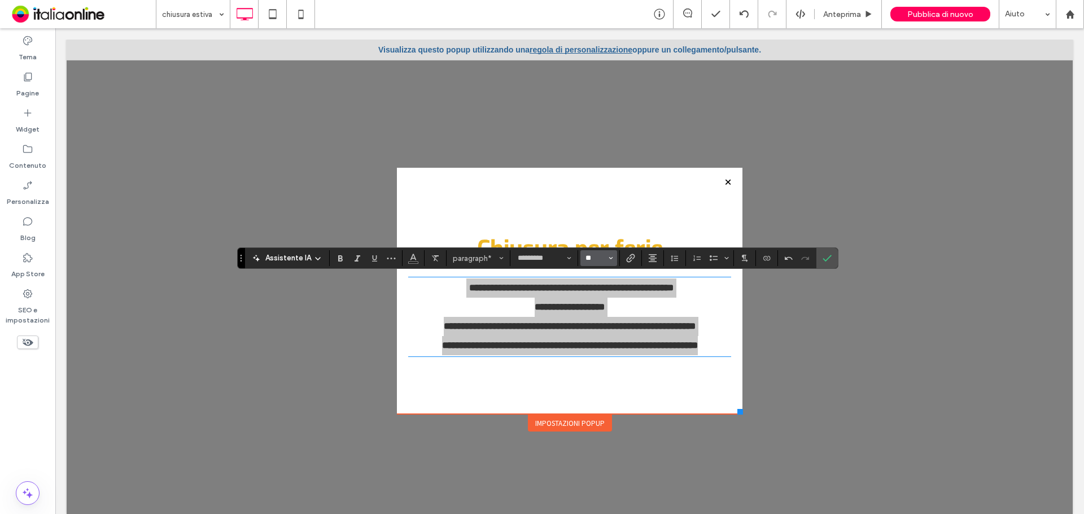
click at [595, 258] on input "**" at bounding box center [595, 257] width 22 height 9
click at [594, 278] on label "16" at bounding box center [597, 276] width 34 height 16
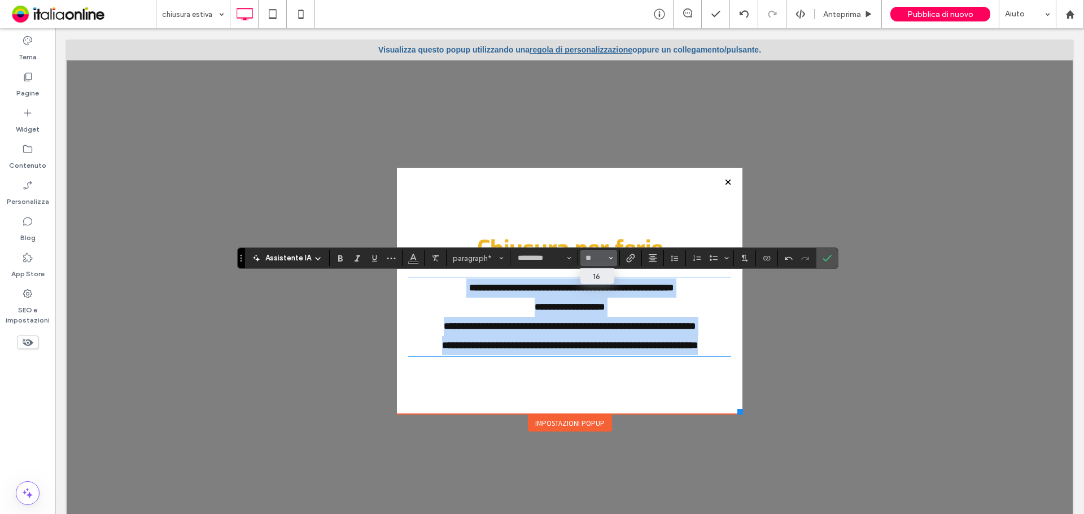
type input "**"
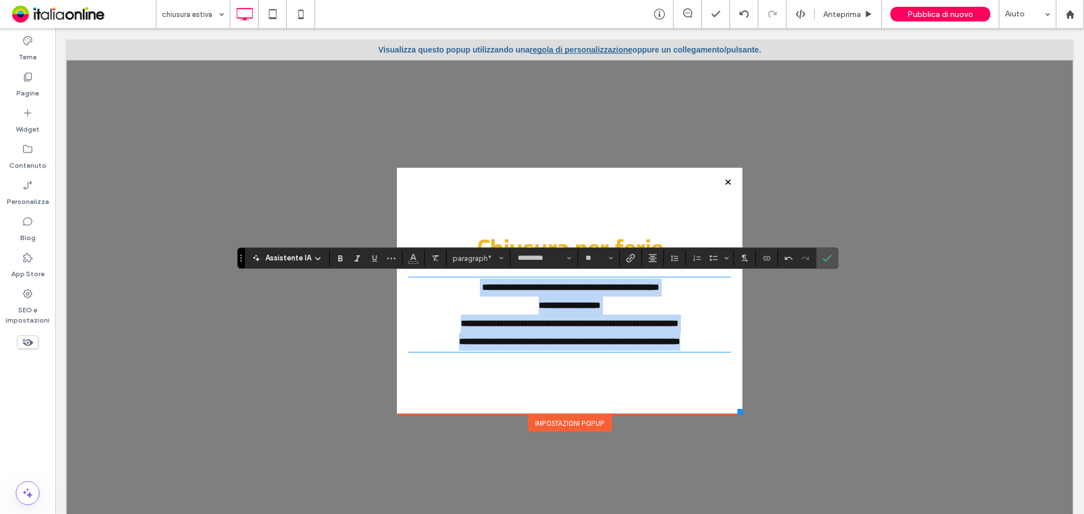
click at [678, 319] on strong "**********" at bounding box center [570, 323] width 218 height 8
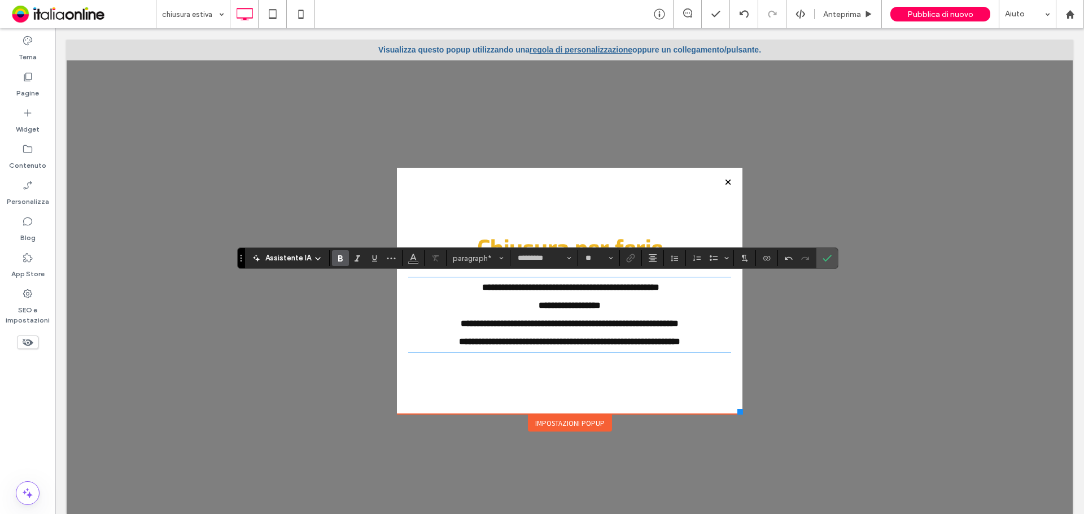
click at [533, 298] on p "**********" at bounding box center [569, 305] width 323 height 18
click at [538, 304] on strong "**********" at bounding box center [569, 305] width 62 height 8
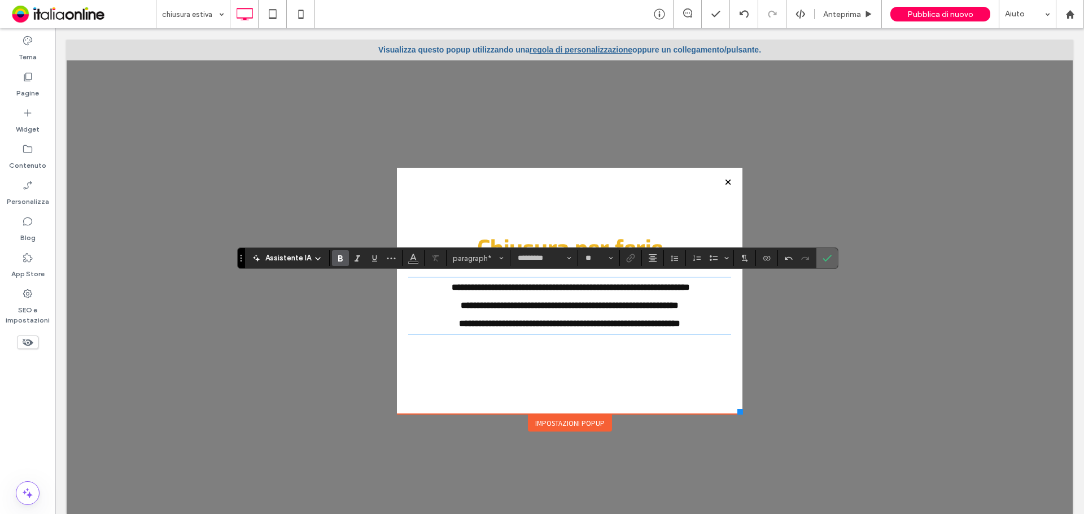
click at [824, 253] on span "Conferma" at bounding box center [824, 258] width 5 height 20
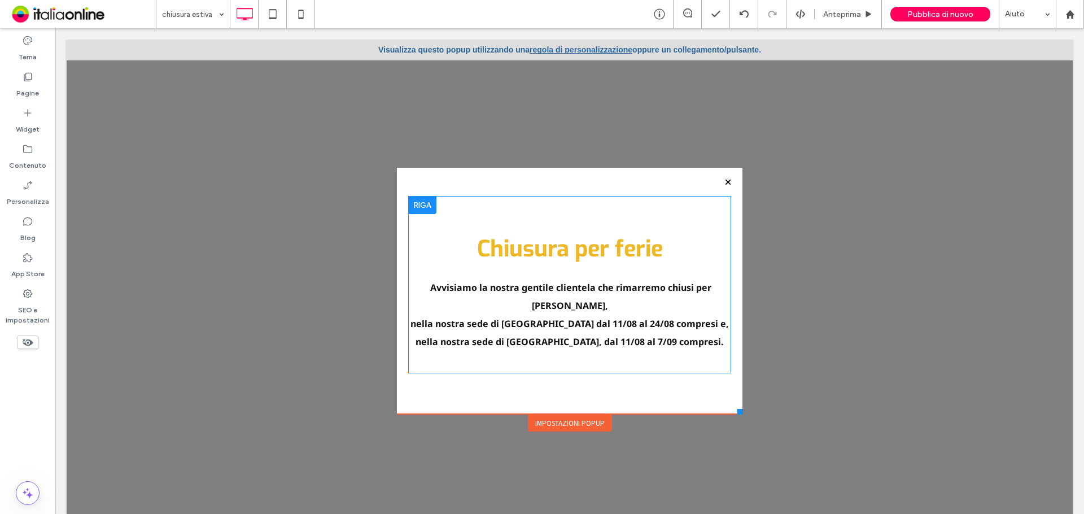
click at [550, 53] on link "regola di personalizzazione" at bounding box center [580, 49] width 103 height 9
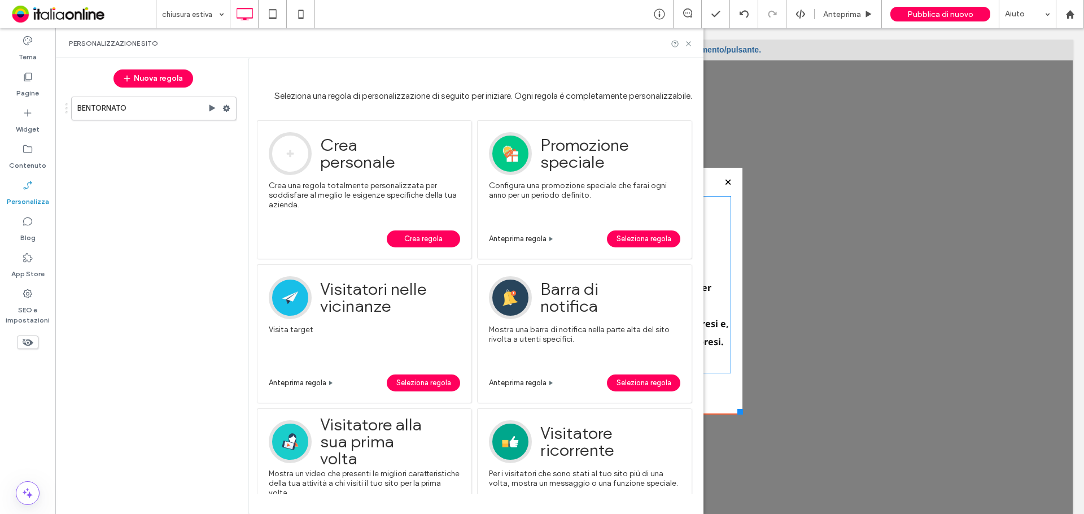
click at [404, 235] on span "Crea regola" at bounding box center [423, 238] width 38 height 17
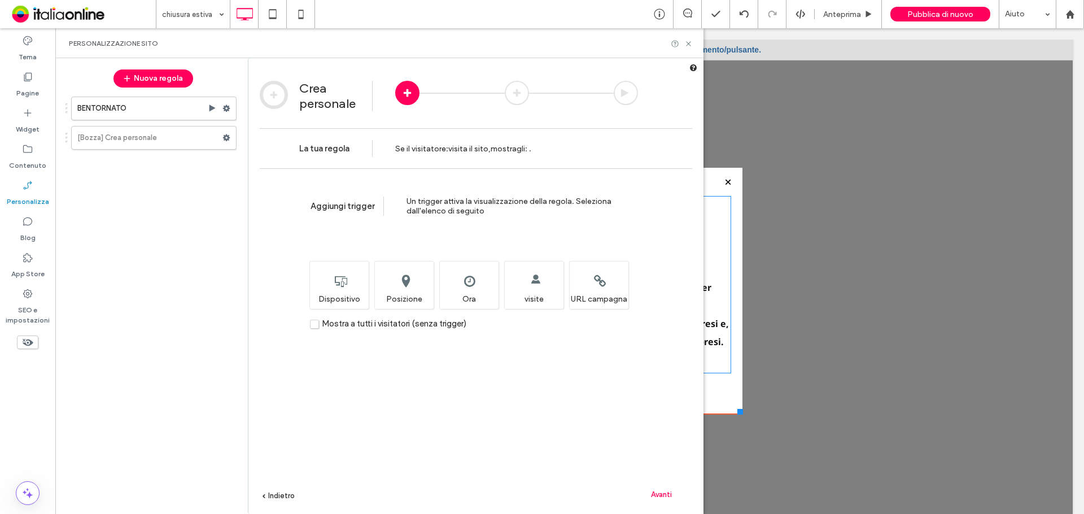
click at [386, 325] on span "Mostra a tutti i visitatori (senza trigger)" at bounding box center [394, 323] width 144 height 10
click at [670, 496] on span "Avanti" at bounding box center [661, 494] width 21 height 8
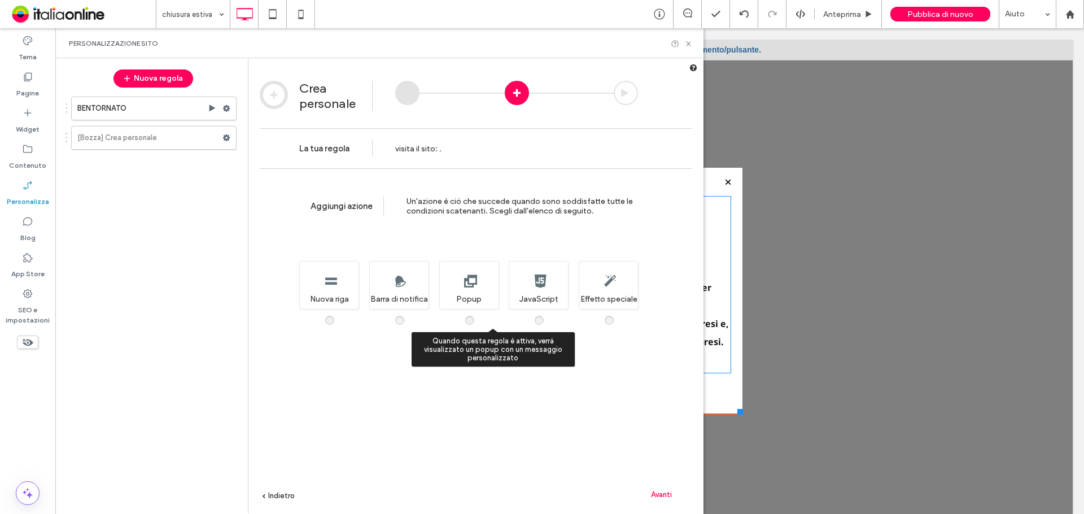
click at [472, 293] on div "Quando questa regola è attiva, verrà visualizzato un popup con un messaggio per…" at bounding box center [468, 285] width 59 height 48
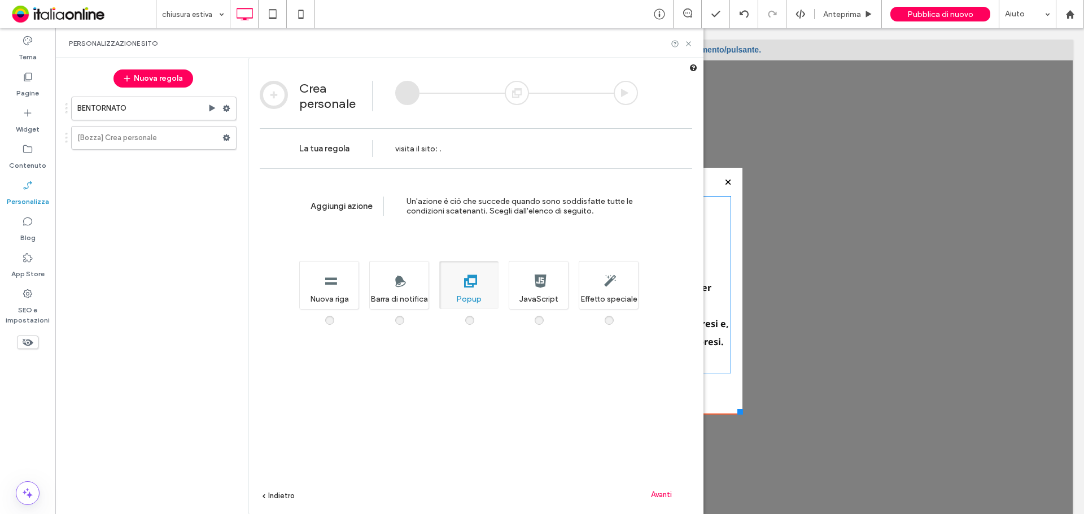
click at [659, 490] on span "Avanti" at bounding box center [661, 494] width 21 height 8
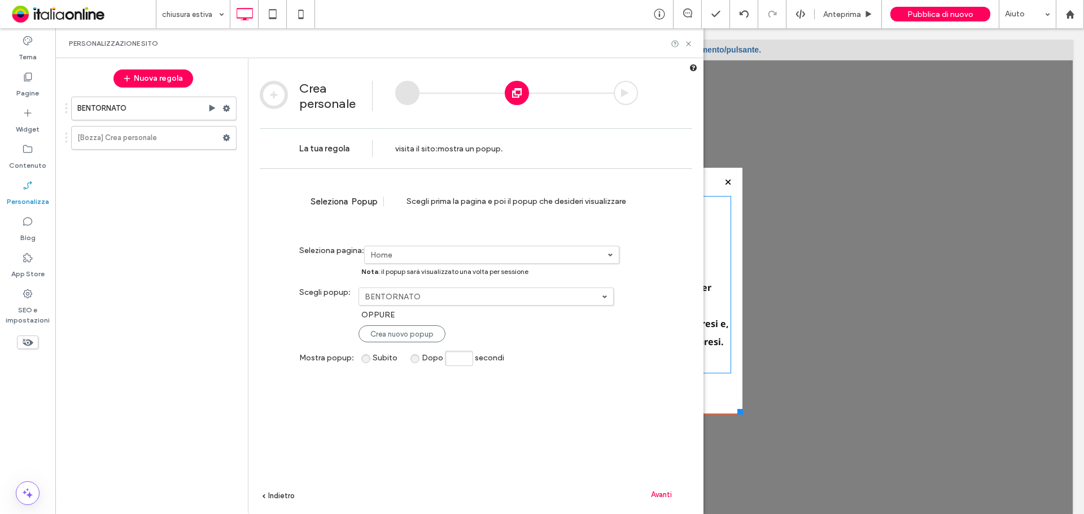
click at [465, 260] on label "BENTORNATO" at bounding box center [488, 255] width 237 height 10
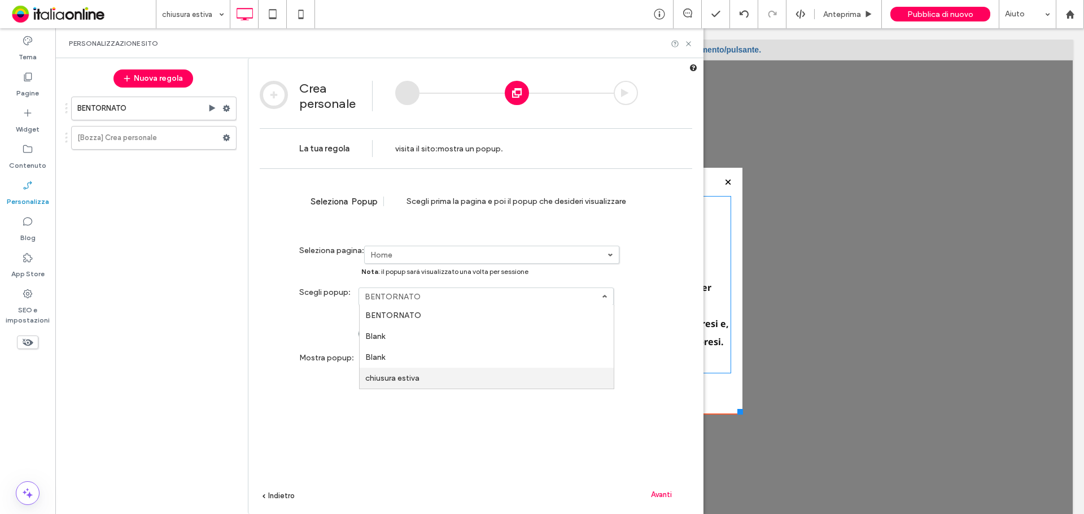
click at [0, 0] on link "chiusura estiva" at bounding box center [0, 0] width 0 height 0
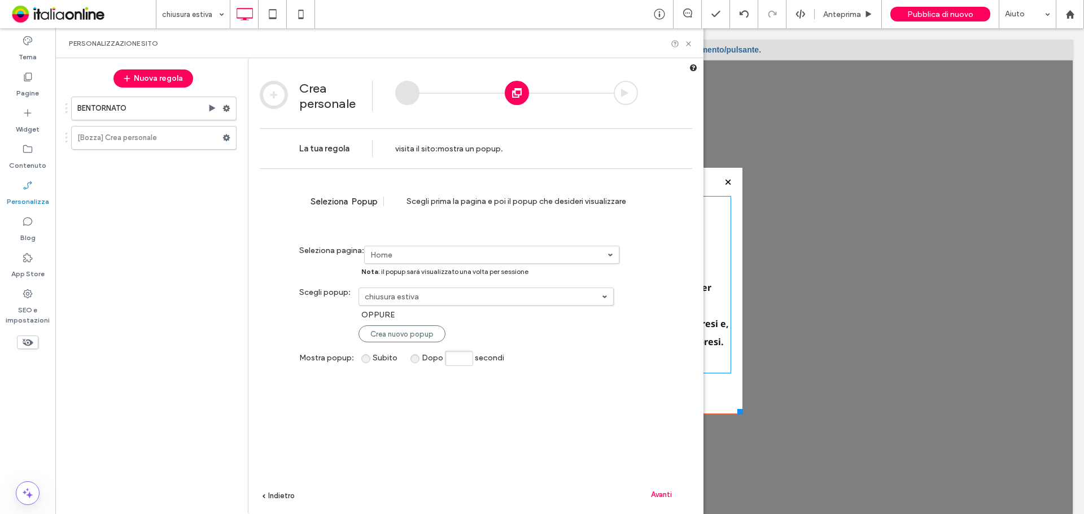
click at [654, 492] on span "Avanti" at bounding box center [661, 494] width 21 height 8
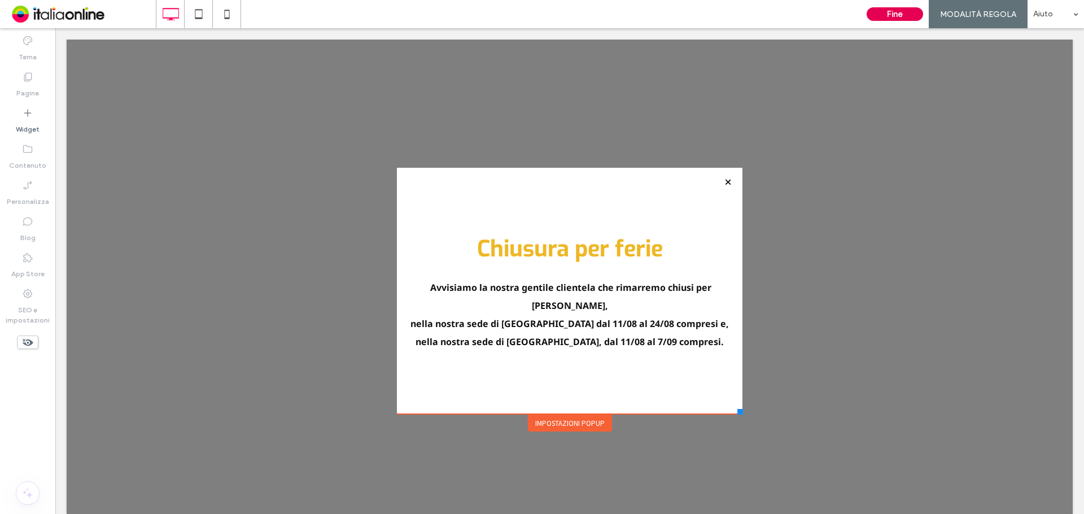
click at [875, 11] on button "Fine" at bounding box center [894, 14] width 56 height 14
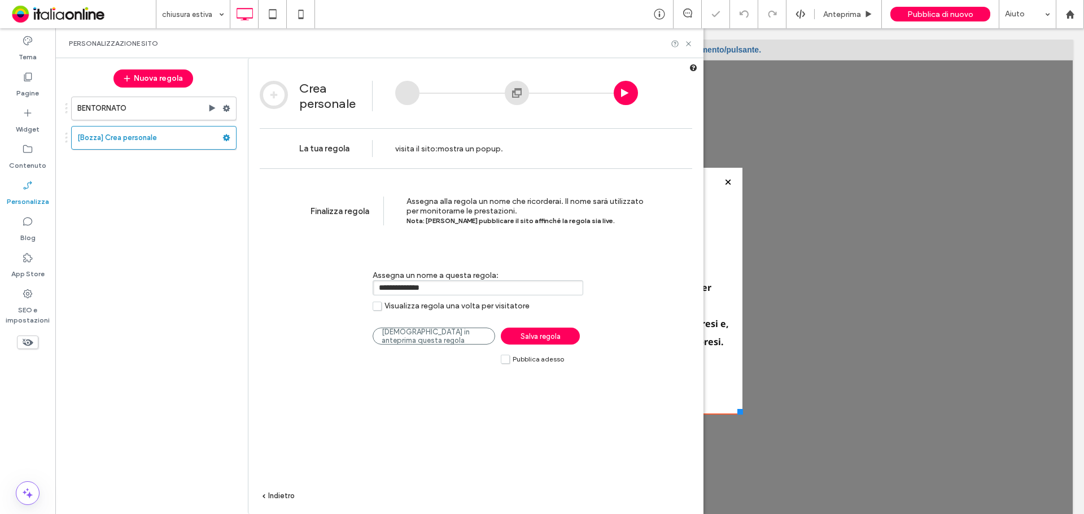
drag, startPoint x: 347, startPoint y: 283, endPoint x: 186, endPoint y: 274, distance: 161.1
click at [187, 274] on div "Nuova regola BENTORNATO [Bozza] Crea personale Crea personale La tua regola vis…" at bounding box center [379, 285] width 648 height 455
type input "**********"
click at [521, 356] on span "Pubblica adesso" at bounding box center [537, 359] width 51 height 8
click at [534, 337] on span "Salva regola" at bounding box center [540, 336] width 40 height 8
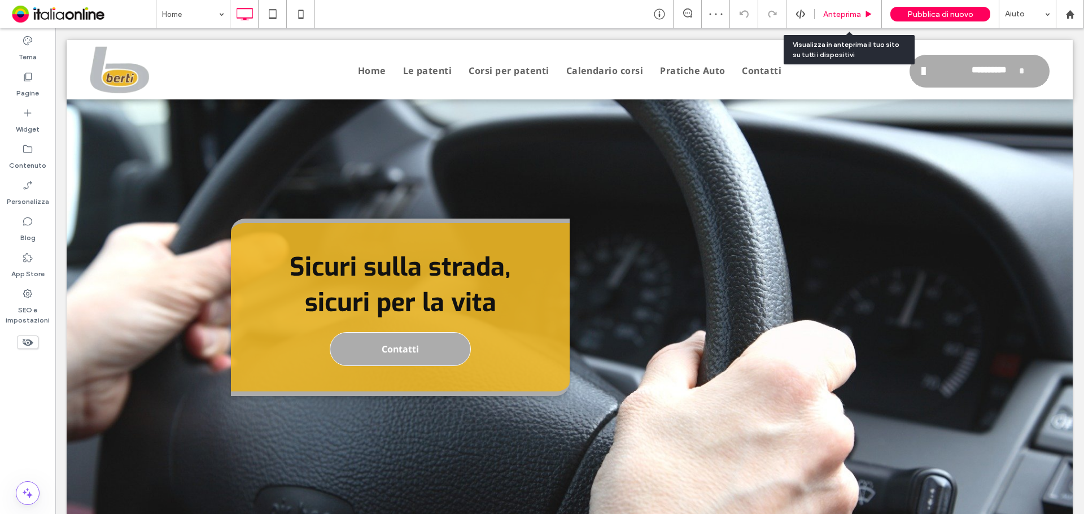
click at [837, 13] on span "Anteprima" at bounding box center [842, 15] width 38 height 10
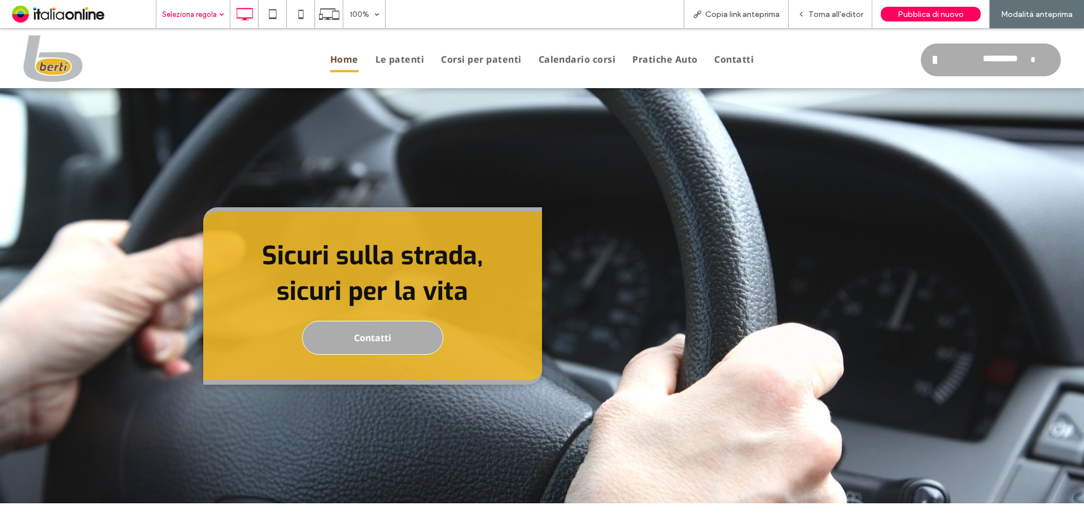
drag, startPoint x: 198, startPoint y: 106, endPoint x: 198, endPoint y: 77, distance: 28.2
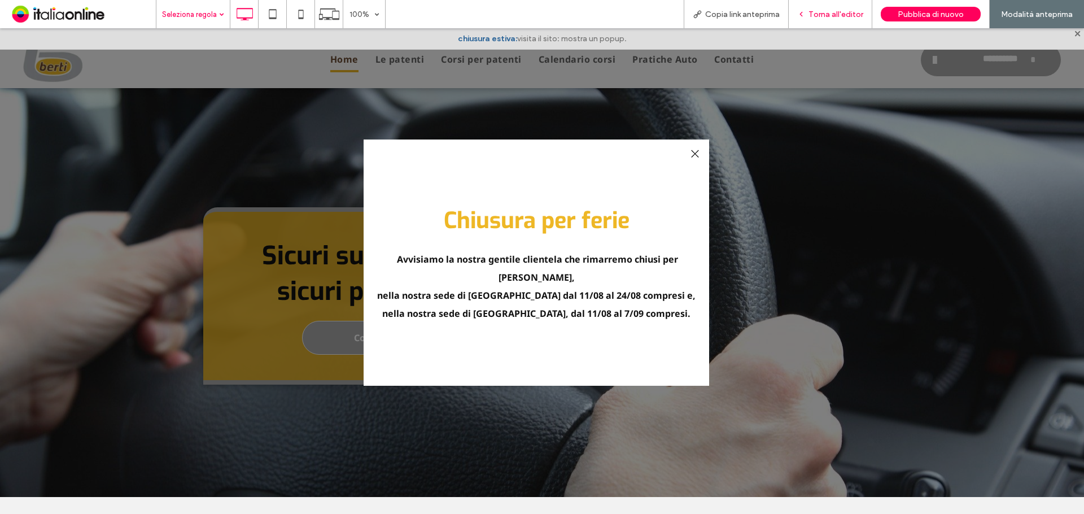
click at [846, 14] on span "Torna all'editor" at bounding box center [835, 15] width 55 height 10
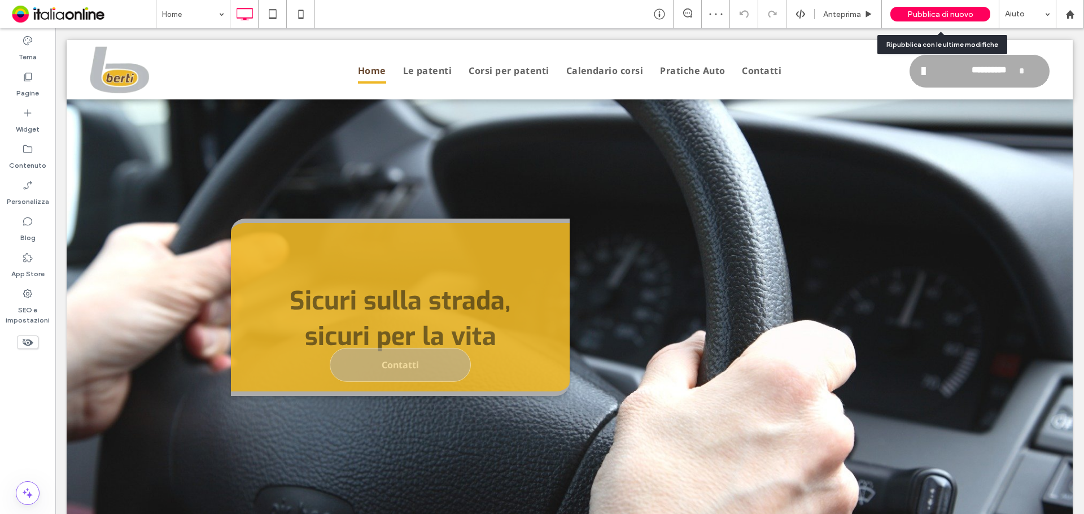
click at [936, 10] on span "Pubblica di nuovo" at bounding box center [940, 15] width 66 height 10
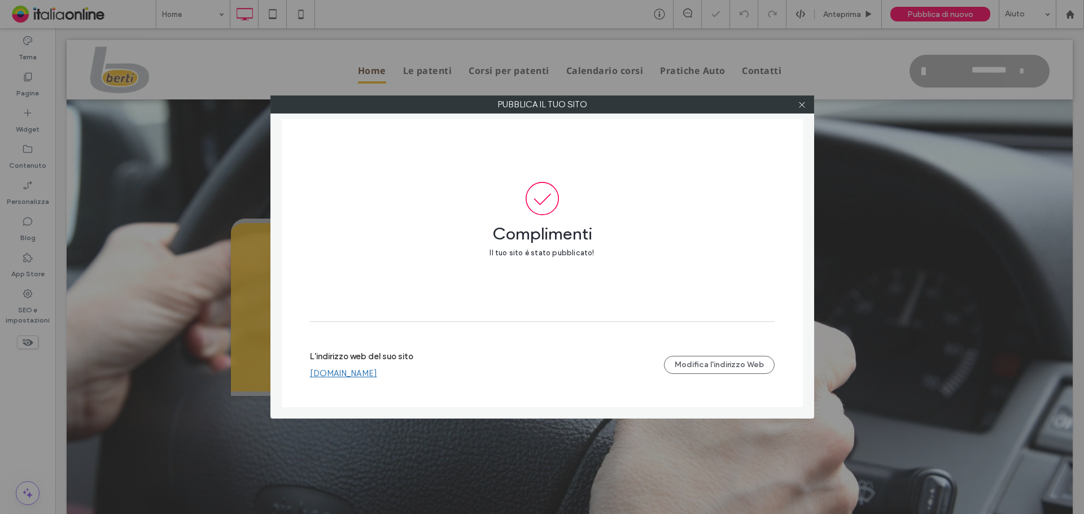
click at [358, 374] on link "[DOMAIN_NAME]" at bounding box center [343, 373] width 67 height 10
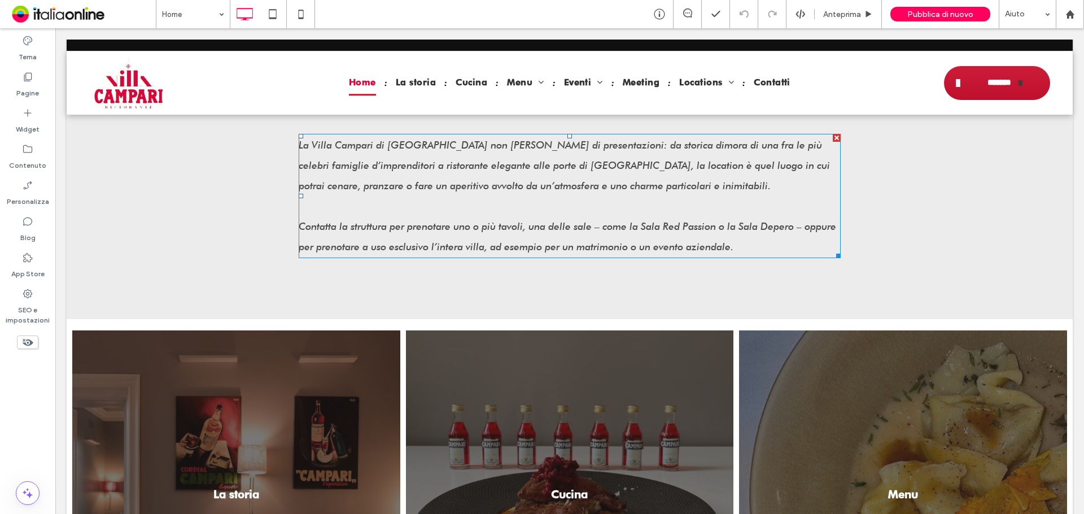
scroll to position [339, 0]
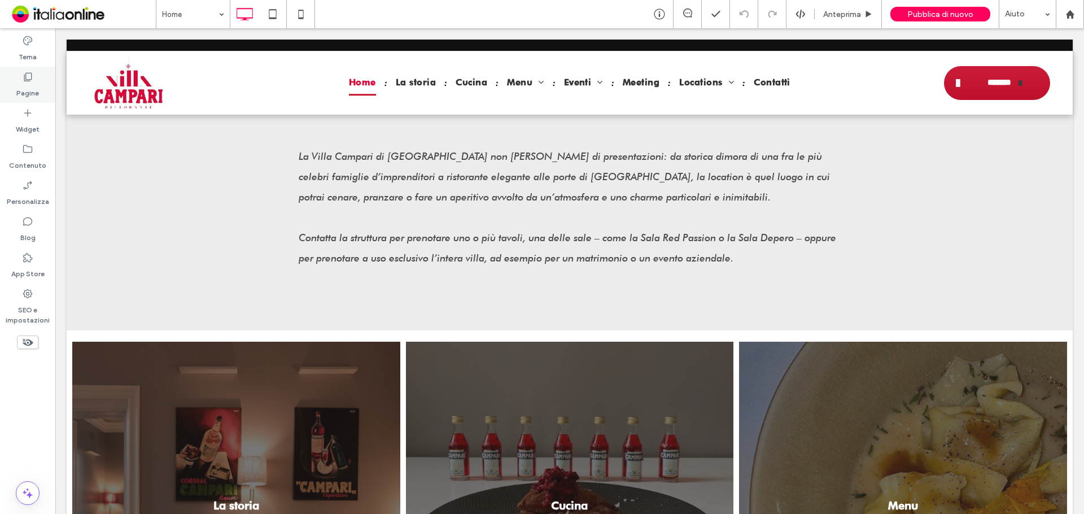
click at [42, 91] on div "Pagine" at bounding box center [27, 85] width 55 height 36
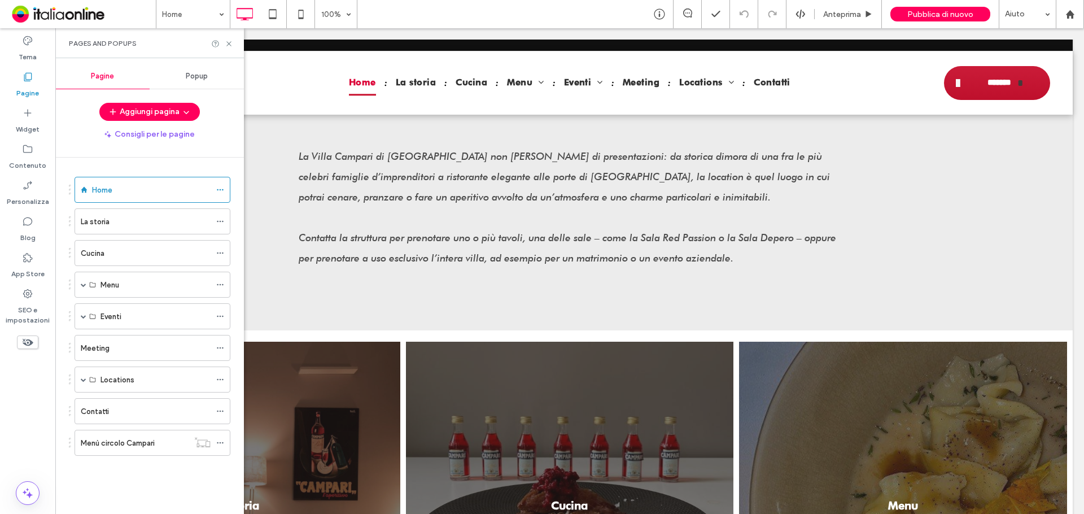
click at [203, 64] on div "Popup" at bounding box center [197, 76] width 94 height 25
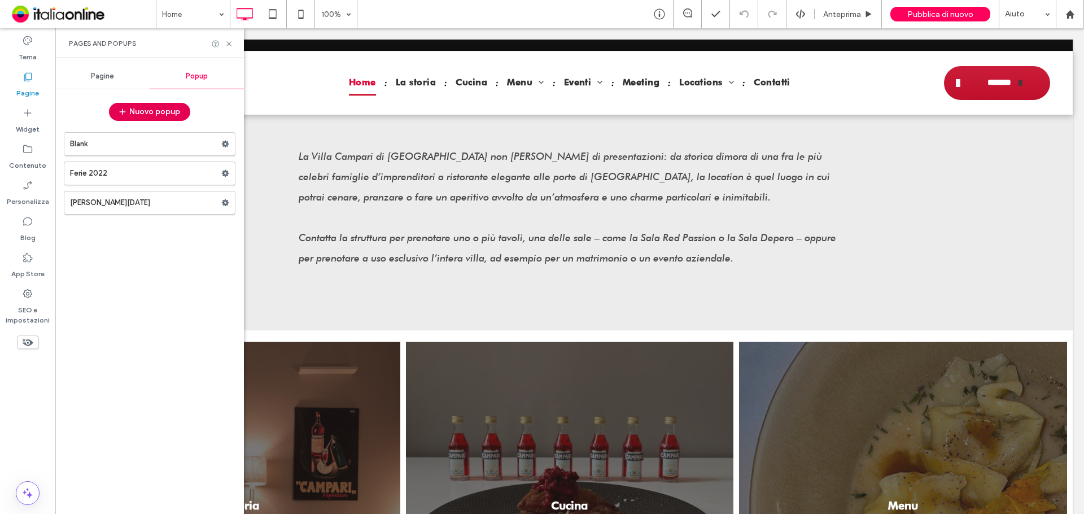
click at [161, 104] on button "Nuovo popup" at bounding box center [149, 112] width 81 height 18
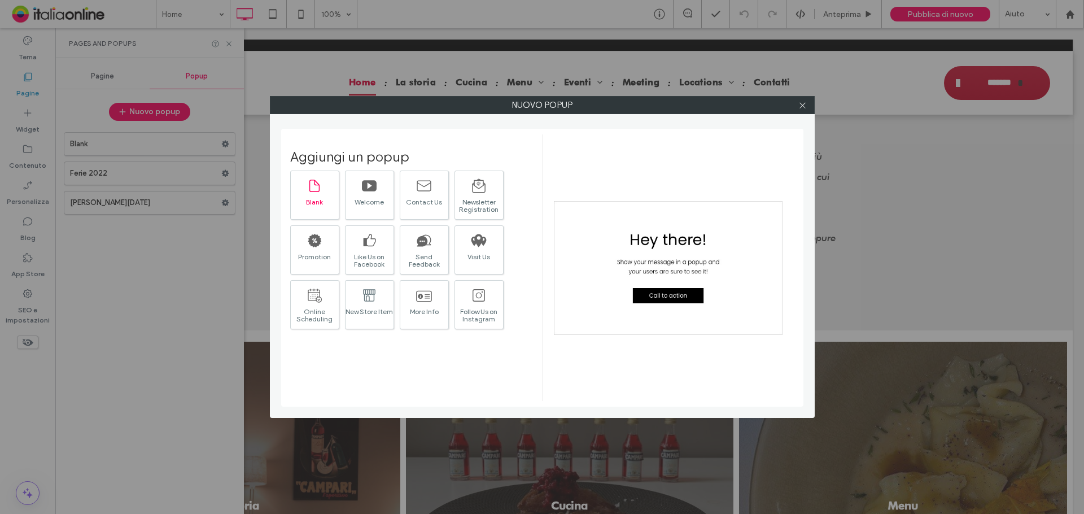
click at [321, 196] on div at bounding box center [314, 185] width 16 height 24
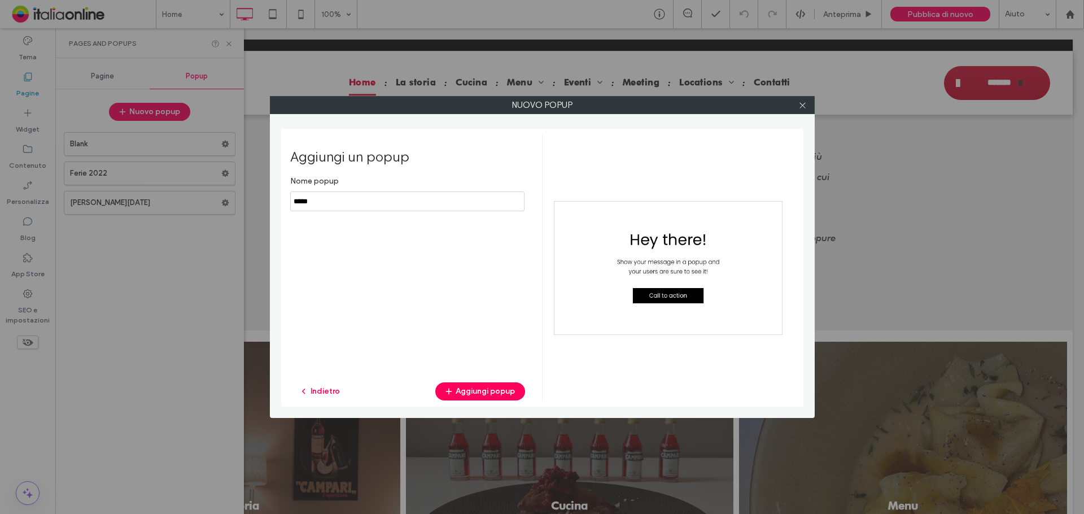
drag, startPoint x: 331, startPoint y: 203, endPoint x: 238, endPoint y: 198, distance: 93.8
click at [240, 199] on div "Nuovo popup Aggiungi un popup Nome popup Indietro Aggiungi popup" at bounding box center [542, 257] width 1084 height 514
type input "*"
type input "**********"
click at [494, 386] on button "Aggiungi popup" at bounding box center [480, 391] width 90 height 18
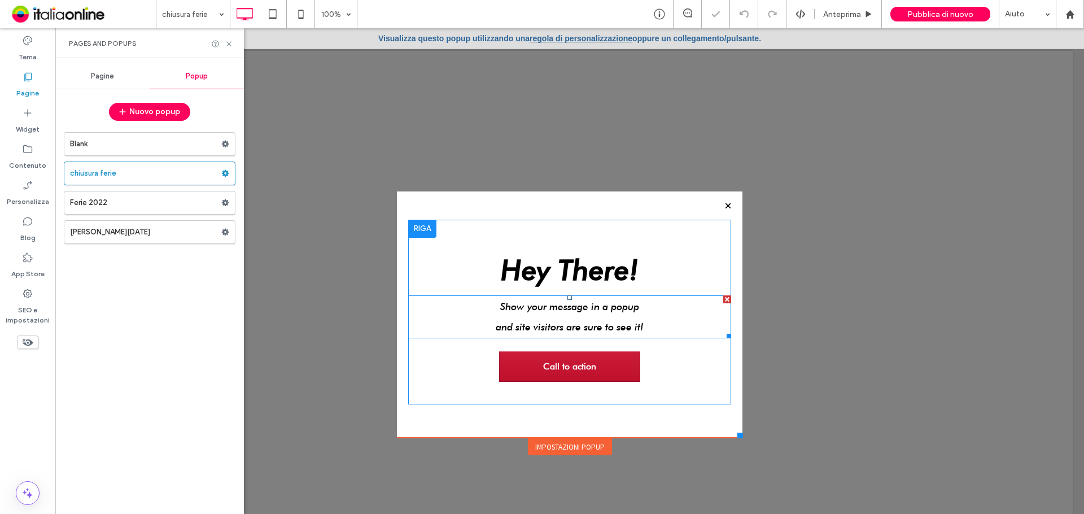
click at [564, 309] on span "Show your message in a popup" at bounding box center [569, 306] width 139 height 12
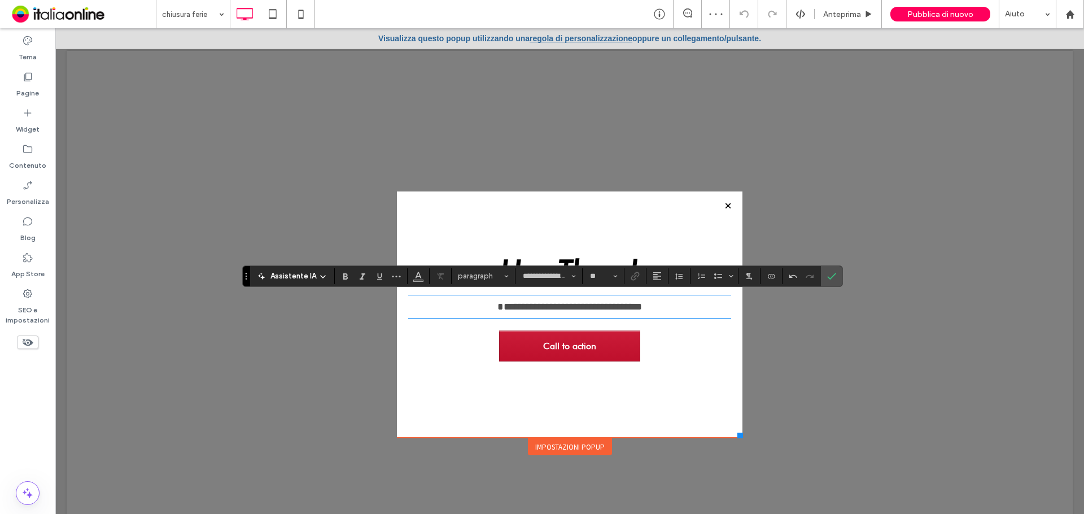
click at [497, 305] on span "**********" at bounding box center [569, 306] width 144 height 10
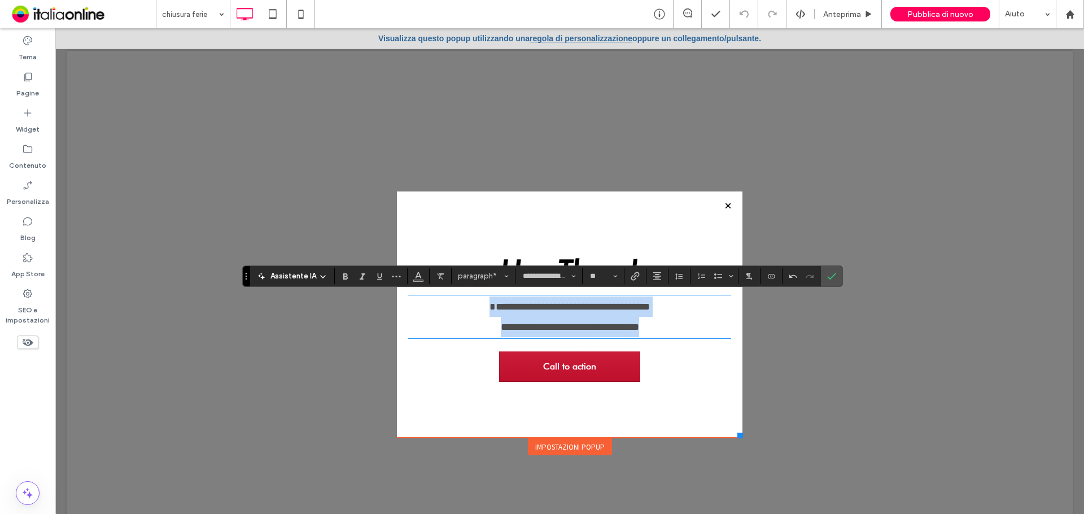
drag, startPoint x: 670, startPoint y: 328, endPoint x: 428, endPoint y: 301, distance: 243.6
click at [428, 301] on div "**********" at bounding box center [569, 316] width 323 height 41
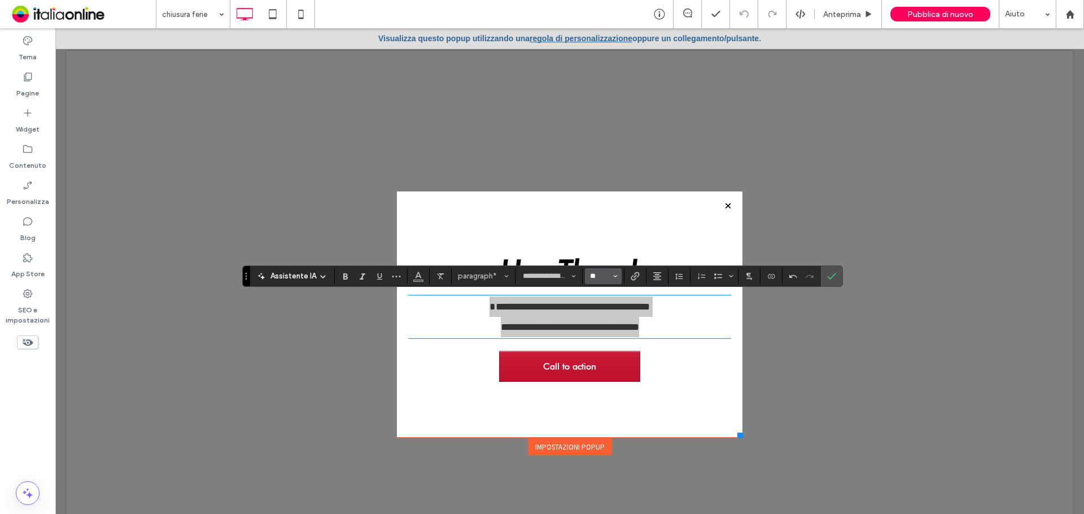
click at [599, 276] on input "**" at bounding box center [600, 275] width 22 height 9
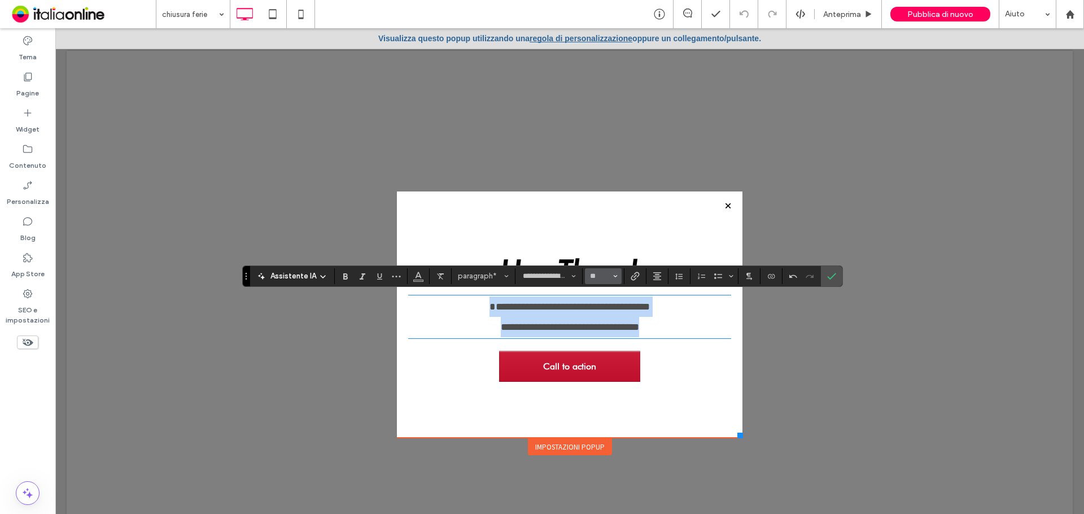
type input "**"
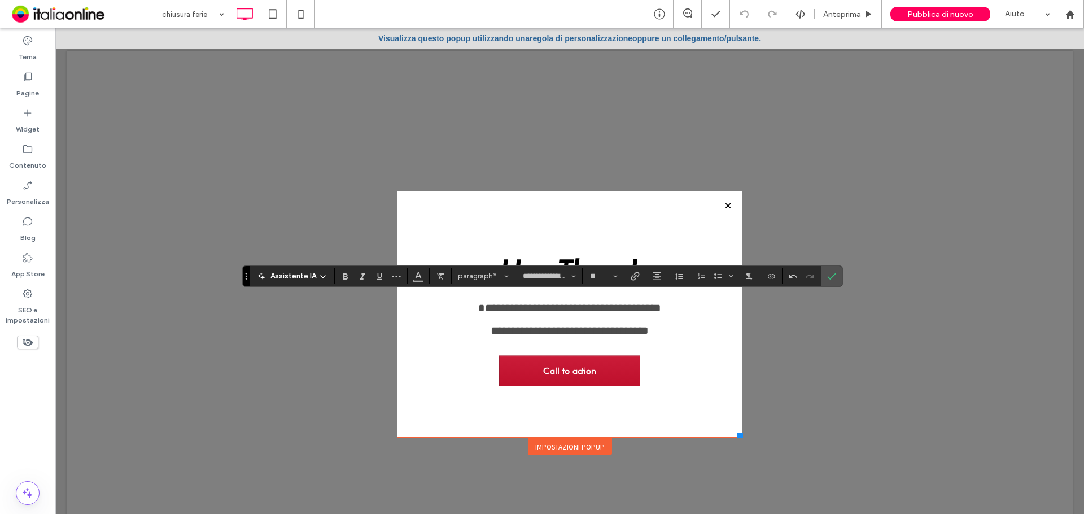
drag, startPoint x: 646, startPoint y: 234, endPoint x: 652, endPoint y: 238, distance: 7.1
click at [646, 234] on div "**********" at bounding box center [569, 314] width 323 height 189
drag, startPoint x: 823, startPoint y: 276, endPoint x: 658, endPoint y: 230, distance: 171.6
click at [823, 276] on label "Conferma" at bounding box center [831, 276] width 17 height 20
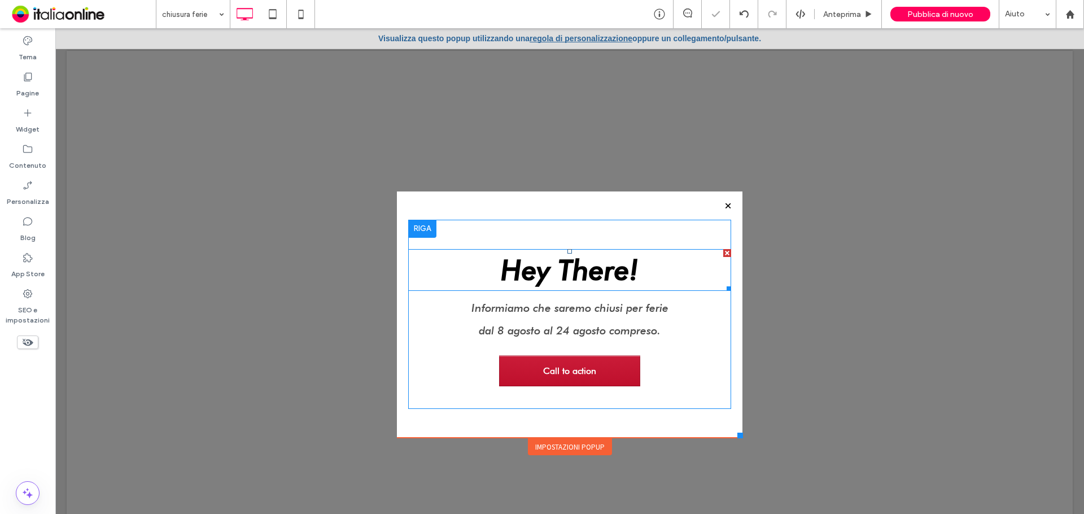
click at [723, 252] on div at bounding box center [727, 253] width 8 height 8
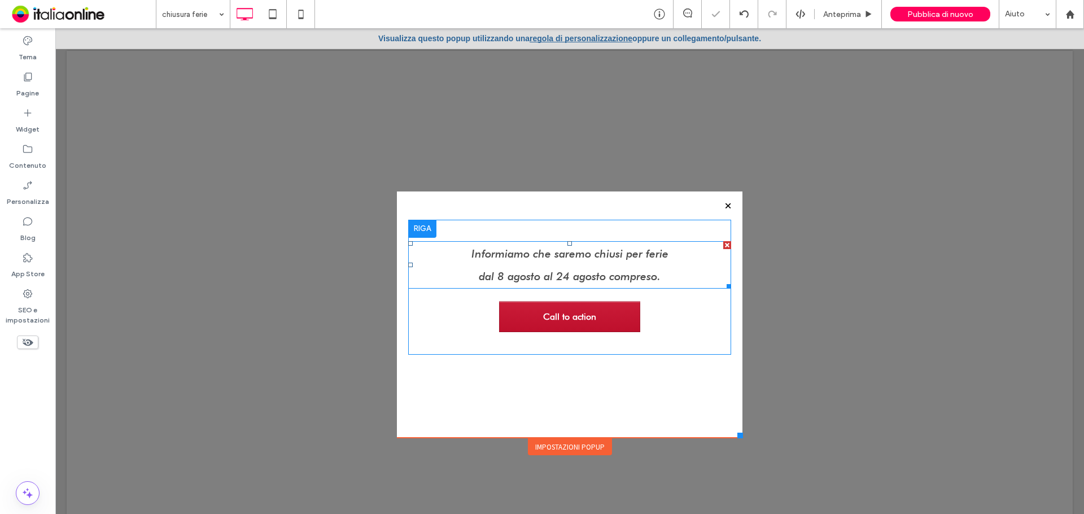
click at [606, 257] on span "Informiamo che saremo chiusi per ferie" at bounding box center [569, 254] width 197 height 14
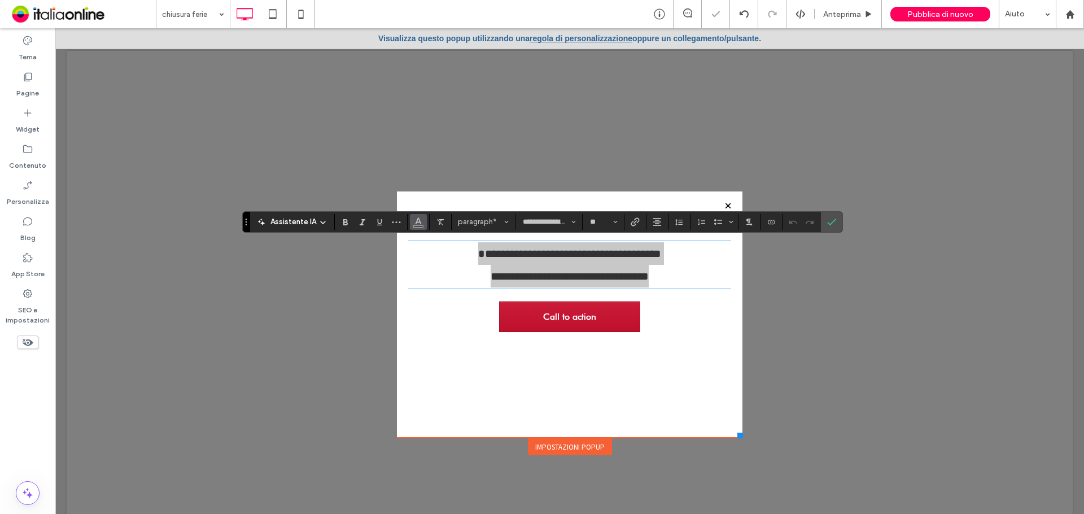
click at [412, 221] on button "Colore" at bounding box center [418, 222] width 17 height 16
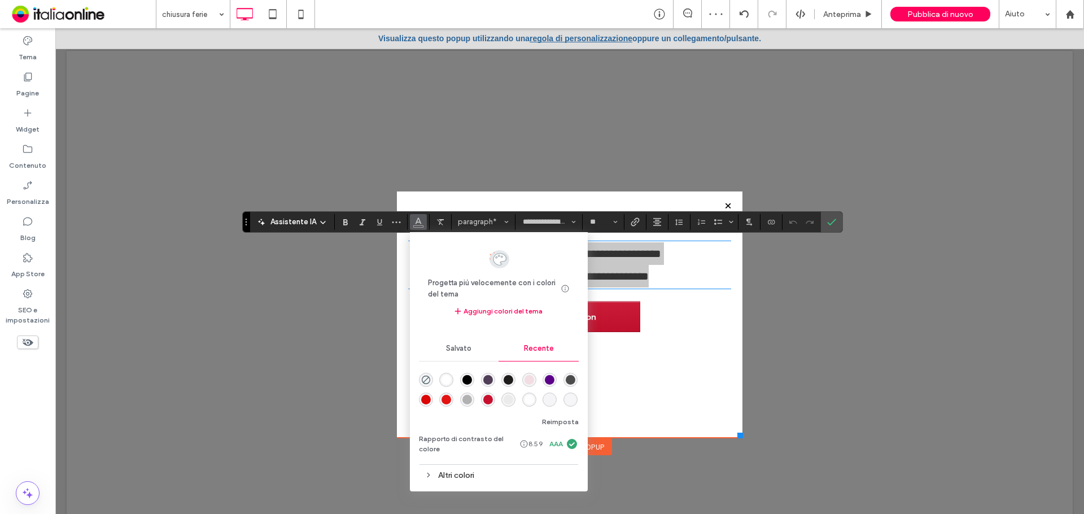
click at [465, 376] on div "rgba(0, 0, 0, 1)" at bounding box center [467, 380] width 10 height 10
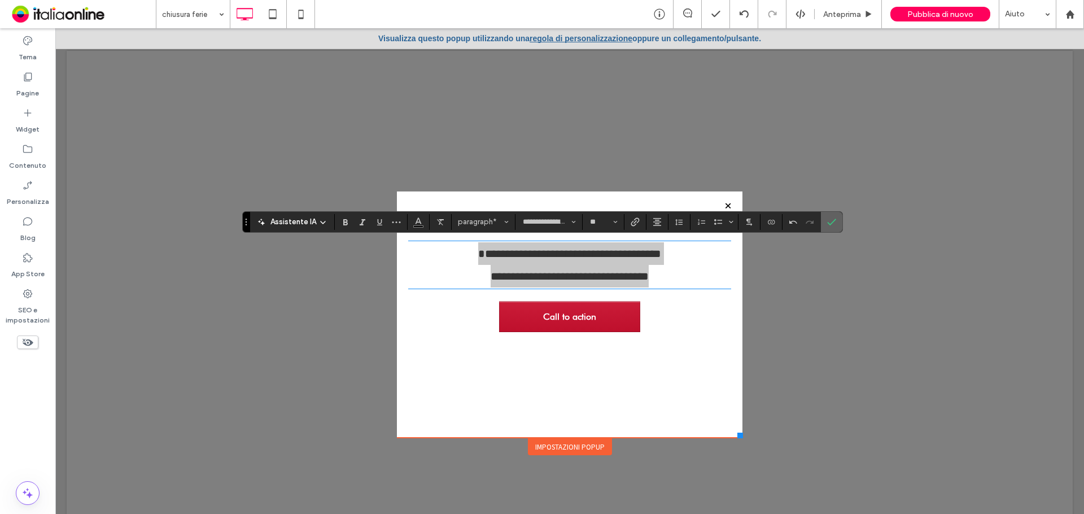
click at [836, 222] on label "Conferma" at bounding box center [831, 222] width 17 height 20
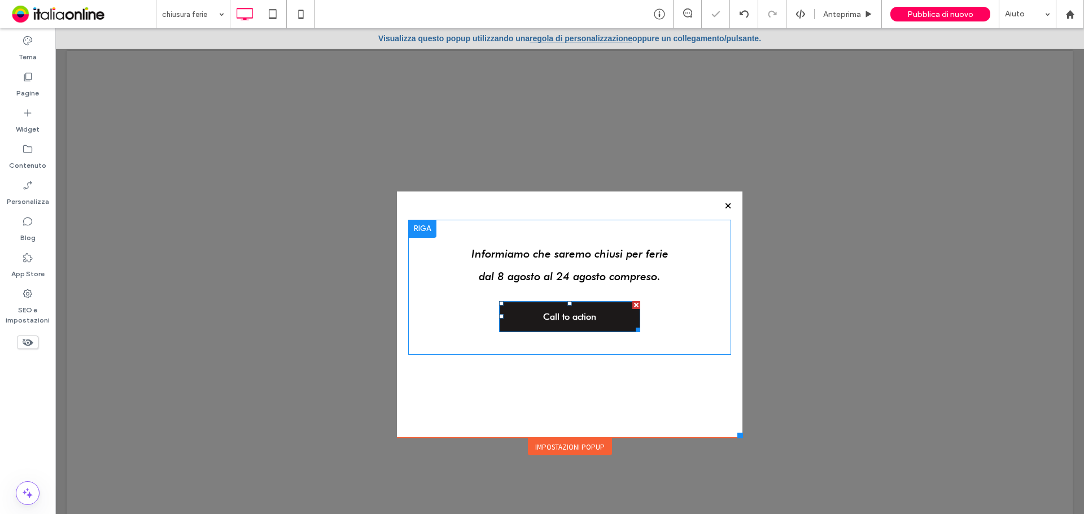
click at [558, 309] on span "Call to action" at bounding box center [569, 316] width 61 height 22
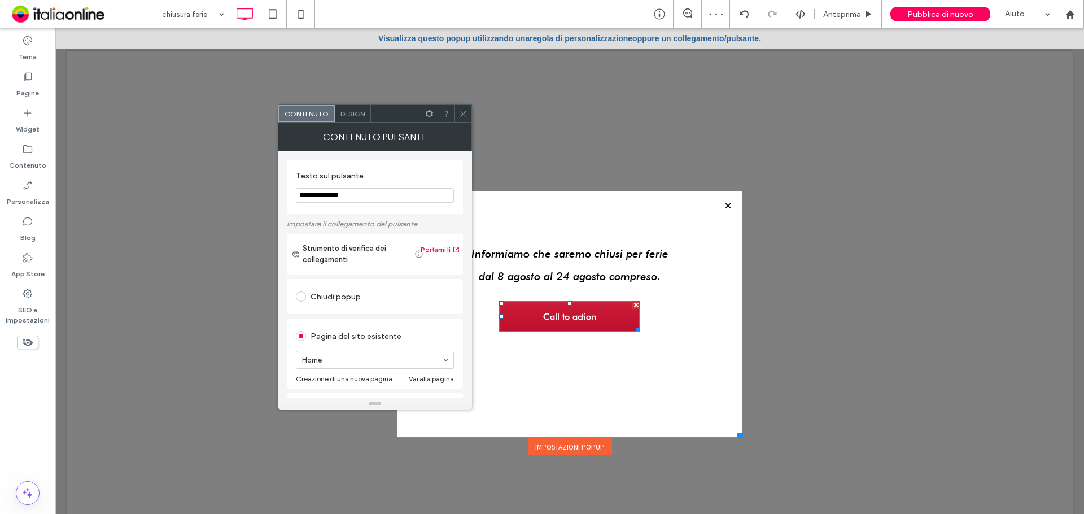
drag, startPoint x: 435, startPoint y: 231, endPoint x: 255, endPoint y: 202, distance: 182.9
type input "*"
type input "**********"
click at [816, 109] on div at bounding box center [569, 270] width 1028 height 485
click at [555, 37] on link "regola di personalizzazione" at bounding box center [580, 38] width 103 height 9
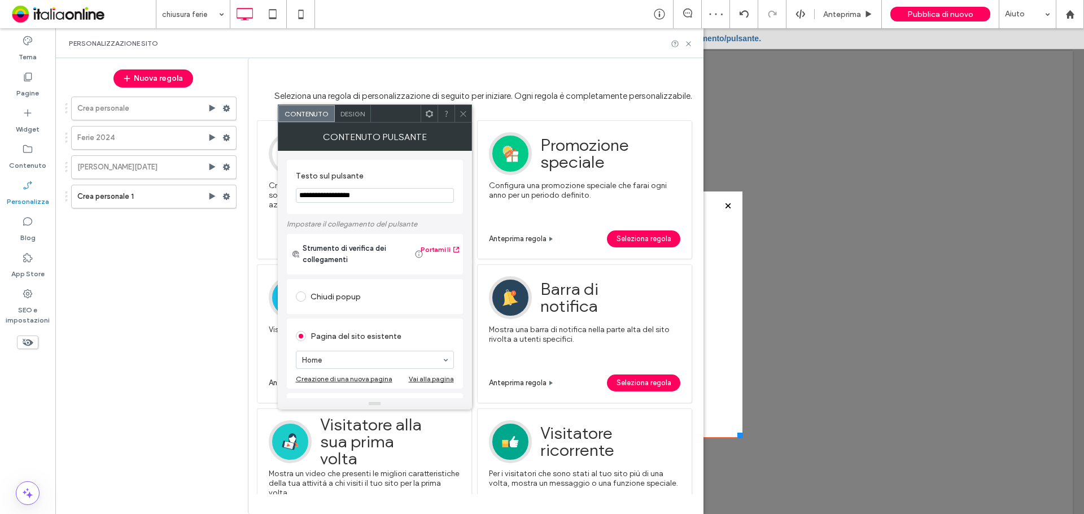
click at [463, 114] on use at bounding box center [463, 114] width 6 height 6
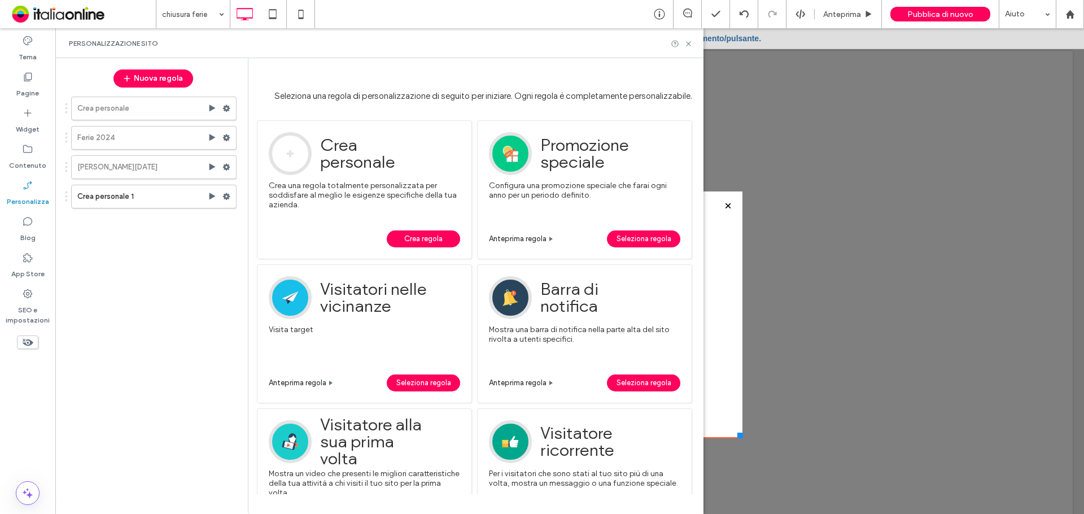
click at [427, 233] on span "Crea regola" at bounding box center [423, 238] width 38 height 17
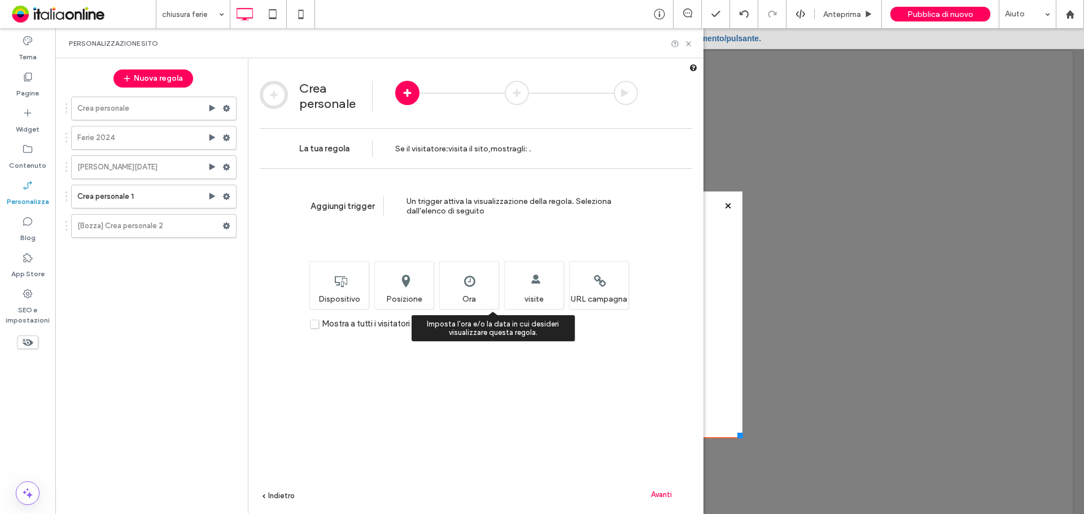
click at [480, 293] on div "Imposta l'ora e/o la data in cui desideri visualizzare questa regola. Ora" at bounding box center [468, 285] width 59 height 48
click at [661, 490] on span "Avanti" at bounding box center [661, 494] width 21 height 8
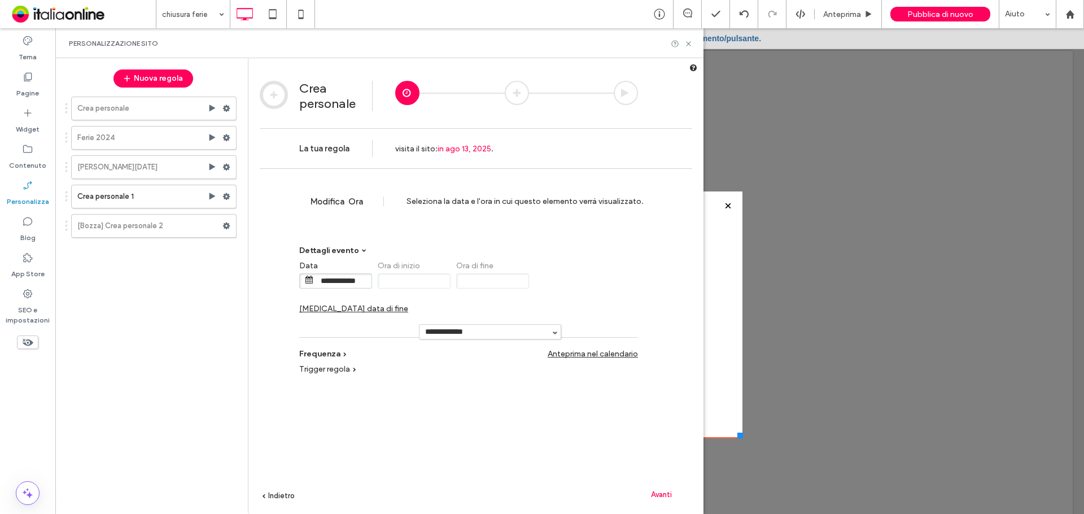
click at [408, 304] on span "Cambia data di fine" at bounding box center [353, 309] width 109 height 10
click at [566, 283] on input "**********" at bounding box center [578, 281] width 56 height 14
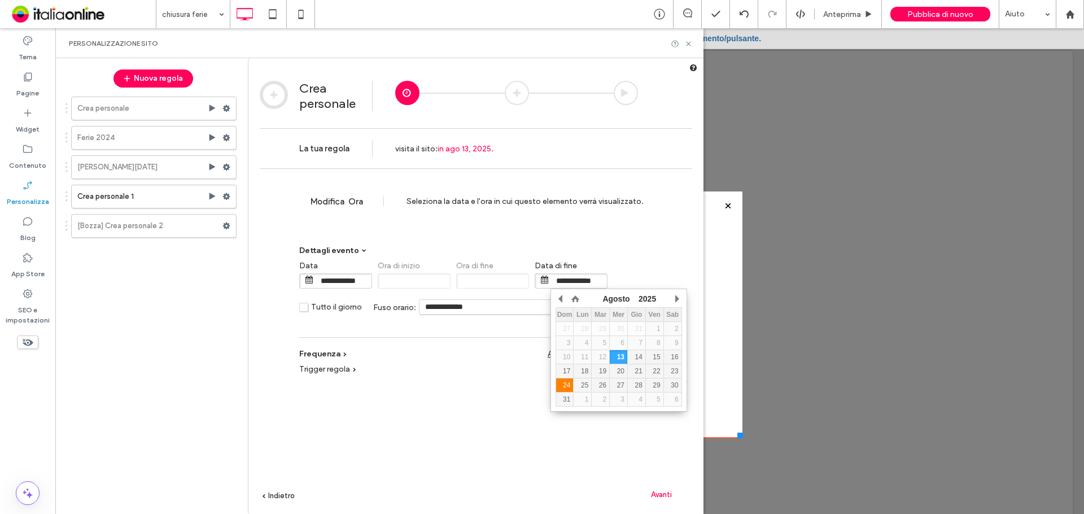
click at [566, 387] on div "24" at bounding box center [564, 385] width 17 height 8
type input "**********"
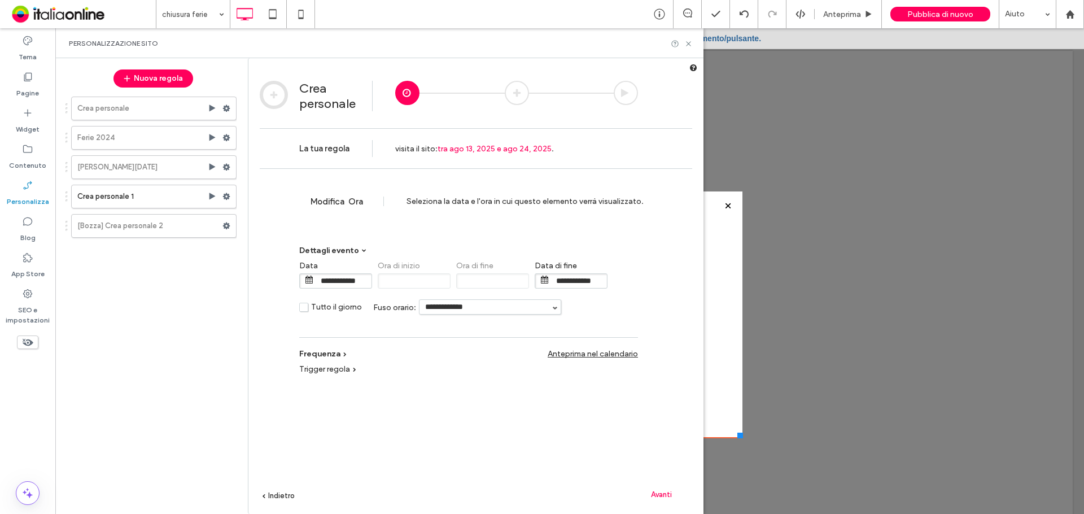
click at [490, 309] on input "**********" at bounding box center [489, 307] width 141 height 14
click at [488, 325] on li "Europe/Rome" at bounding box center [489, 324] width 141 height 21
type input "**********"
click at [659, 486] on div "Avanti" at bounding box center [661, 493] width 62 height 17
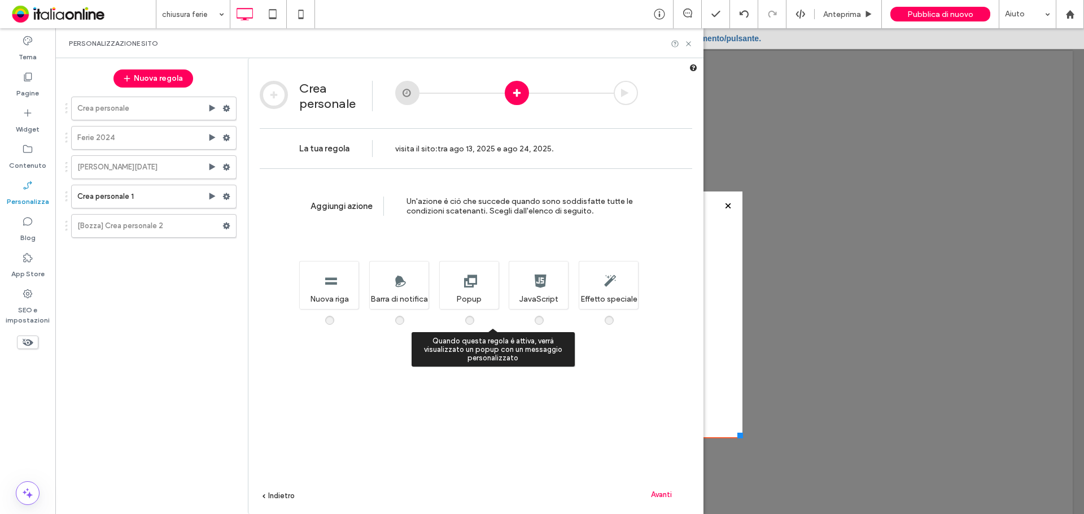
click at [483, 299] on div "Quando questa regola è attiva, verrà visualizzato un popup con un messaggio per…" at bounding box center [468, 285] width 59 height 48
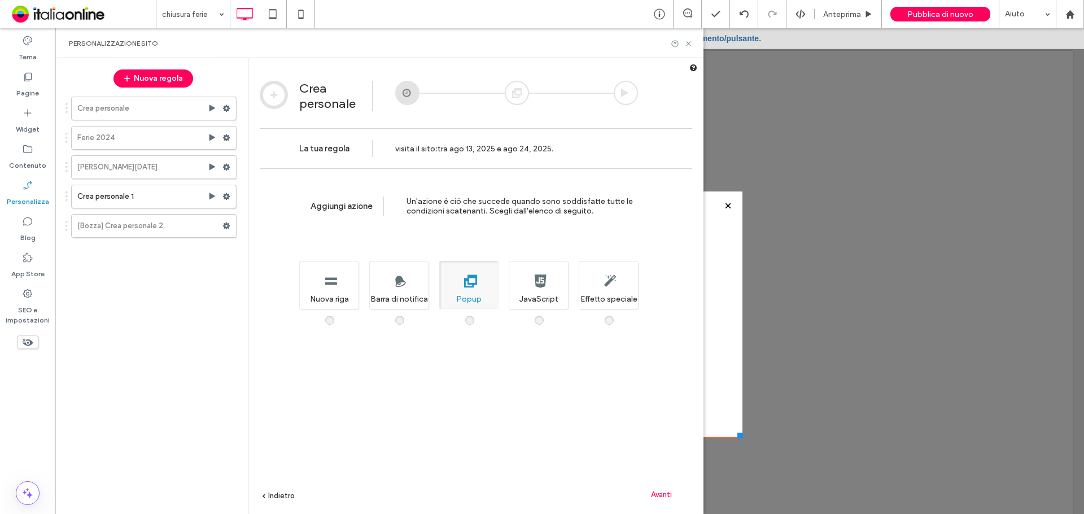
click at [665, 495] on span "Avanti" at bounding box center [661, 494] width 21 height 8
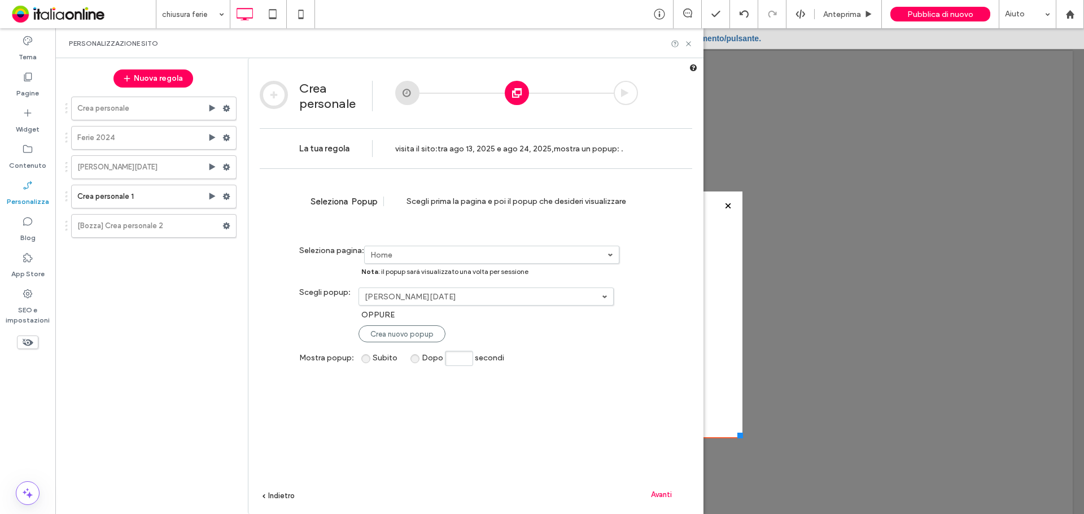
click at [482, 260] on label "Natale 2024" at bounding box center [488, 255] width 237 height 10
click at [0, 0] on link "chiusura ferie" at bounding box center [0, 0] width 0 height 0
click at [661, 492] on span "Avanti" at bounding box center [661, 494] width 21 height 8
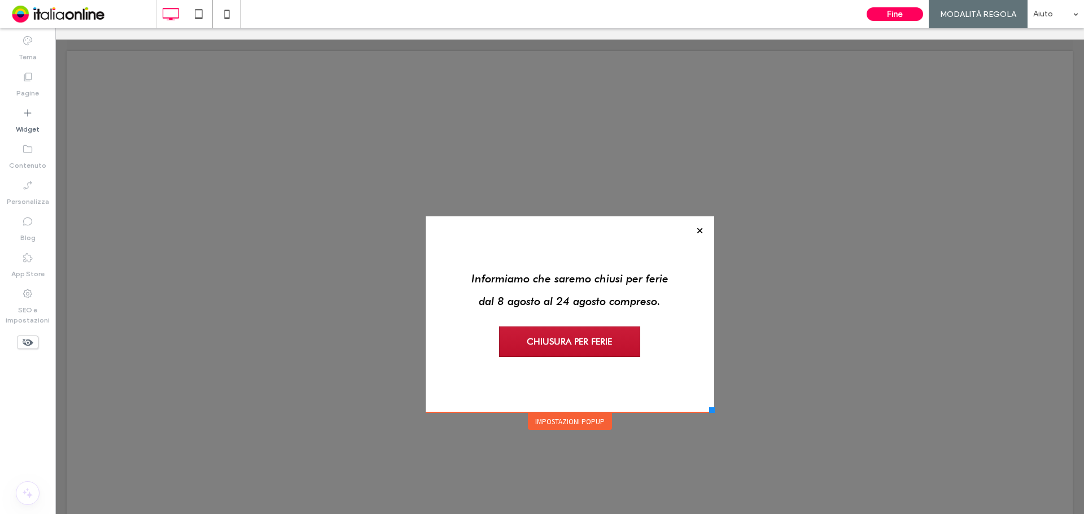
drag, startPoint x: 734, startPoint y: 435, endPoint x: 709, endPoint y: 412, distance: 33.9
click at [709, 412] on div at bounding box center [712, 410] width 6 height 6
click at [910, 11] on button "Fine" at bounding box center [894, 14] width 56 height 14
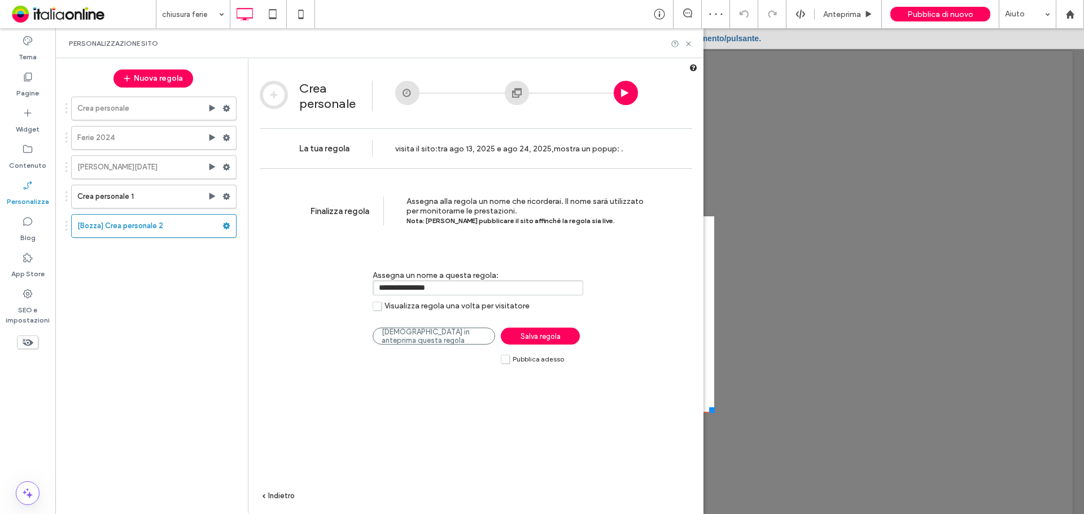
drag, startPoint x: 451, startPoint y: 285, endPoint x: 285, endPoint y: 285, distance: 165.9
click at [285, 285] on div "**********" at bounding box center [475, 357] width 455 height 379
click at [432, 290] on input "****" at bounding box center [478, 287] width 211 height 15
type input "**********"
click at [527, 356] on span "Pubblica adesso" at bounding box center [537, 359] width 51 height 8
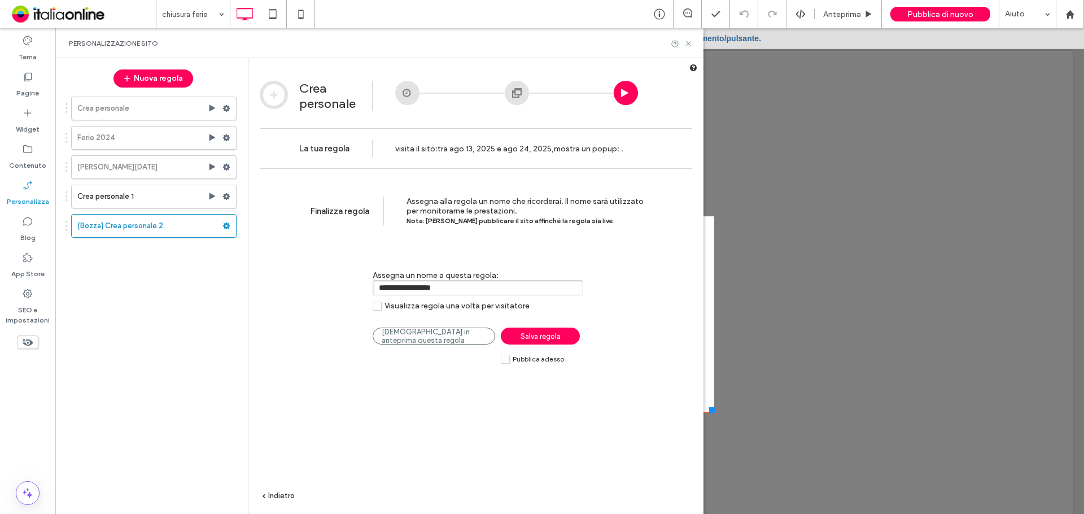
click at [532, 344] on link "Salva regola" at bounding box center [540, 335] width 79 height 17
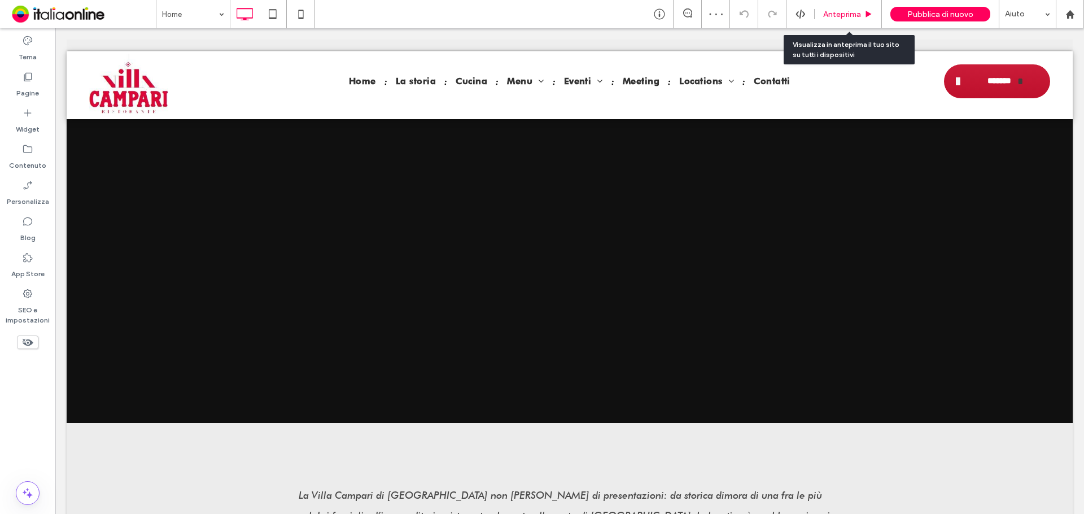
click at [830, 18] on span "Anteprima" at bounding box center [842, 15] width 38 height 10
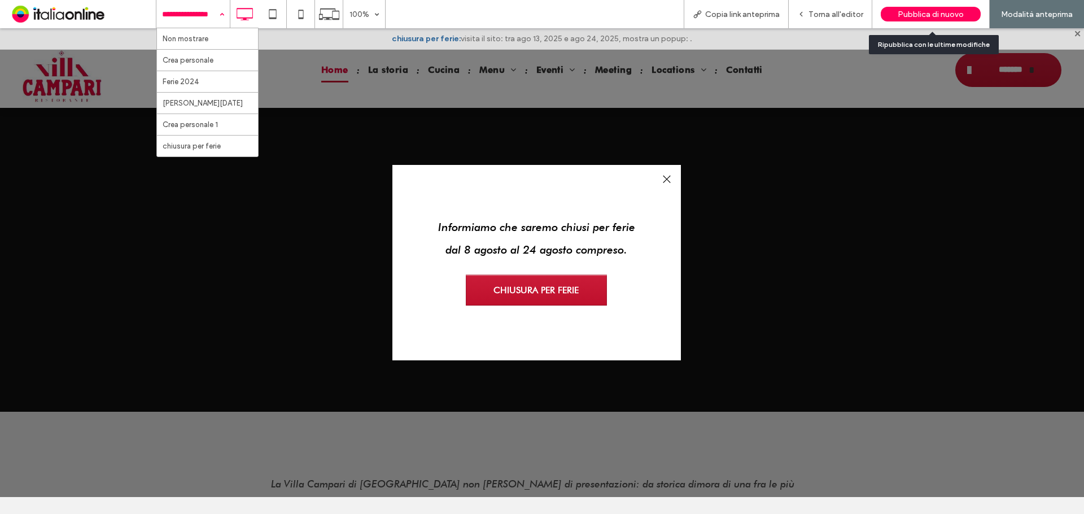
click at [916, 8] on div "Pubblica di nuovo" at bounding box center [930, 14] width 100 height 15
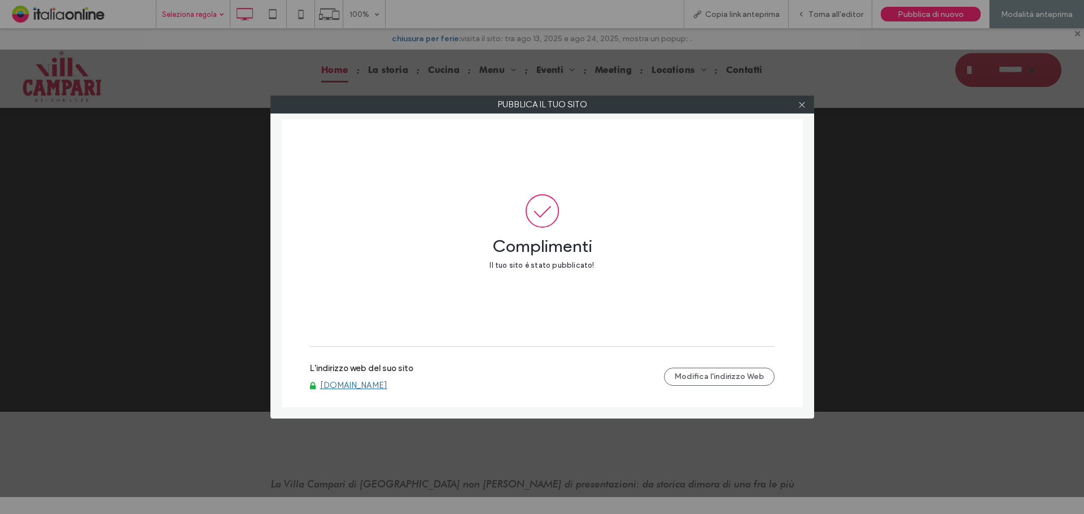
click at [398, 375] on label "L'indirizzo web del suo sito" at bounding box center [361, 371] width 103 height 17
click at [387, 383] on link "www.villacampariristorante.com" at bounding box center [353, 385] width 67 height 10
click at [808, 105] on div at bounding box center [802, 104] width 17 height 17
click at [795, 104] on div at bounding box center [802, 104] width 17 height 17
click at [801, 104] on icon at bounding box center [802, 104] width 8 height 8
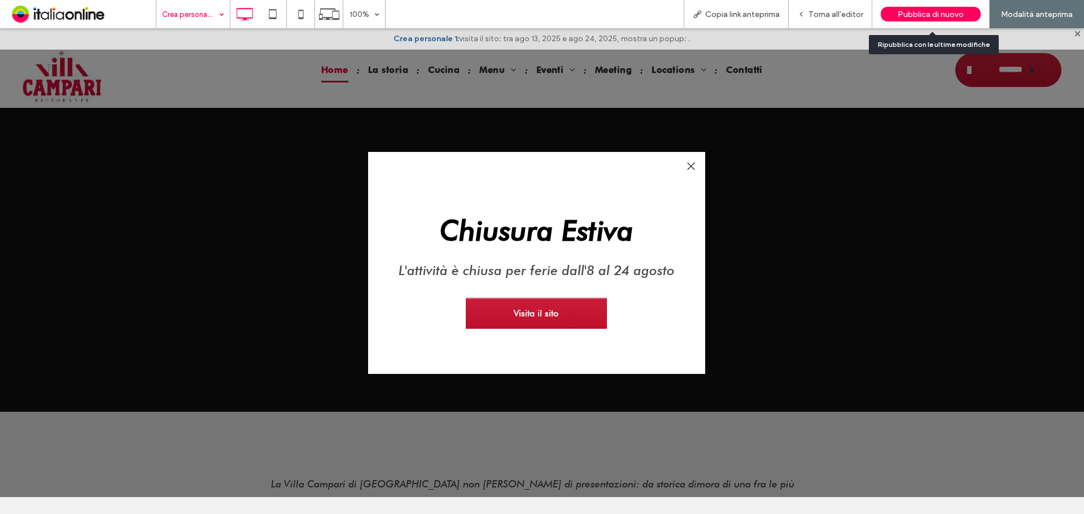
click at [899, 16] on span "Pubblica di nuovo" at bounding box center [930, 15] width 66 height 10
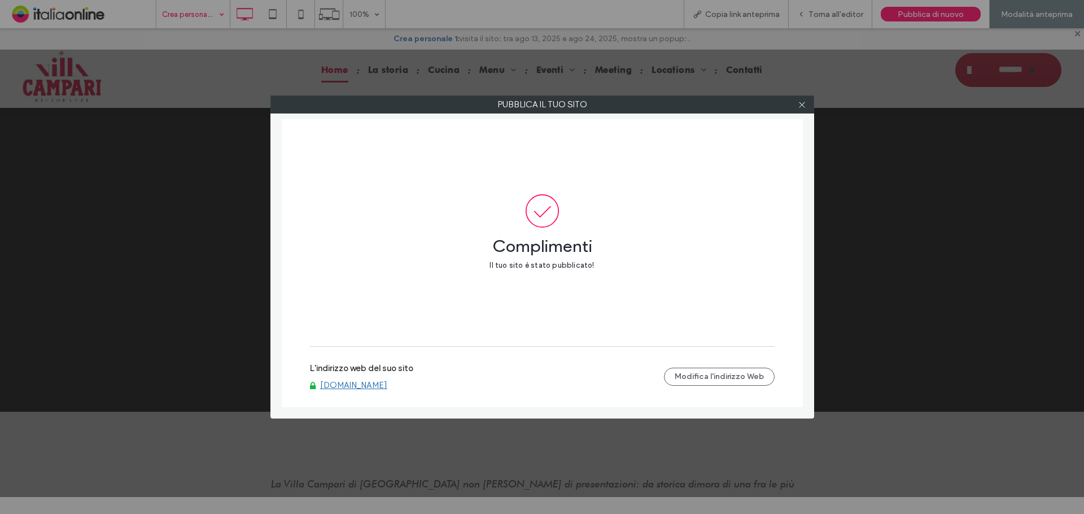
click at [387, 386] on link "www.villacampariristorante.com" at bounding box center [353, 385] width 67 height 10
drag, startPoint x: 802, startPoint y: 102, endPoint x: 783, endPoint y: 100, distance: 18.8
click at [802, 102] on icon at bounding box center [802, 104] width 8 height 8
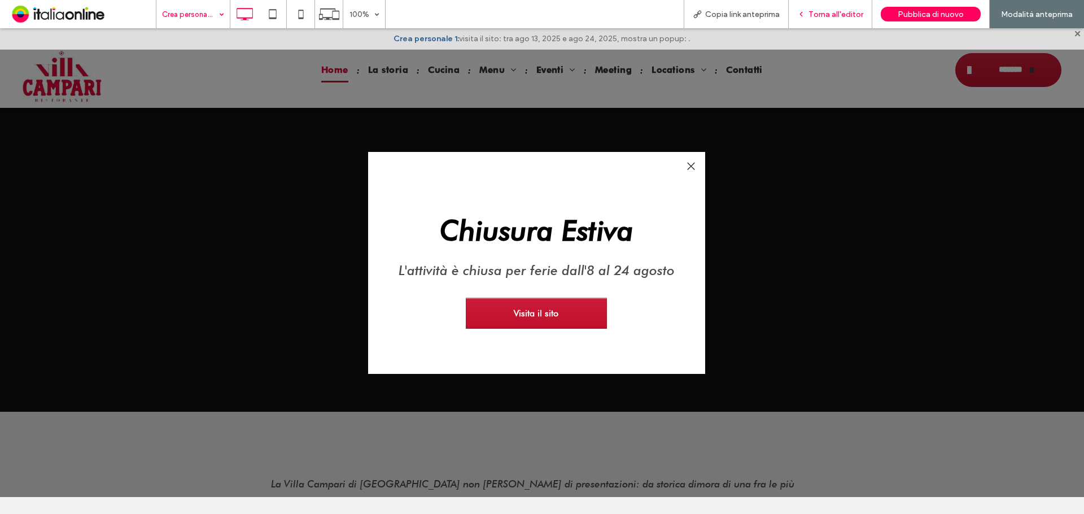
click at [814, 14] on span "Torna all'editor" at bounding box center [835, 15] width 55 height 10
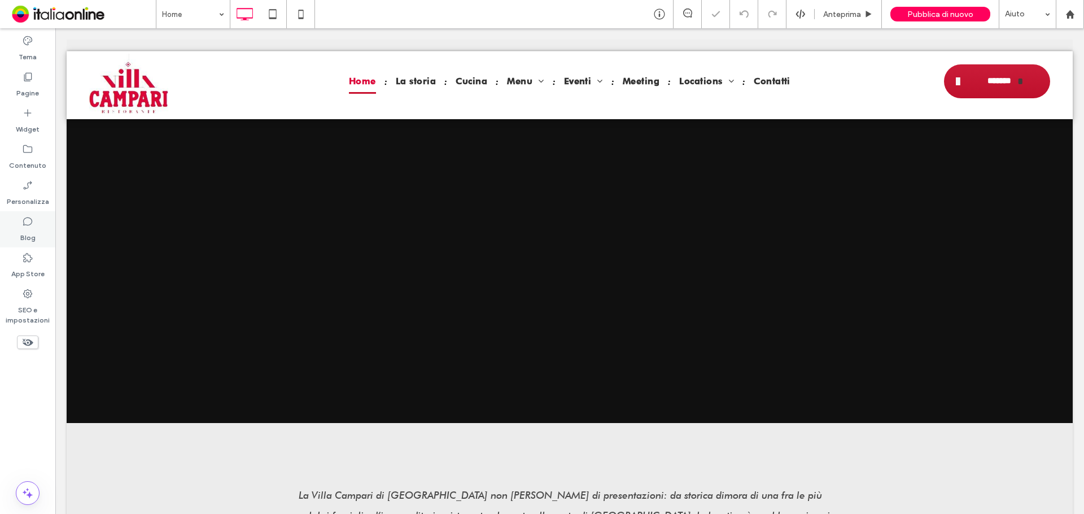
click at [32, 214] on div "Blog" at bounding box center [27, 229] width 55 height 36
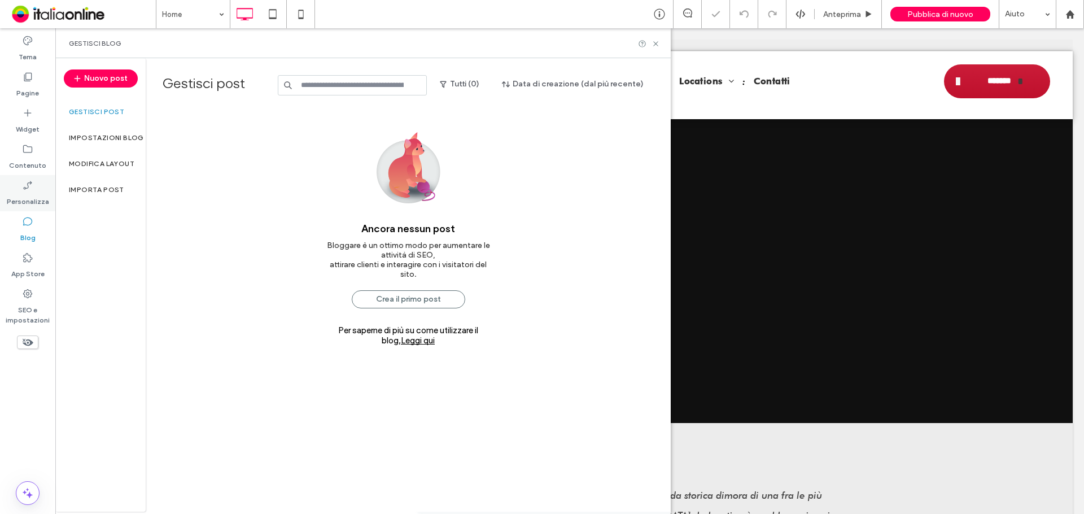
click at [24, 198] on label "Personalizza" at bounding box center [28, 199] width 42 height 16
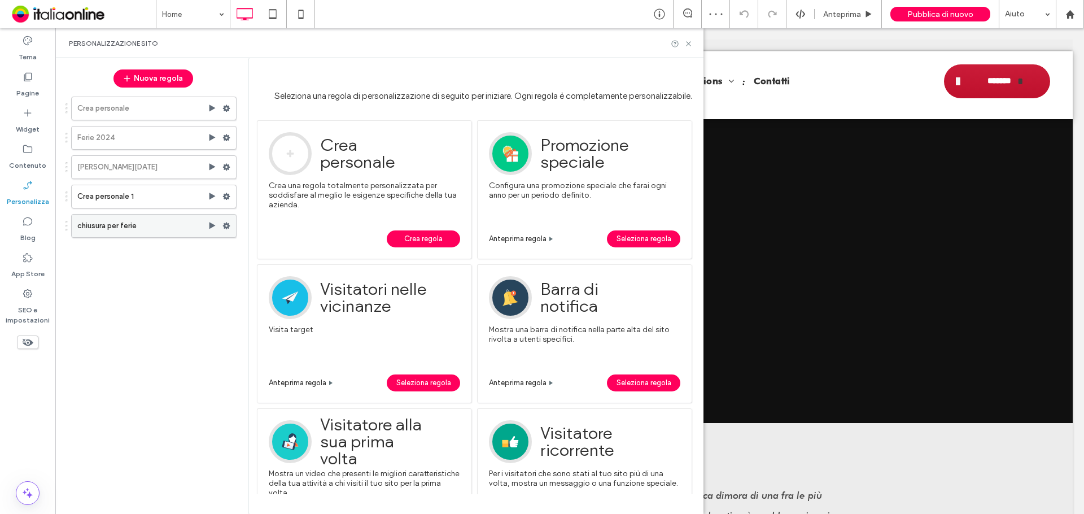
click at [225, 224] on use at bounding box center [226, 225] width 7 height 7
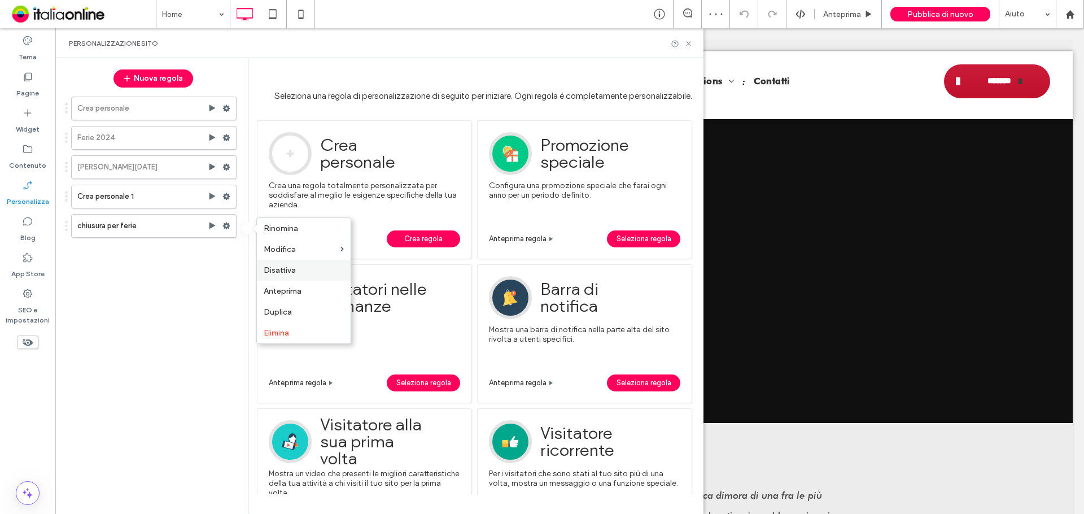
click at [283, 266] on span "Disattiva" at bounding box center [280, 270] width 32 height 10
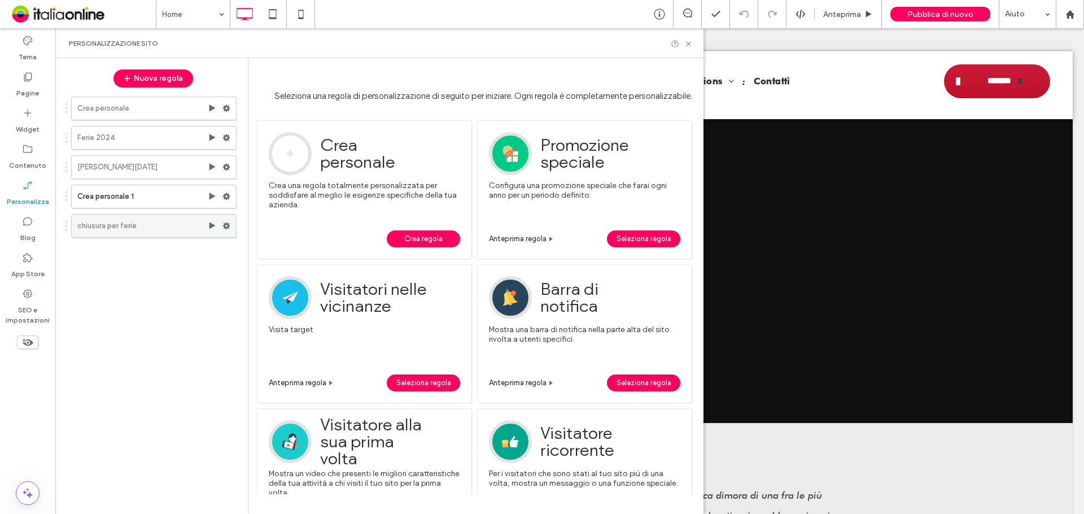
click at [224, 228] on use at bounding box center [226, 225] width 7 height 7
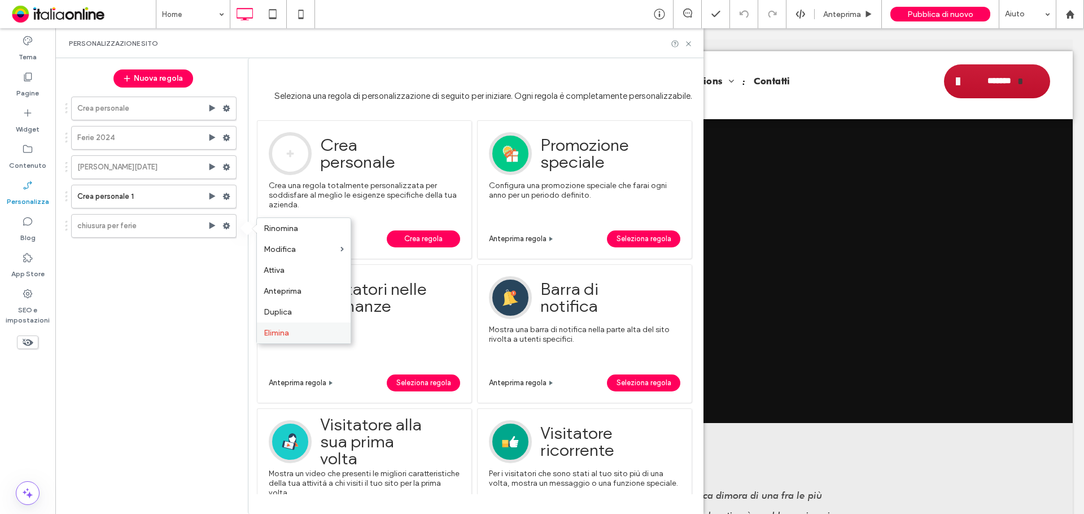
click at [280, 330] on span "Elimina" at bounding box center [276, 333] width 25 height 10
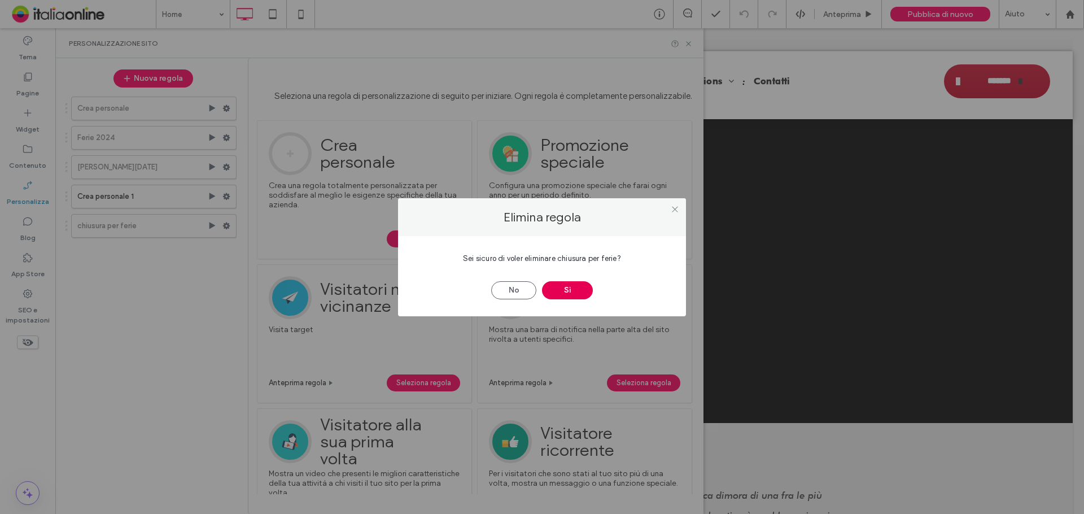
click at [561, 291] on button "Sì" at bounding box center [567, 290] width 51 height 18
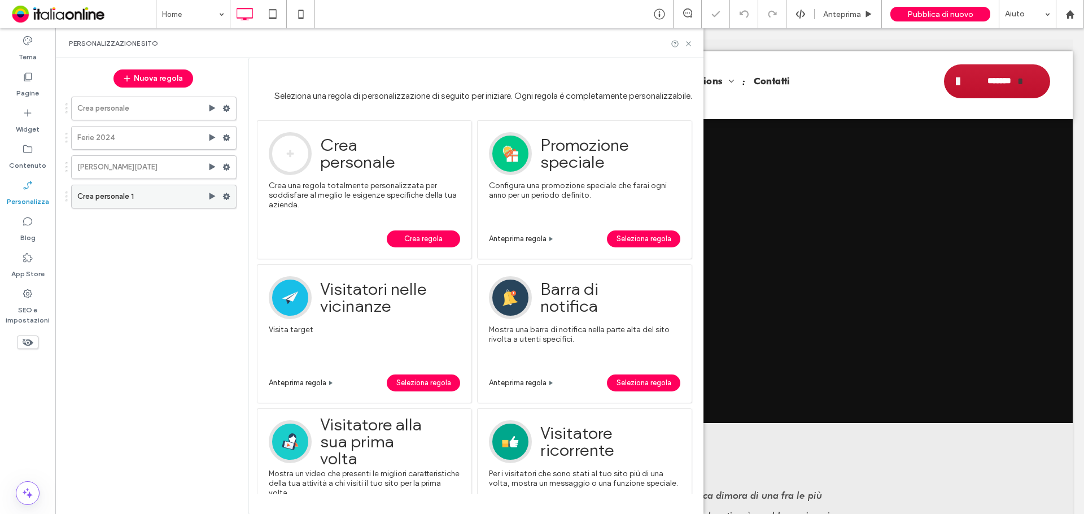
click at [227, 199] on icon at bounding box center [226, 196] width 8 height 8
click at [281, 206] on div "Rinomina" at bounding box center [304, 199] width 94 height 21
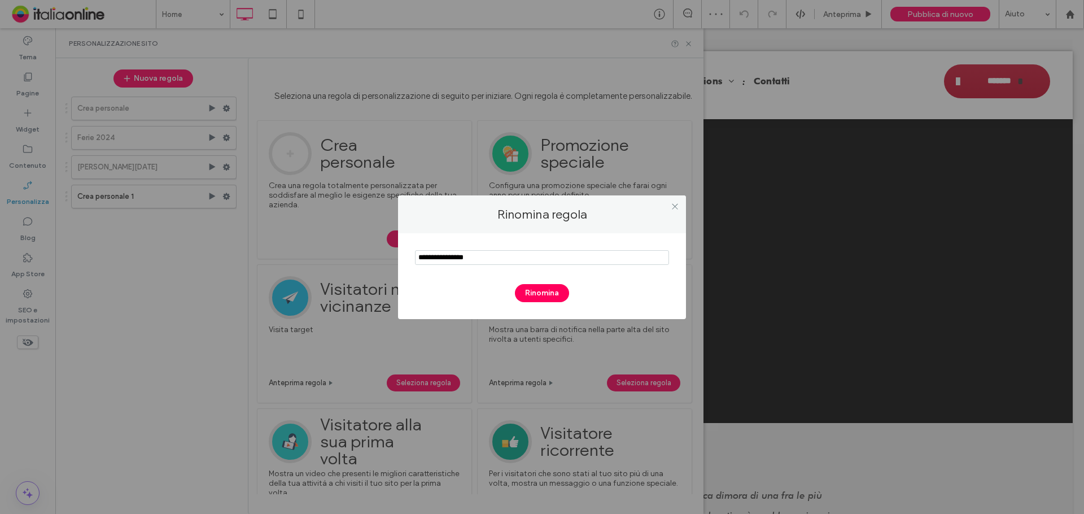
drag, startPoint x: 505, startPoint y: 263, endPoint x: 332, endPoint y: 242, distance: 174.5
click at [338, 242] on div "Rinomina regola Rinomina" at bounding box center [542, 257] width 1084 height 514
type input "**********"
click at [536, 296] on button "Rinomina" at bounding box center [542, 293] width 54 height 18
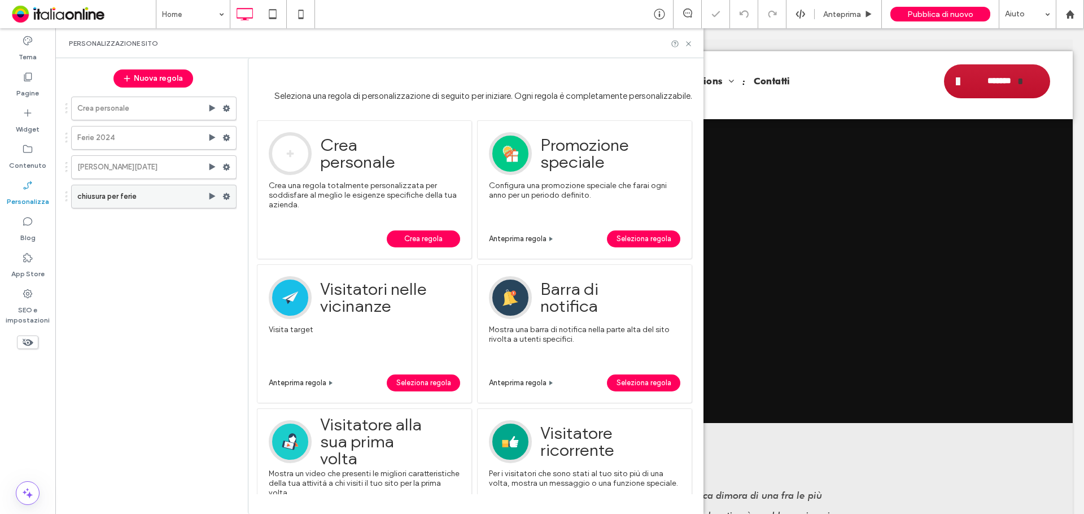
click at [212, 202] on div "chiusura per ferie" at bounding box center [153, 197] width 165 height 24
click at [209, 193] on icon at bounding box center [212, 196] width 9 height 9
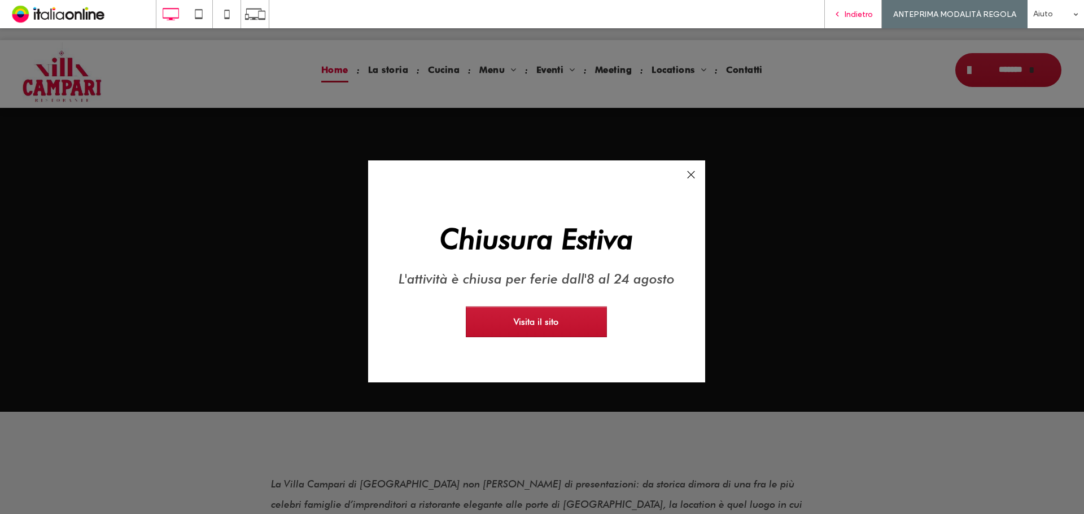
click at [854, 12] on span "Indietro" at bounding box center [858, 15] width 28 height 10
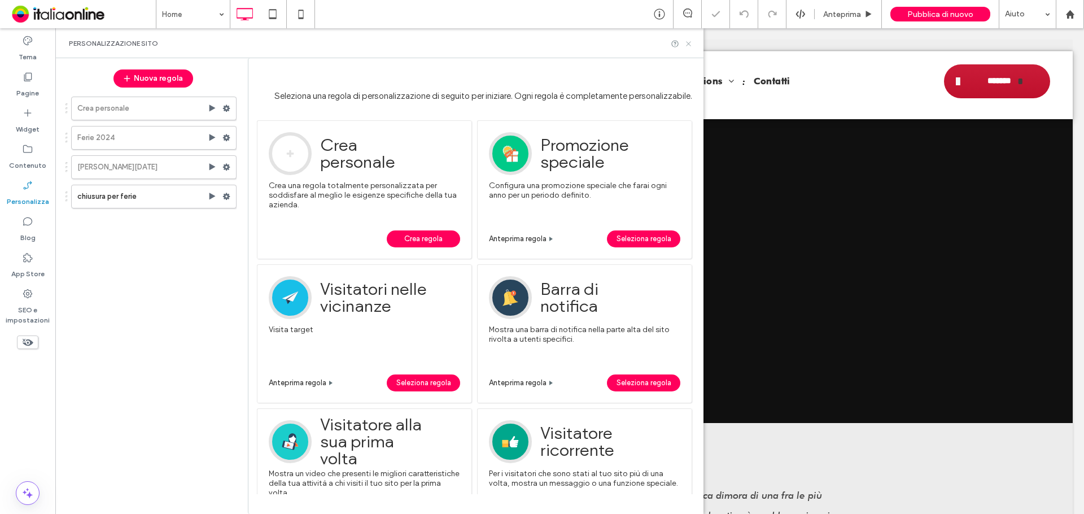
click at [687, 45] on icon at bounding box center [688, 44] width 8 height 8
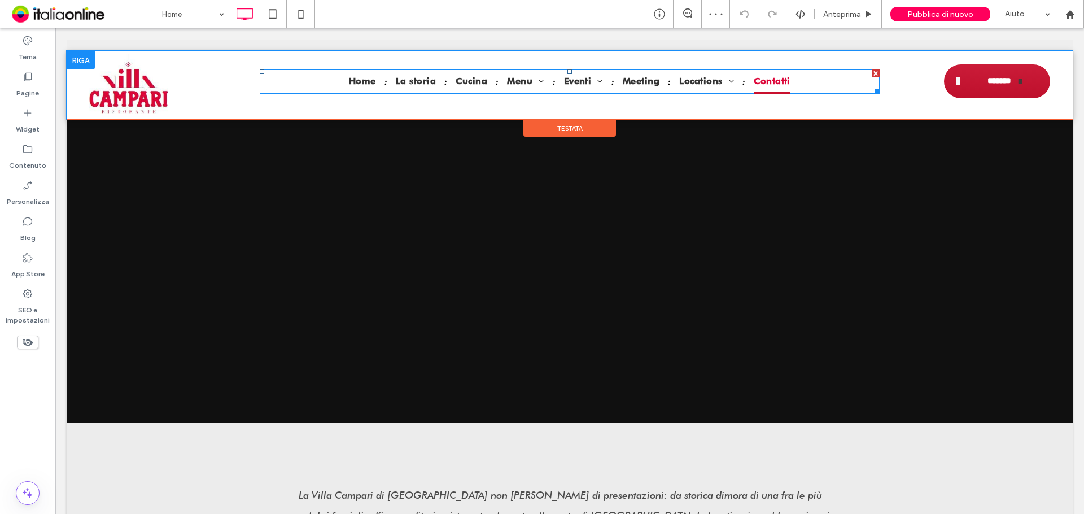
click at [755, 81] on span "Contatti" at bounding box center [771, 81] width 37 height 24
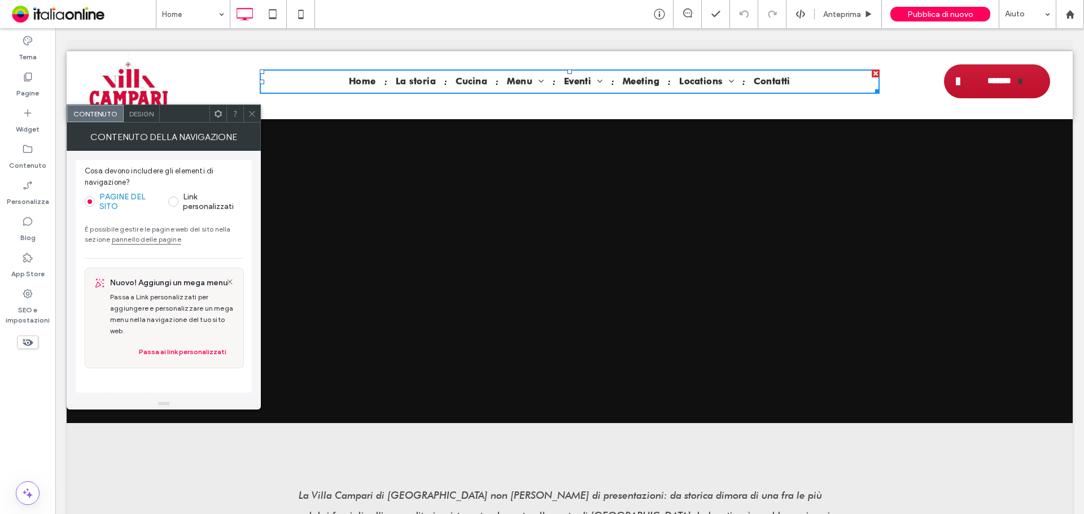
click at [252, 113] on use at bounding box center [252, 114] width 6 height 6
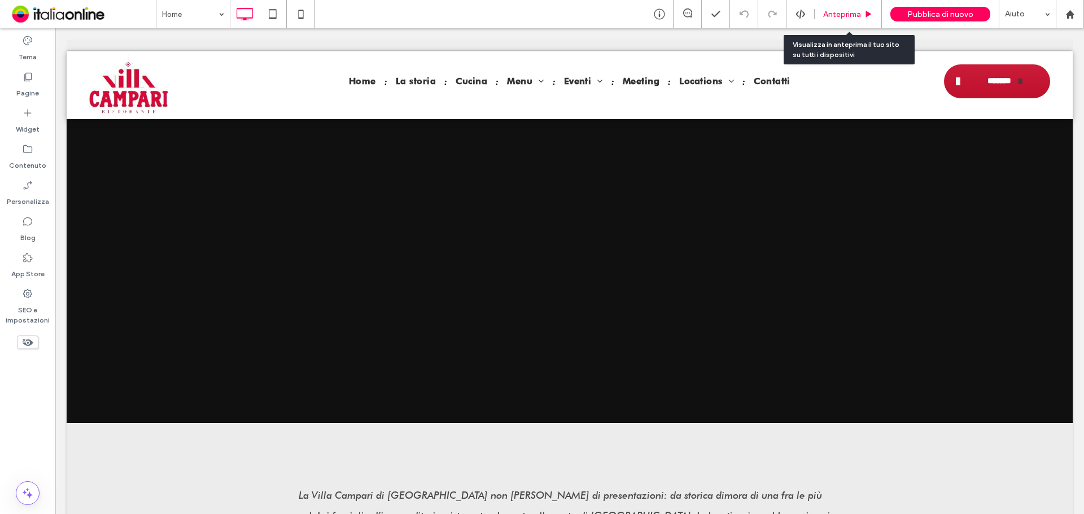
click at [844, 14] on span "Anteprima" at bounding box center [842, 15] width 38 height 10
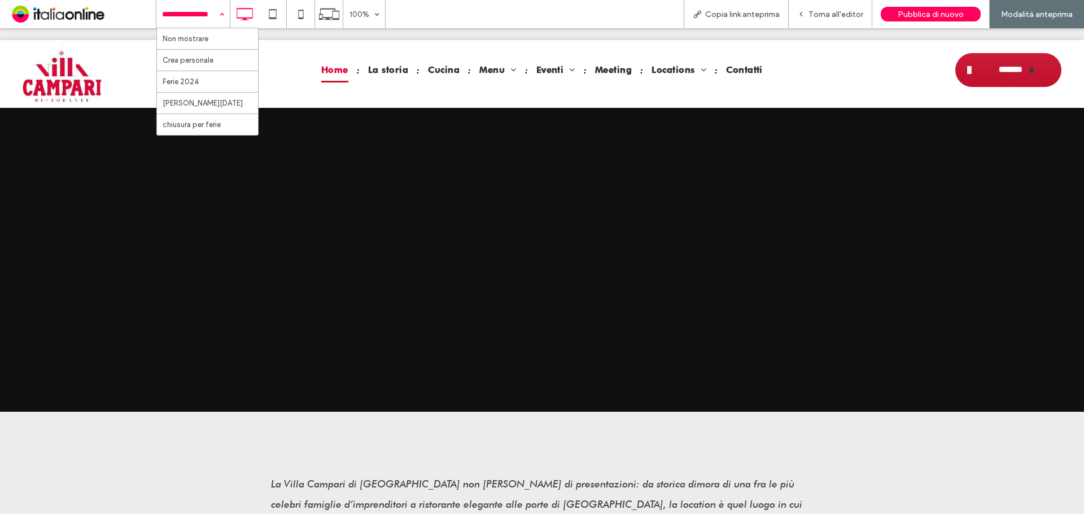
drag, startPoint x: 211, startPoint y: 150, endPoint x: 211, endPoint y: 122, distance: 28.2
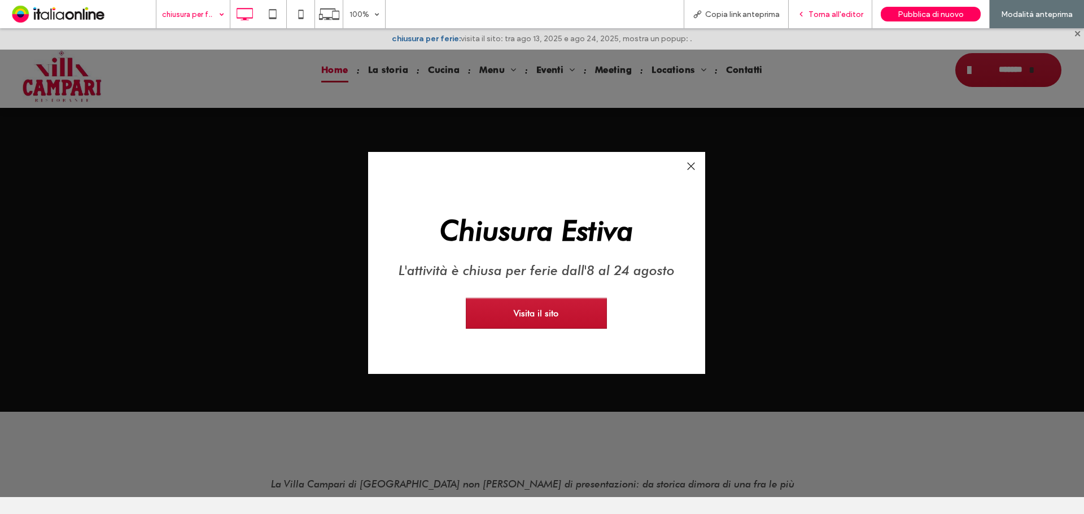
click at [827, 11] on span "Torna all'editor" at bounding box center [835, 15] width 55 height 10
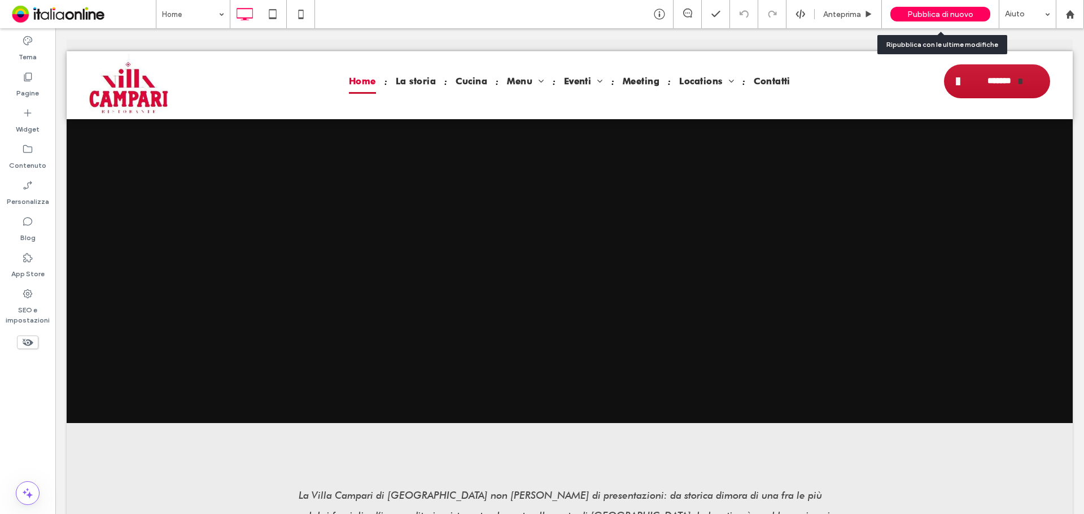
click at [936, 12] on span "Pubblica di nuovo" at bounding box center [940, 15] width 66 height 10
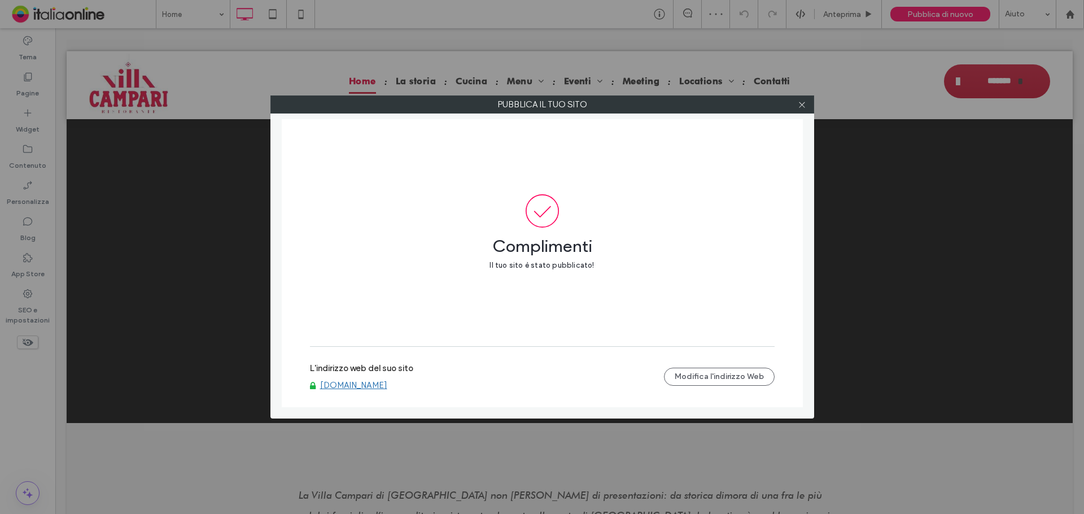
drag, startPoint x: 400, startPoint y: 372, endPoint x: 402, endPoint y: 387, distance: 15.4
click at [383, 388] on link "www.villacampariristorante.com" at bounding box center [353, 385] width 67 height 10
drag, startPoint x: 414, startPoint y: 384, endPoint x: 799, endPoint y: 99, distance: 479.3
click at [799, 100] on icon at bounding box center [802, 104] width 8 height 8
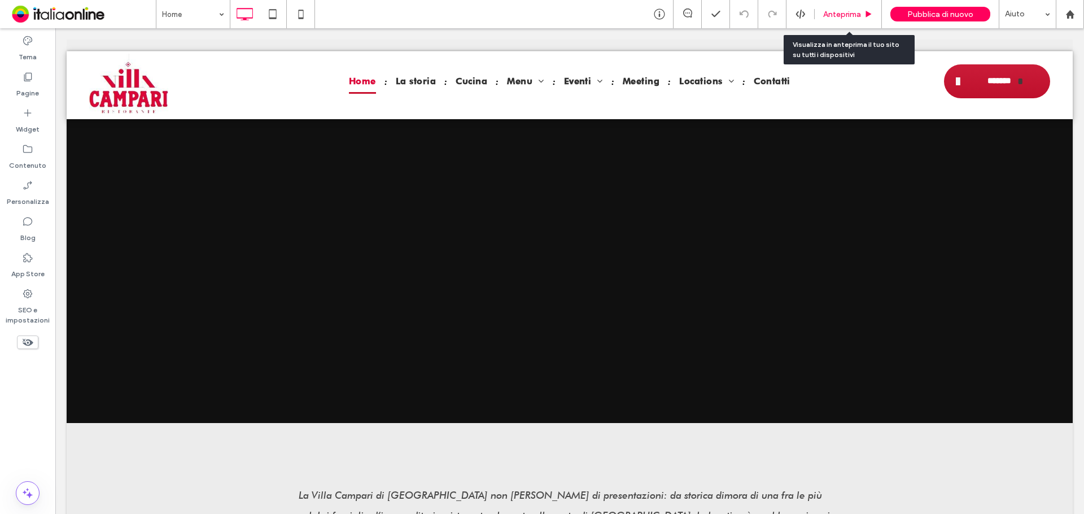
click at [841, 19] on span "Anteprima" at bounding box center [842, 15] width 38 height 10
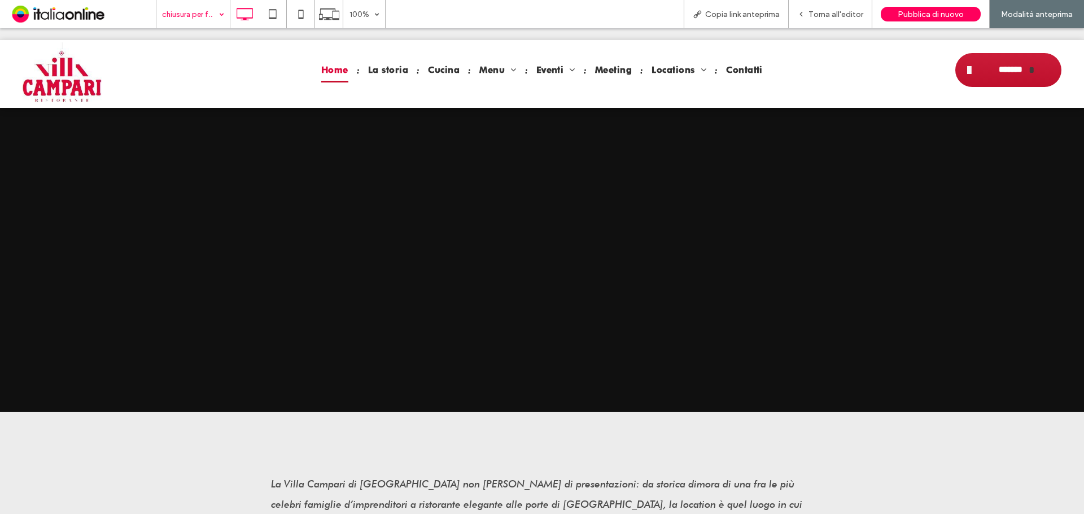
drag, startPoint x: 210, startPoint y: 150, endPoint x: 213, endPoint y: 121, distance: 28.9
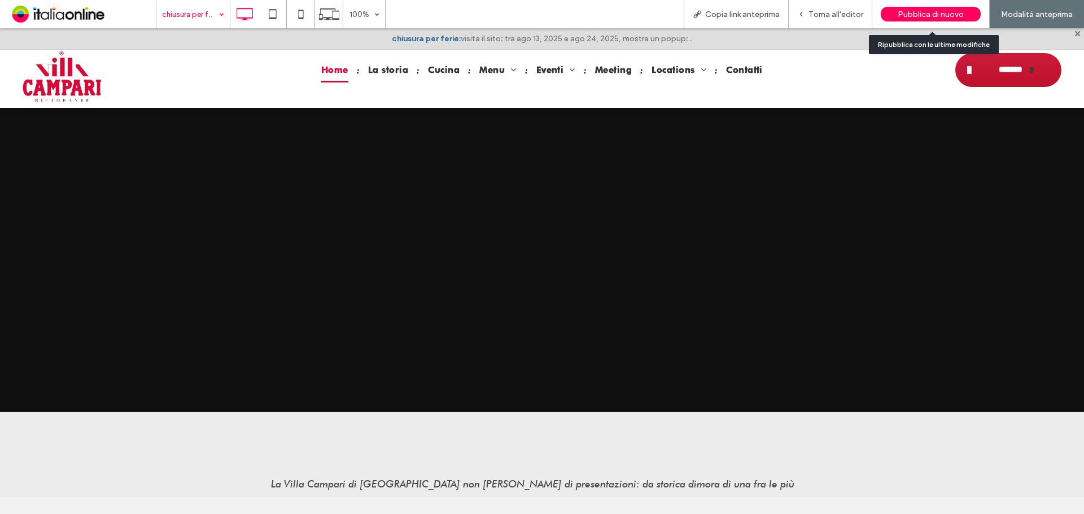
click at [914, 10] on span "Pubblica di nuovo" at bounding box center [930, 15] width 66 height 10
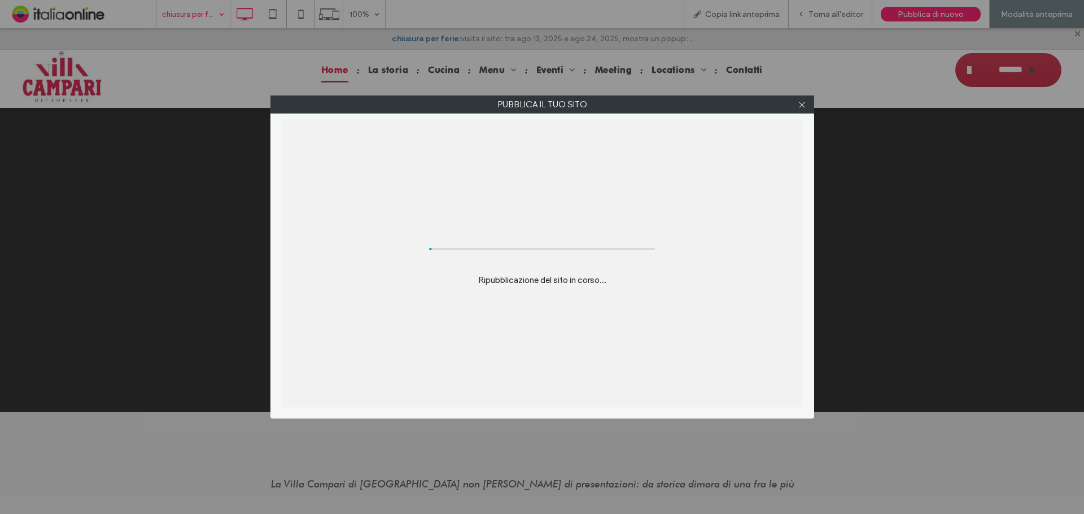
click at [912, 12] on div "Pubblica il tuo sito Ripubblicazione del sito in corso..." at bounding box center [542, 257] width 1084 height 514
